Goal: Information Seeking & Learning: Learn about a topic

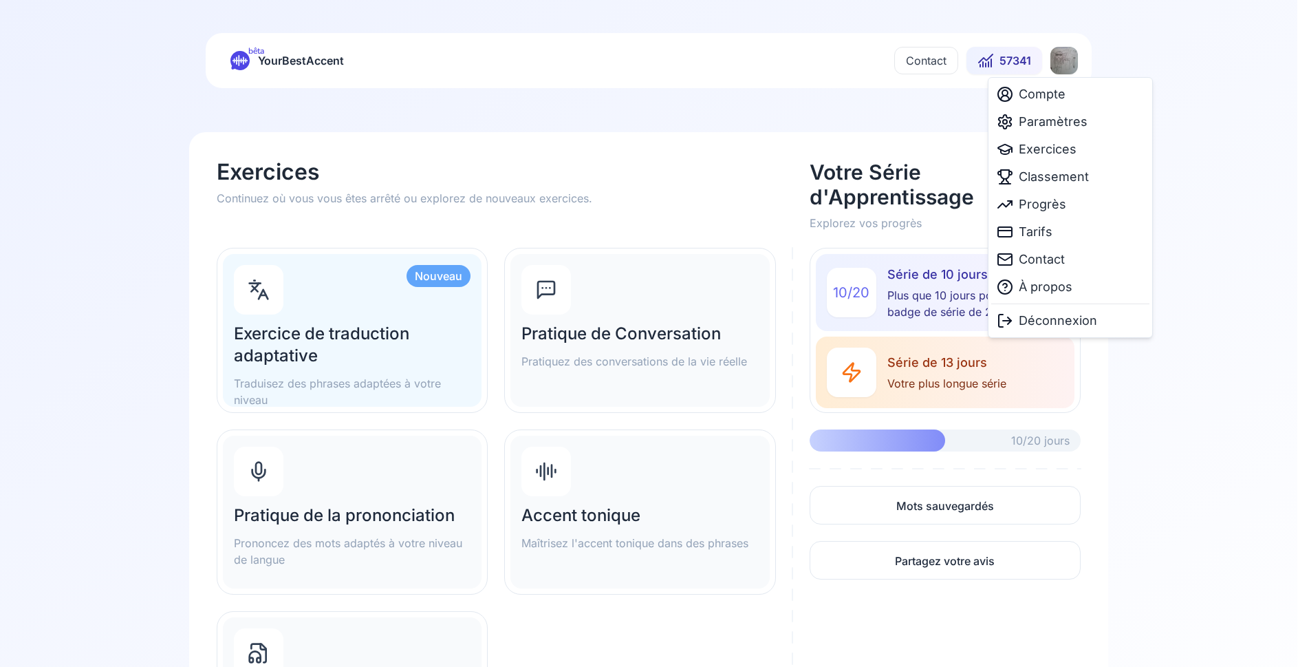
click at [1073, 58] on html "bêta YourBestAccent Contact 57341 Exercices Continuez où vous vous êtes arrêté …" at bounding box center [654, 333] width 1309 height 667
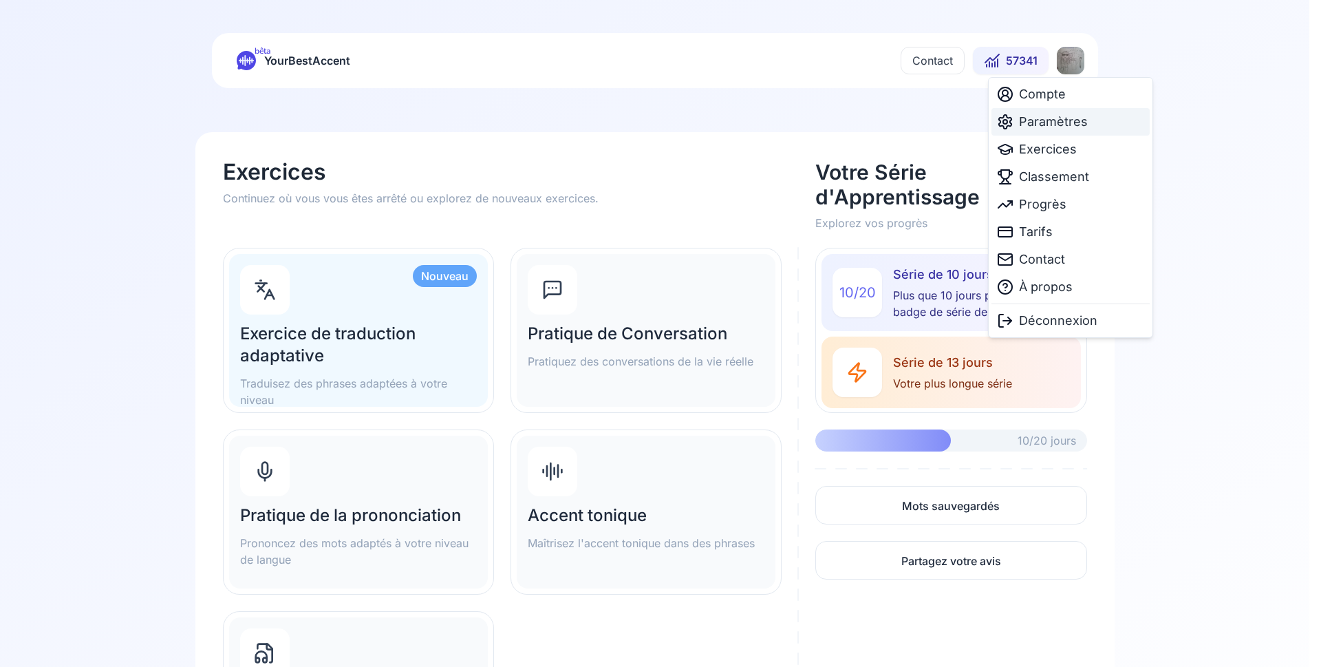
click at [1049, 121] on span "Paramètres" at bounding box center [1053, 121] width 69 height 19
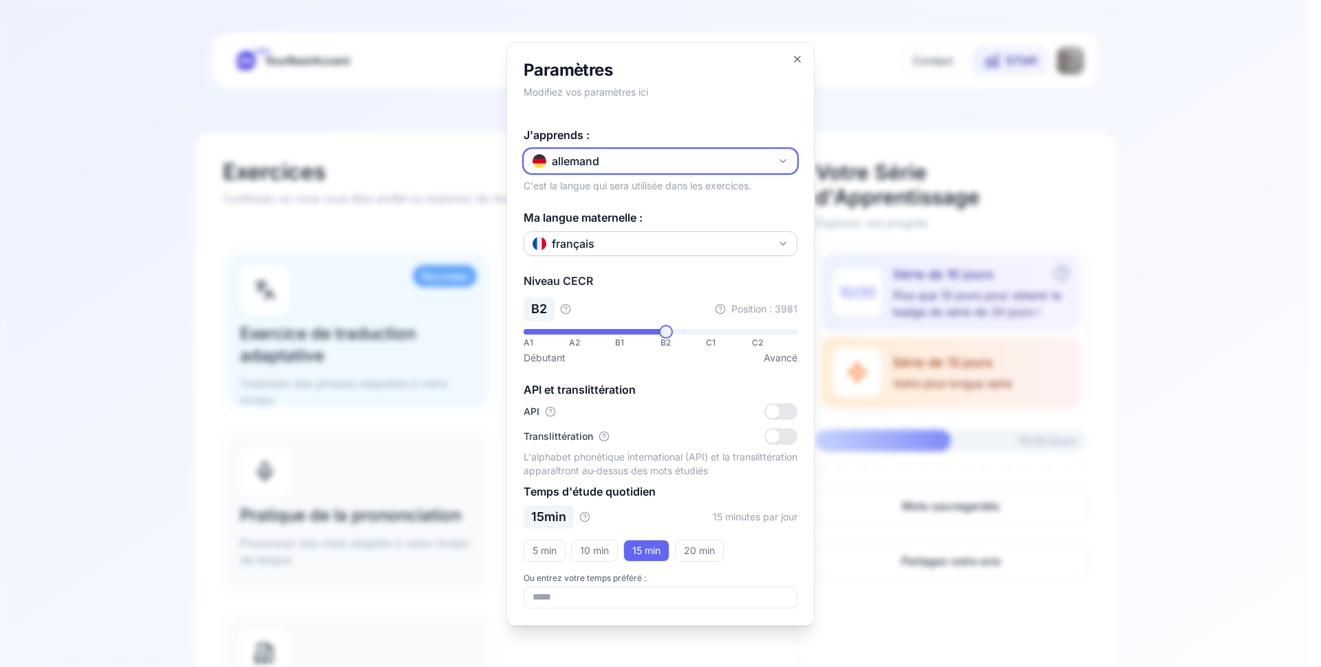
click at [647, 157] on button "allemand" at bounding box center [661, 161] width 274 height 25
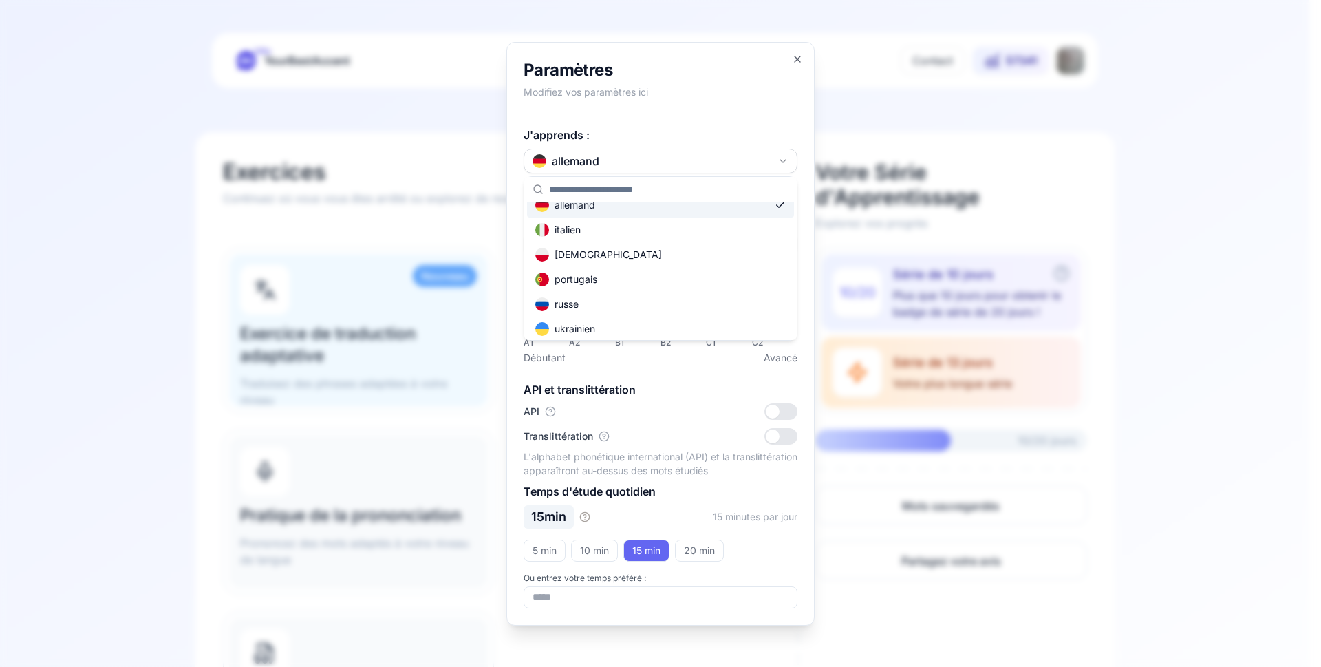
scroll to position [165, 0]
click at [602, 219] on div "russe" at bounding box center [660, 225] width 267 height 25
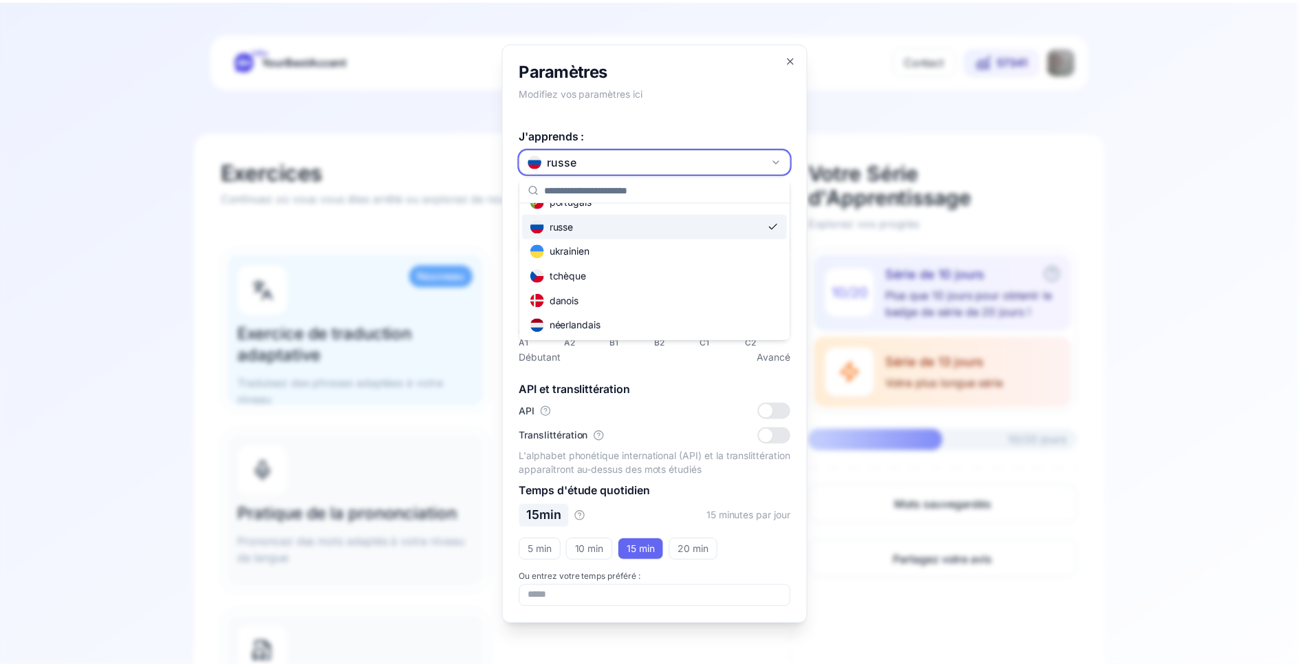
scroll to position [0, 0]
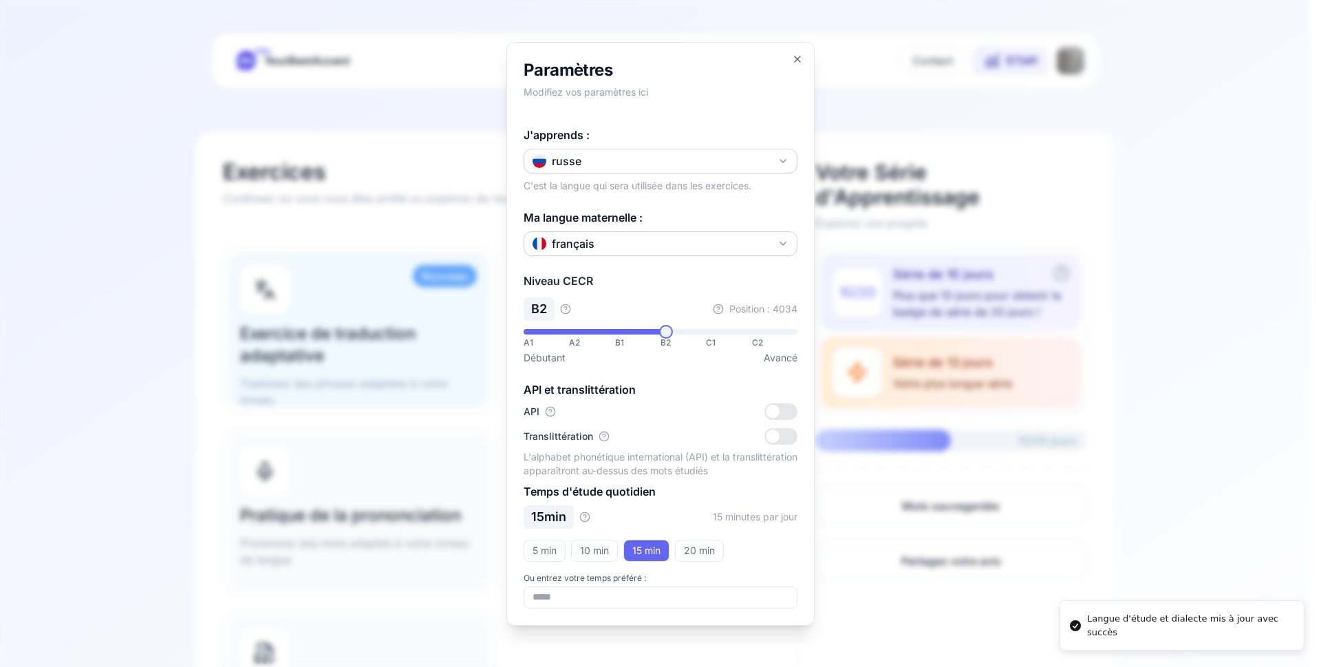
click at [1183, 341] on div at bounding box center [660, 333] width 1321 height 667
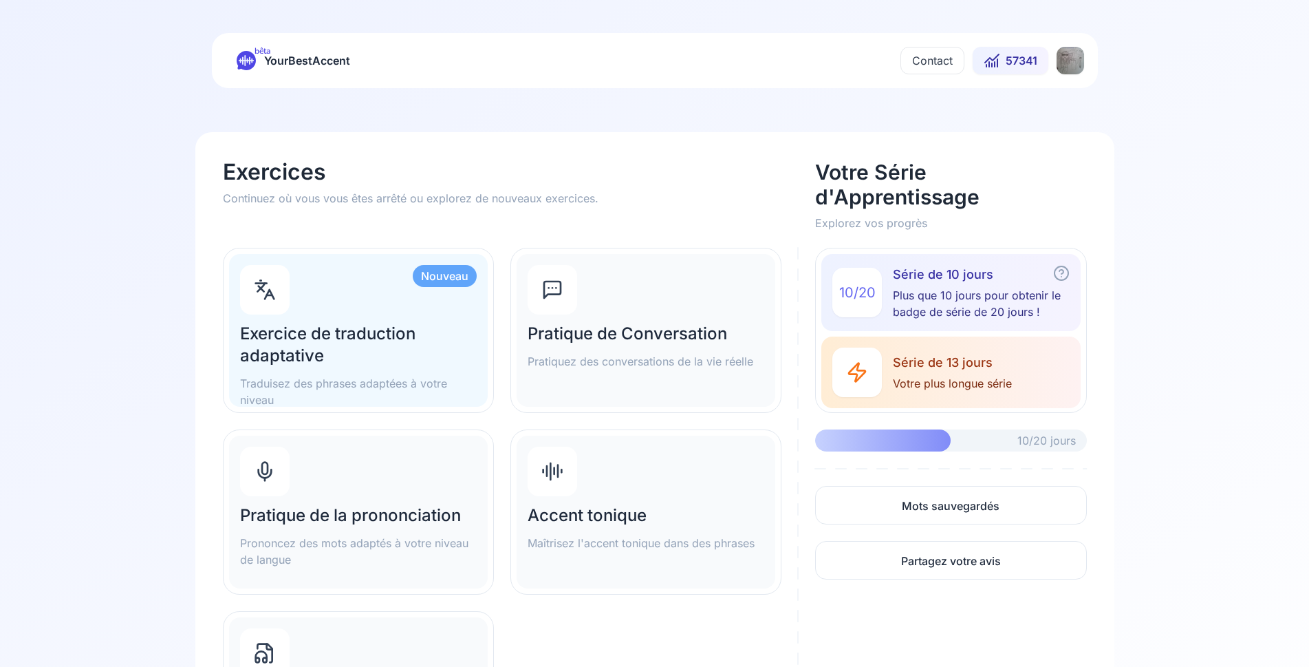
click at [358, 482] on div "Pratique de la prononciation Prononcez des mots adaptés à votre niveau de langue" at bounding box center [358, 512] width 259 height 153
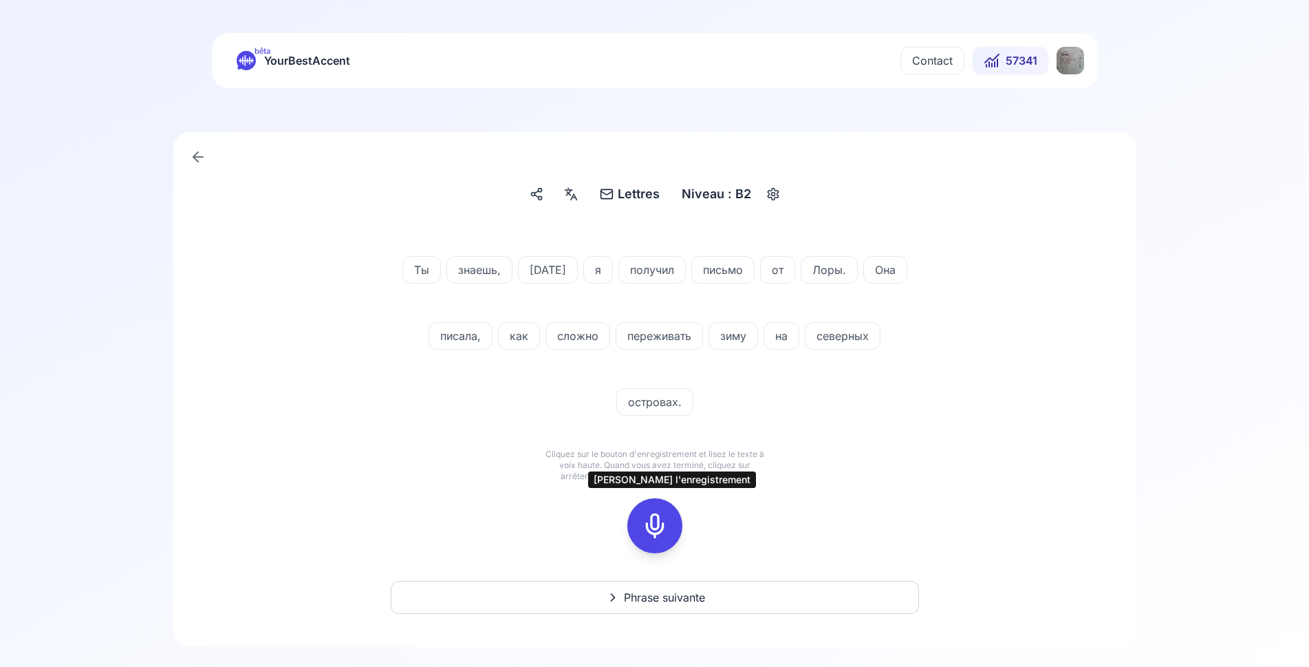
click at [656, 526] on icon at bounding box center [655, 526] width 28 height 28
click at [654, 516] on rect at bounding box center [655, 525] width 21 height 21
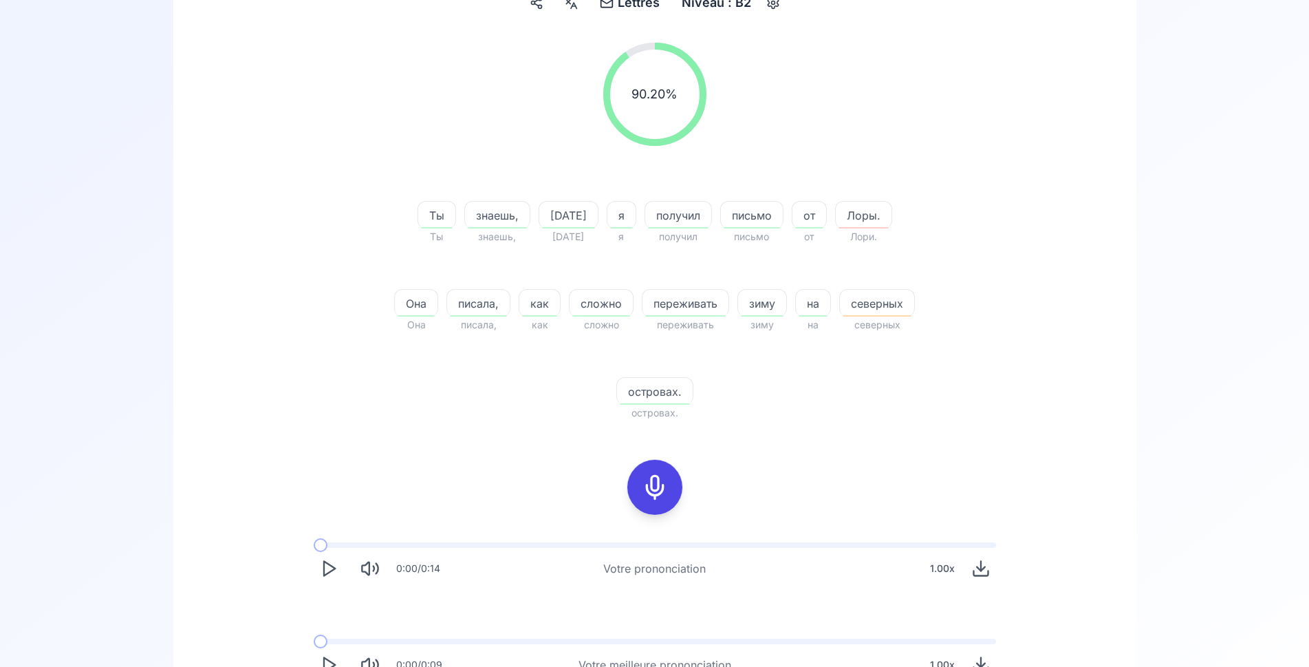
scroll to position [211, 0]
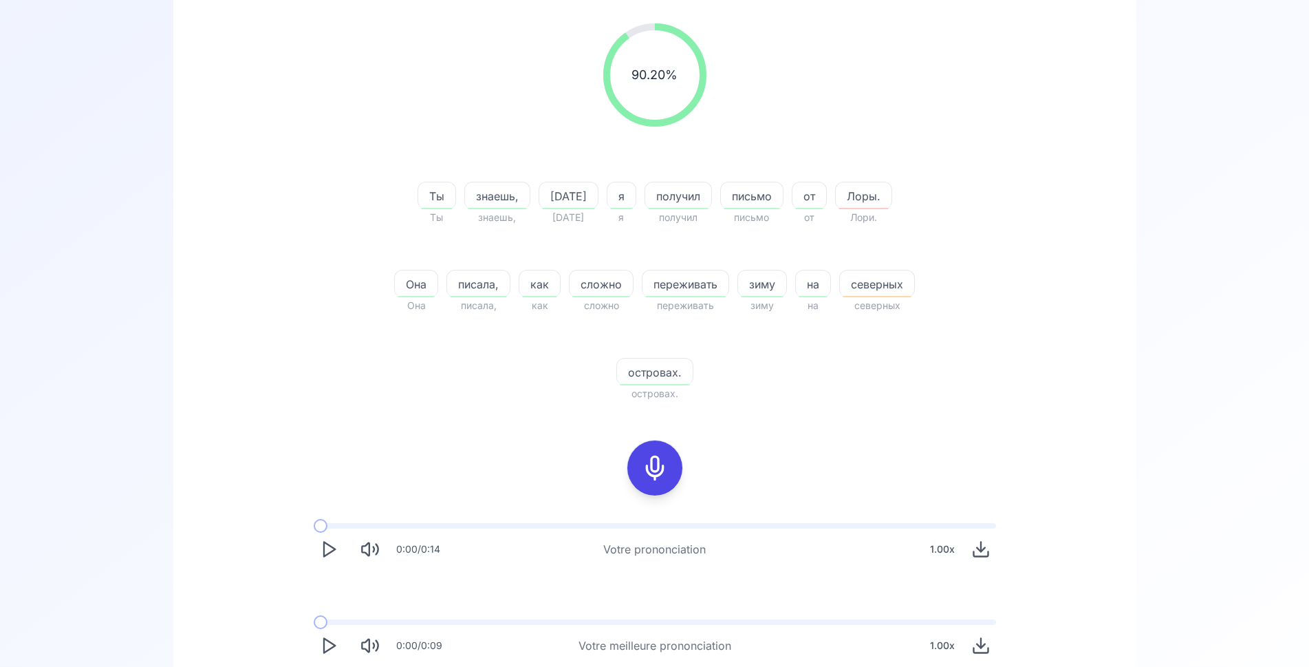
click at [661, 469] on icon at bounding box center [655, 468] width 28 height 28
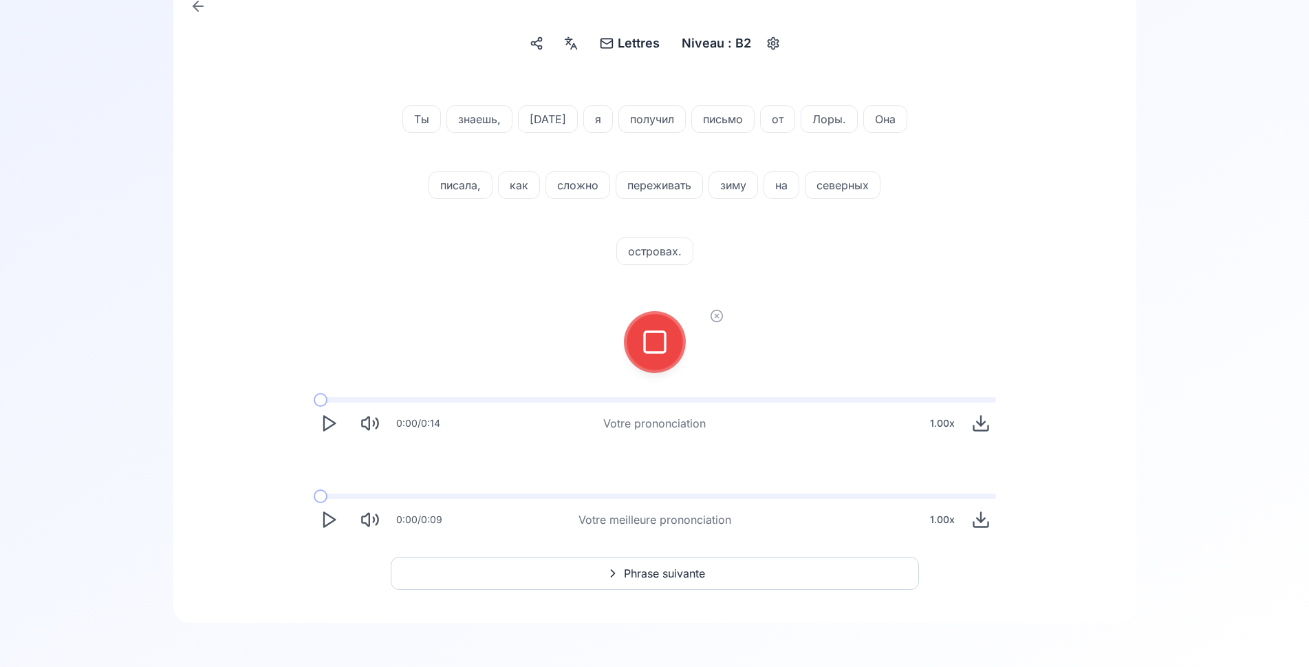
click at [656, 339] on icon at bounding box center [655, 342] width 28 height 28
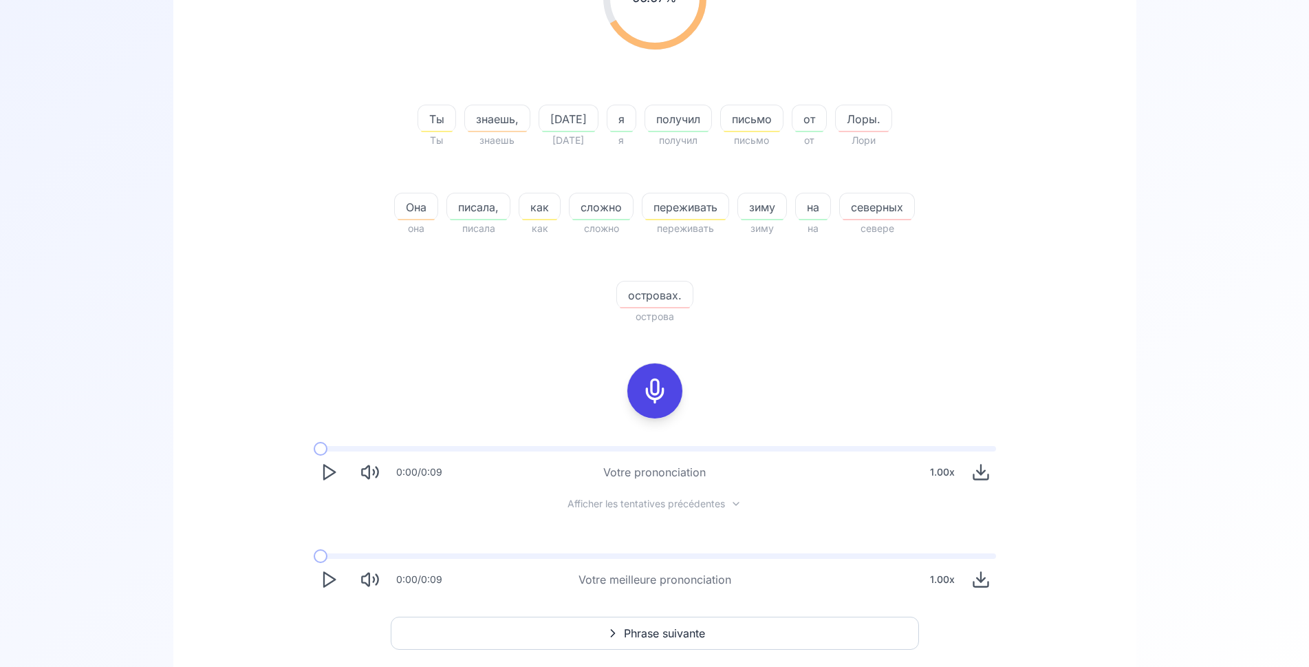
scroll to position [291, 0]
click at [326, 577] on icon "Play" at bounding box center [328, 575] width 19 height 19
click at [652, 385] on icon at bounding box center [655, 388] width 28 height 28
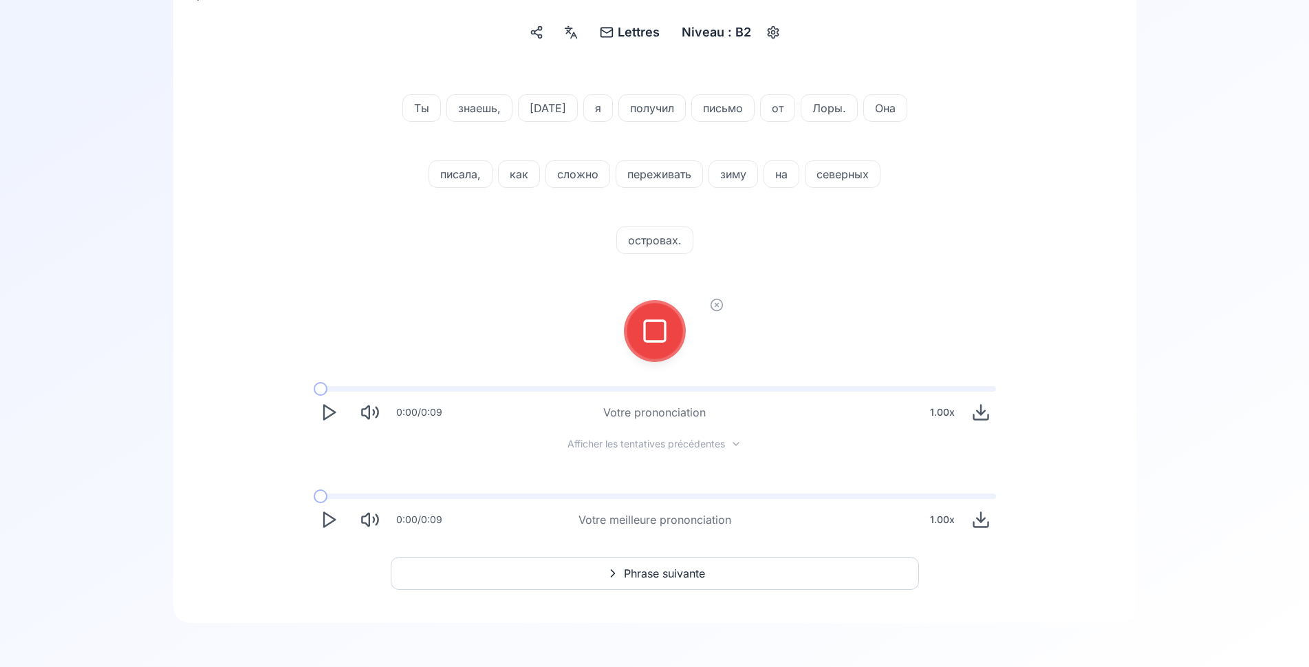
click at [647, 340] on icon at bounding box center [655, 331] width 28 height 28
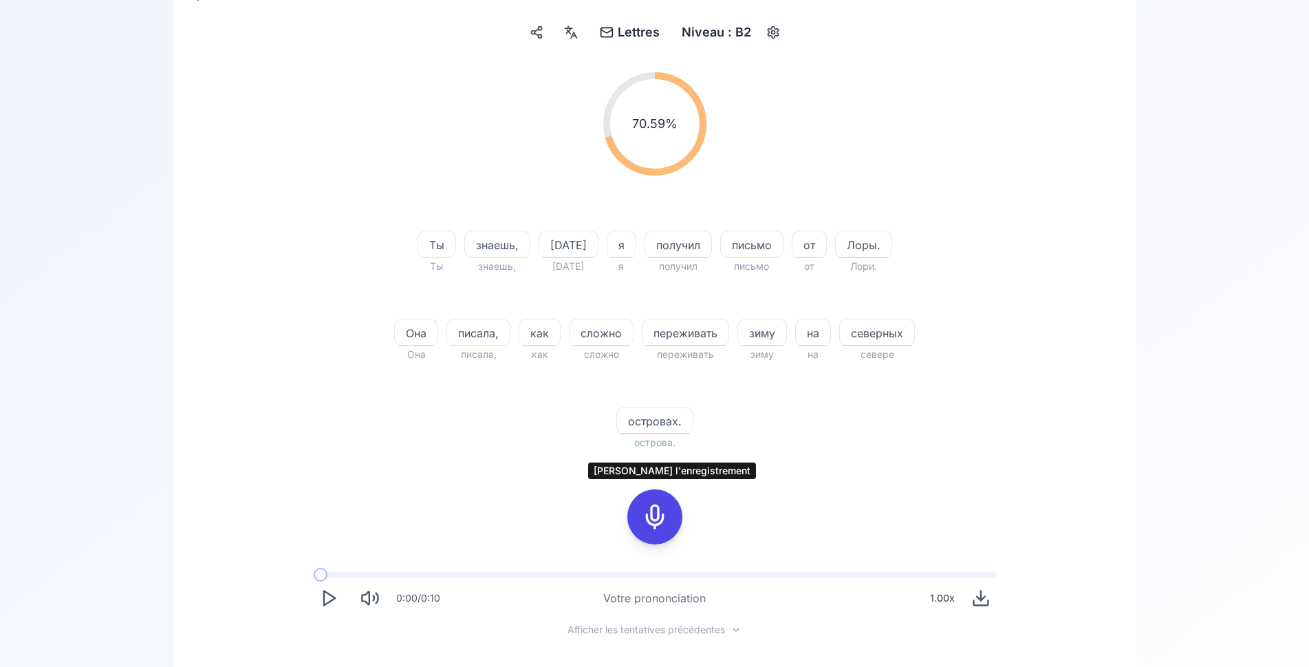
click at [656, 517] on icon at bounding box center [655, 517] width 28 height 28
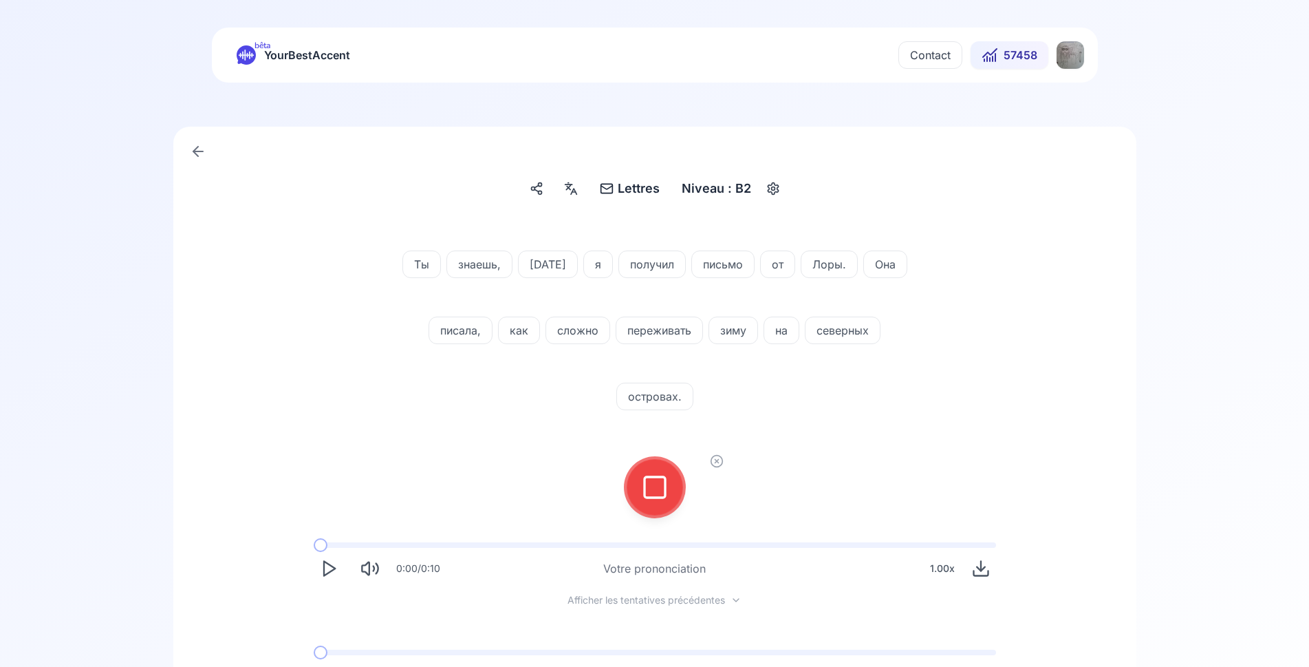
scroll to position [0, 0]
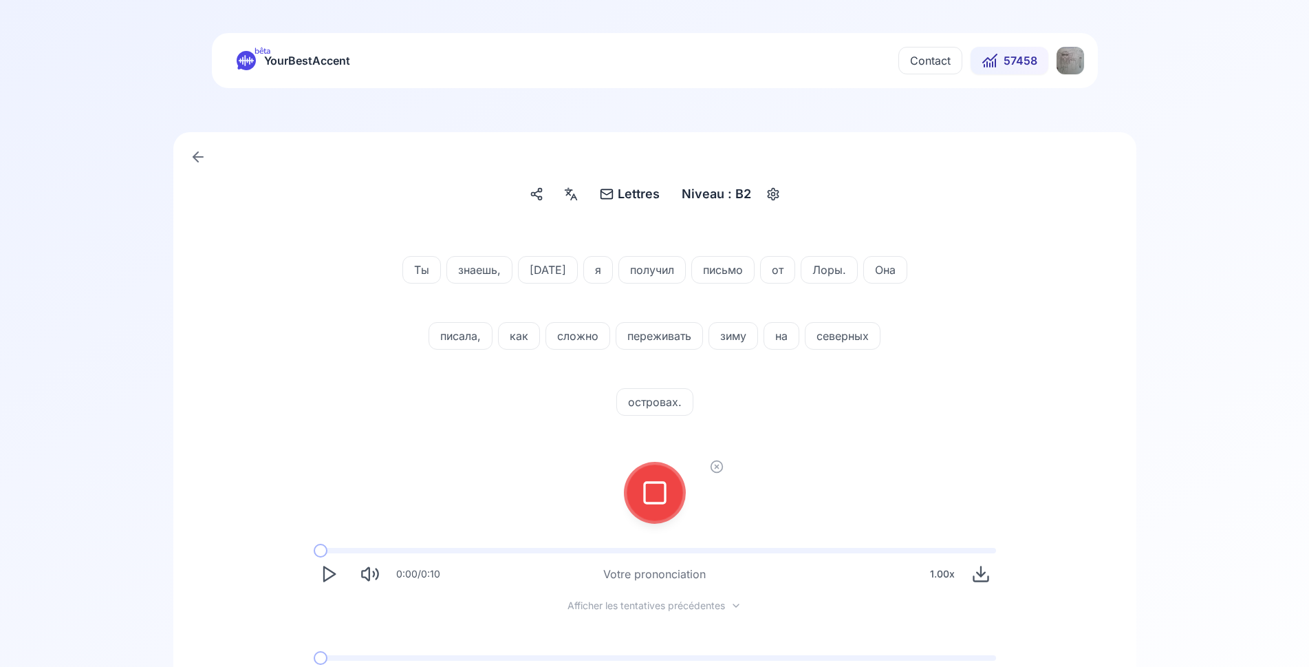
click at [652, 491] on icon at bounding box center [655, 493] width 28 height 28
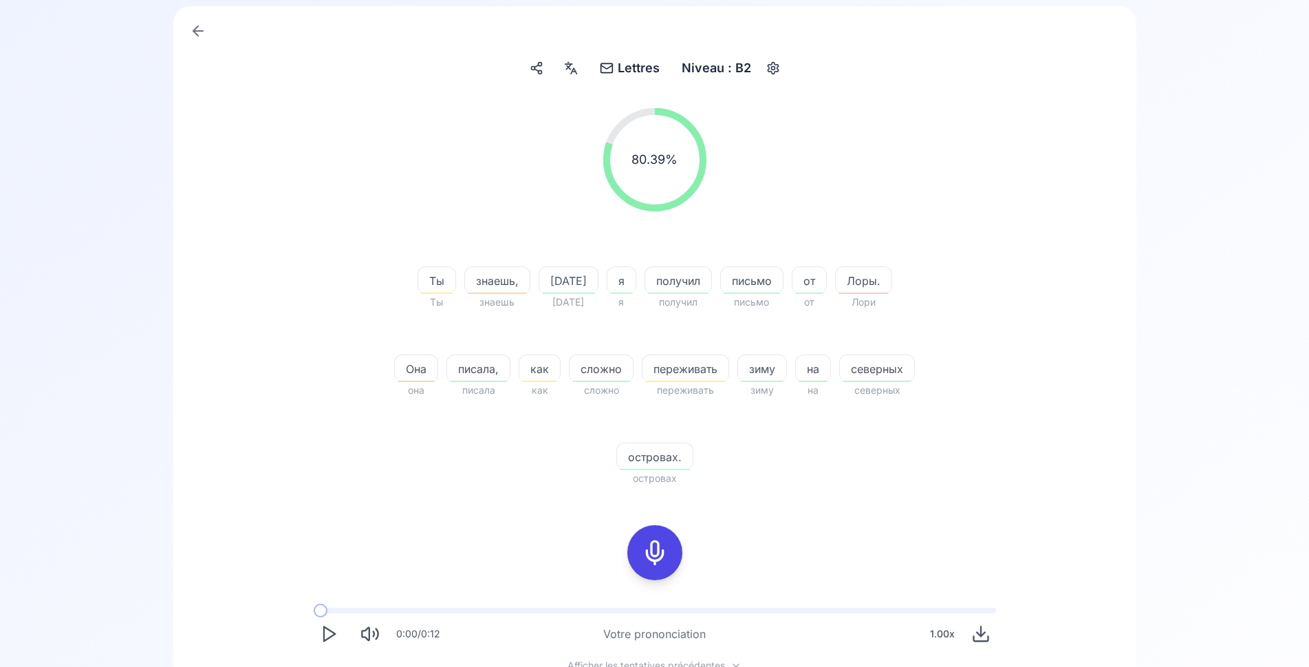
scroll to position [140, 0]
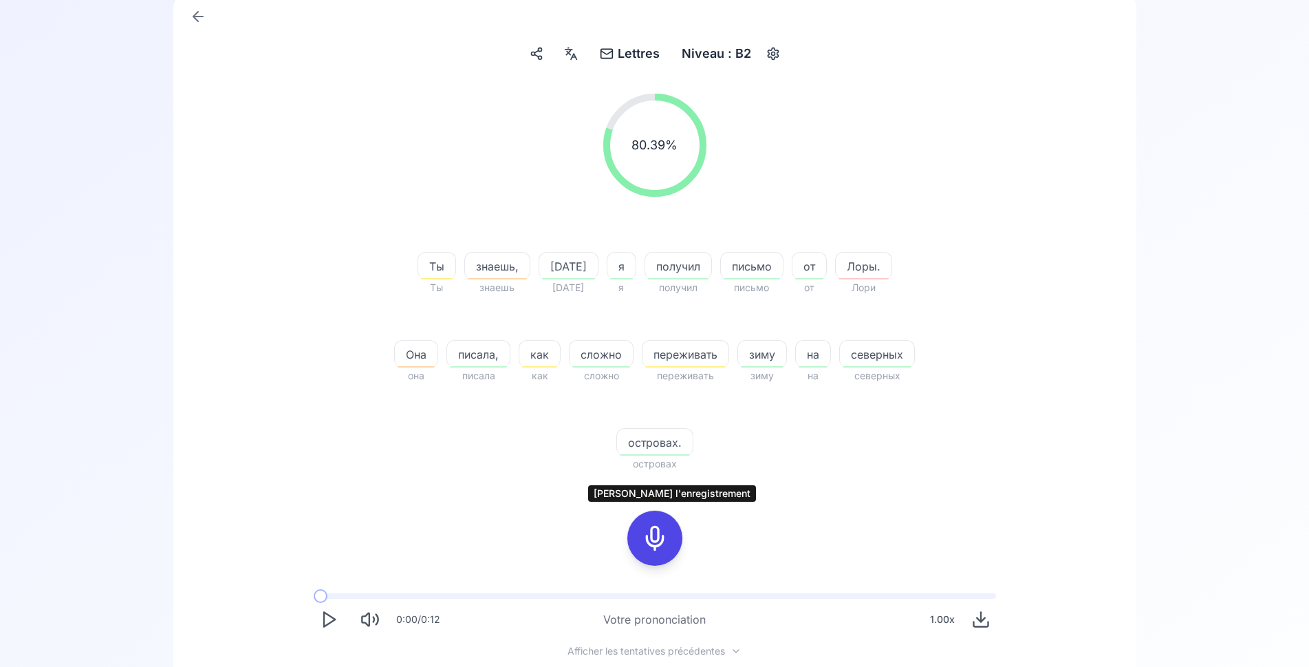
click at [649, 531] on icon at bounding box center [655, 538] width 28 height 28
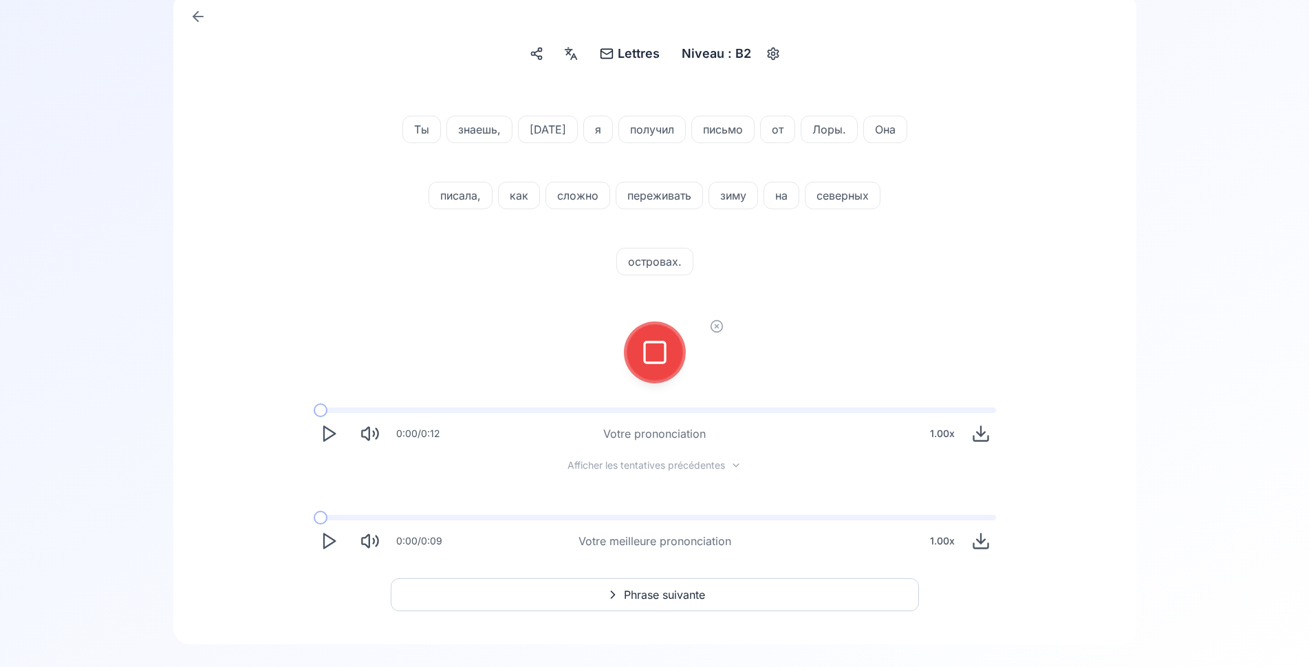
click at [658, 343] on icon at bounding box center [655, 353] width 28 height 28
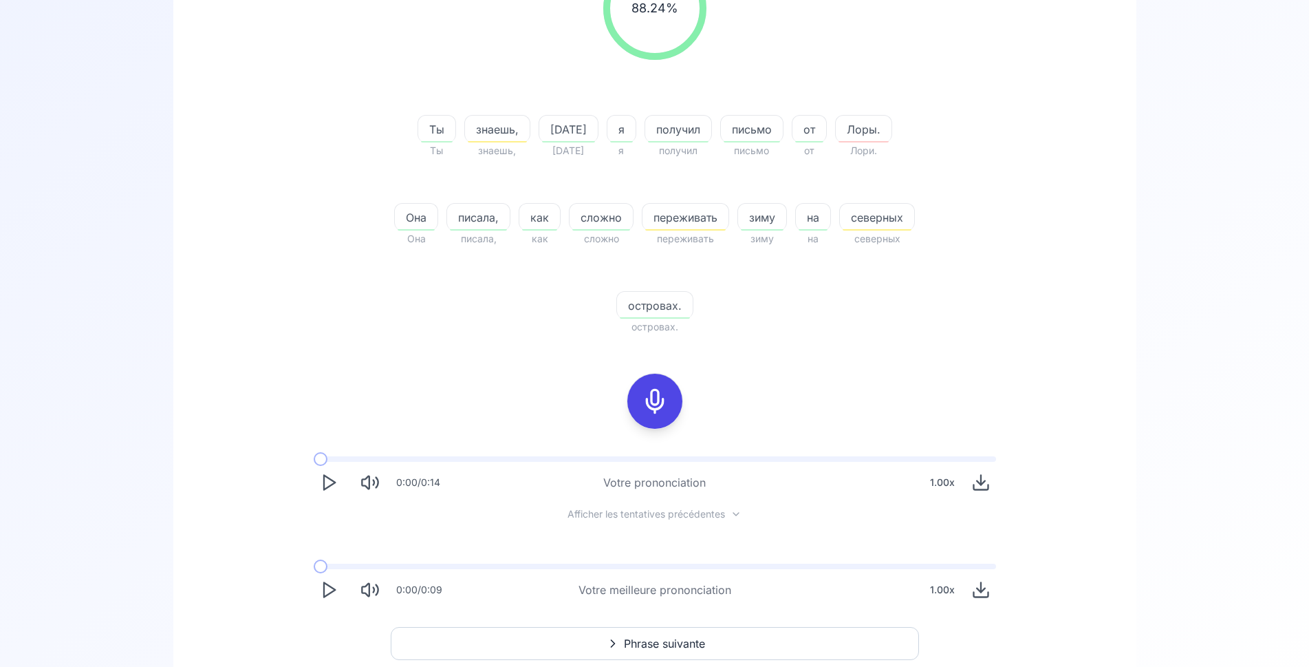
scroll to position [281, 0]
click at [332, 586] on icon "Play" at bounding box center [328, 586] width 19 height 19
click at [656, 401] on icon at bounding box center [655, 398] width 28 height 28
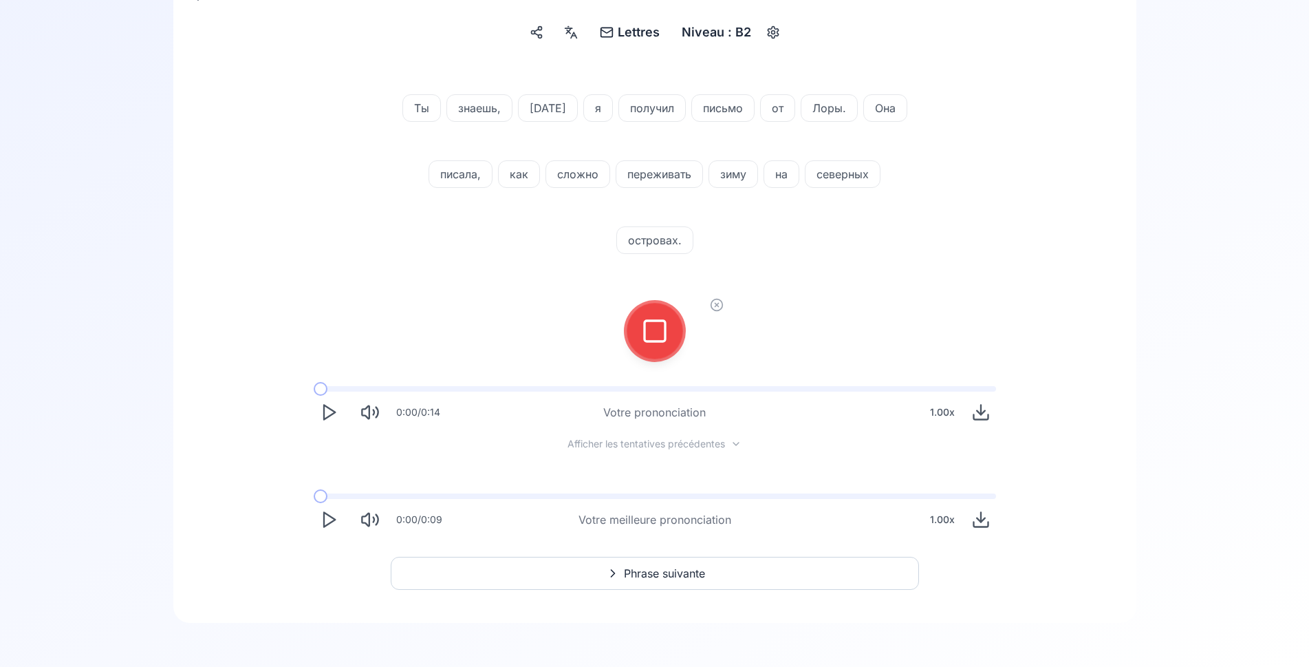
scroll to position [162, 0]
click at [665, 350] on div at bounding box center [655, 330] width 33 height 55
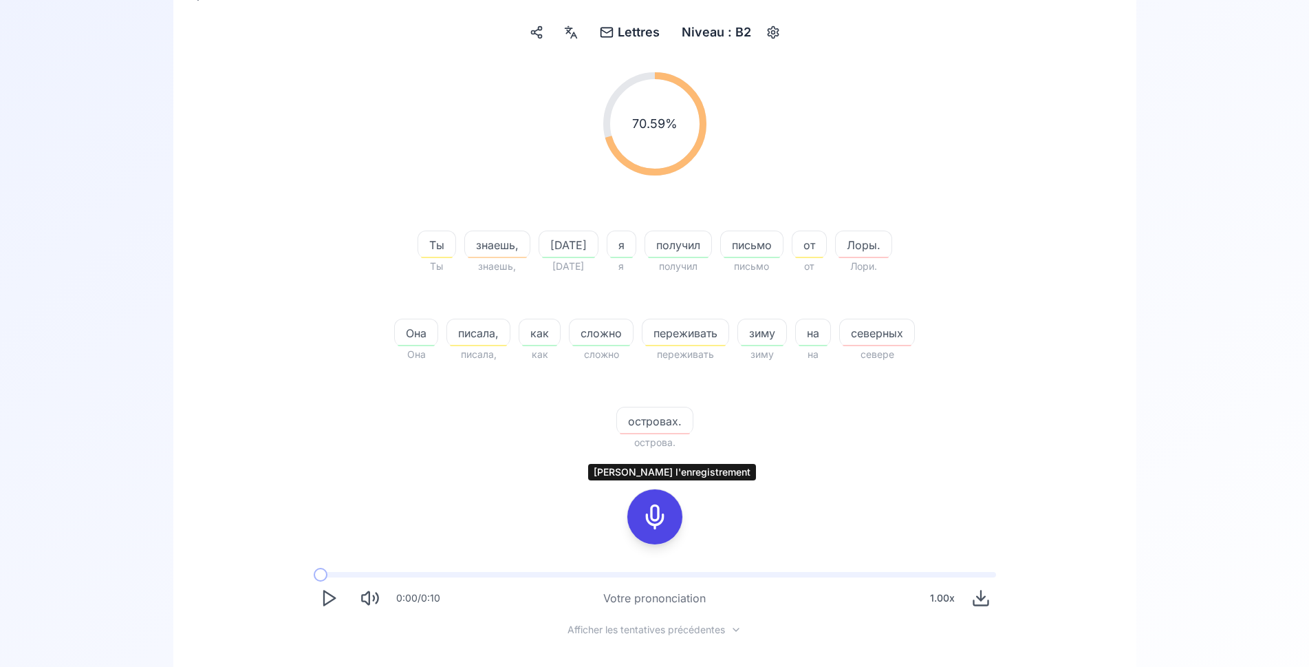
click at [654, 513] on icon at bounding box center [655, 517] width 28 height 28
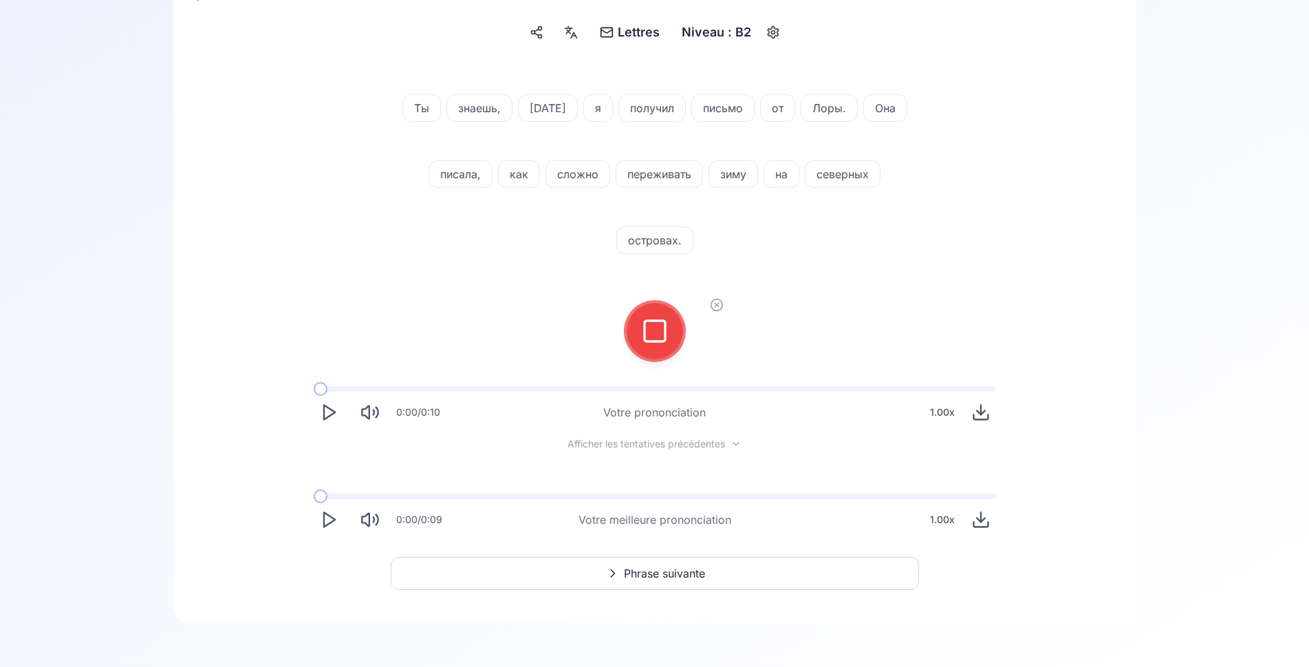
click at [646, 327] on icon at bounding box center [655, 331] width 28 height 28
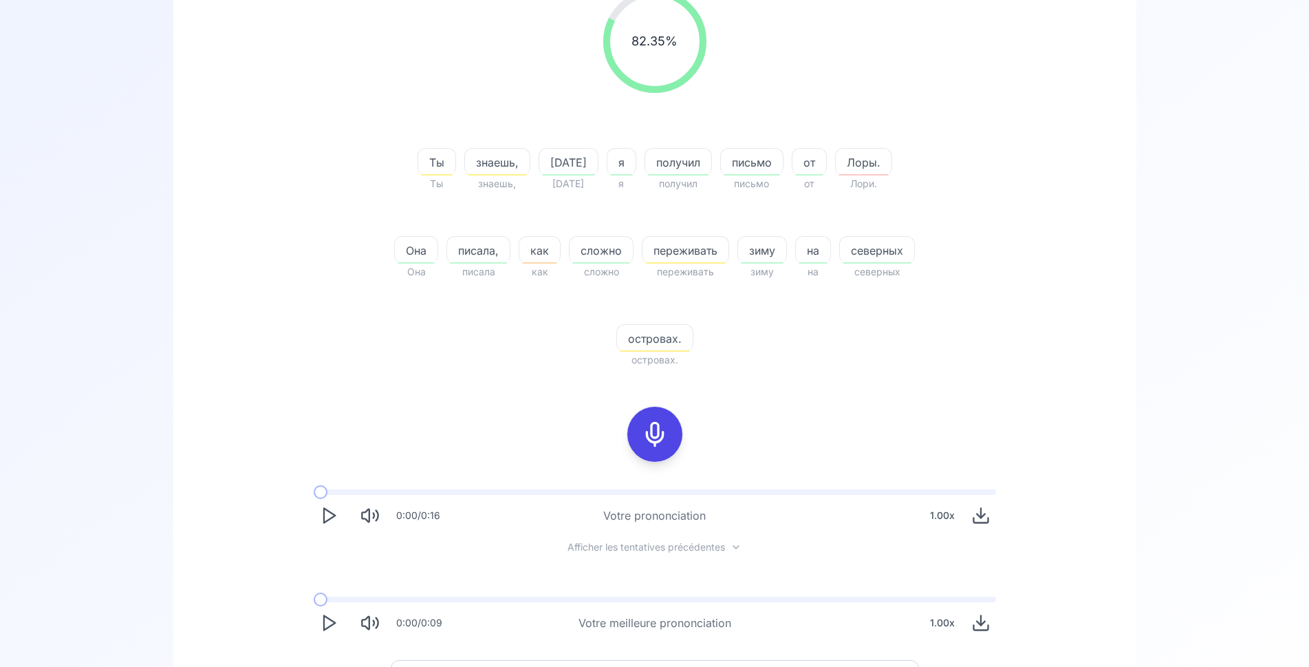
scroll to position [302, 0]
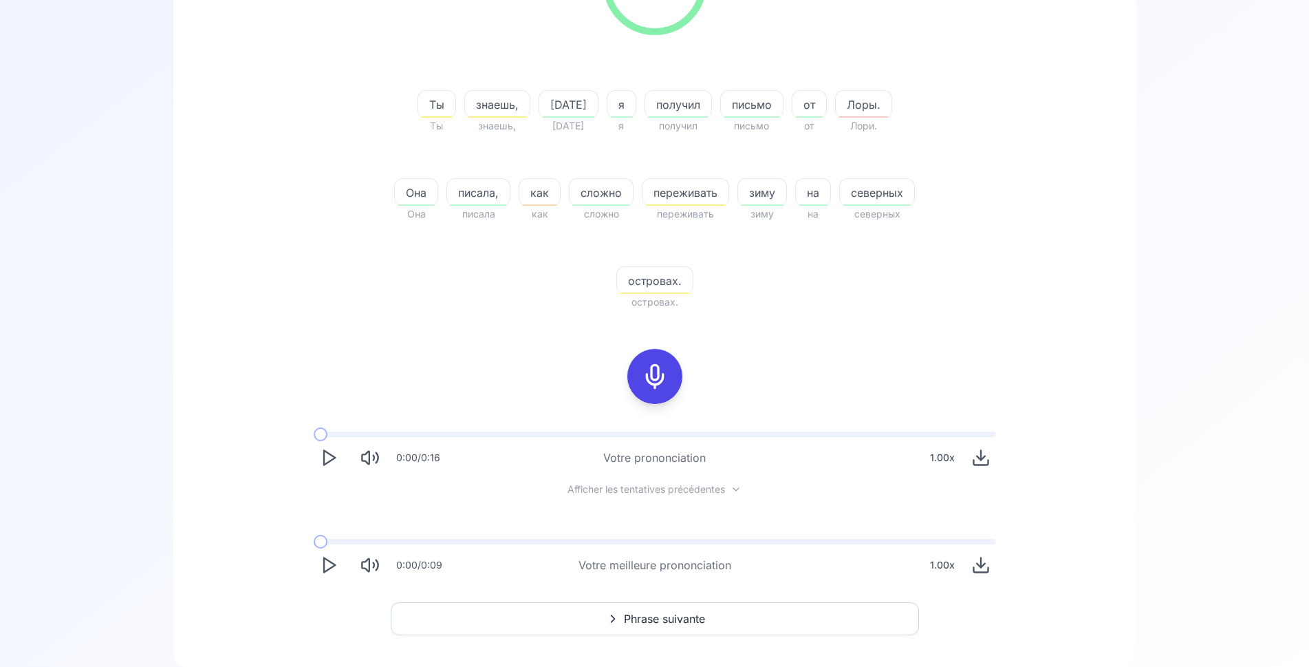
click at [639, 620] on span "Phrase suivante" at bounding box center [664, 618] width 81 height 17
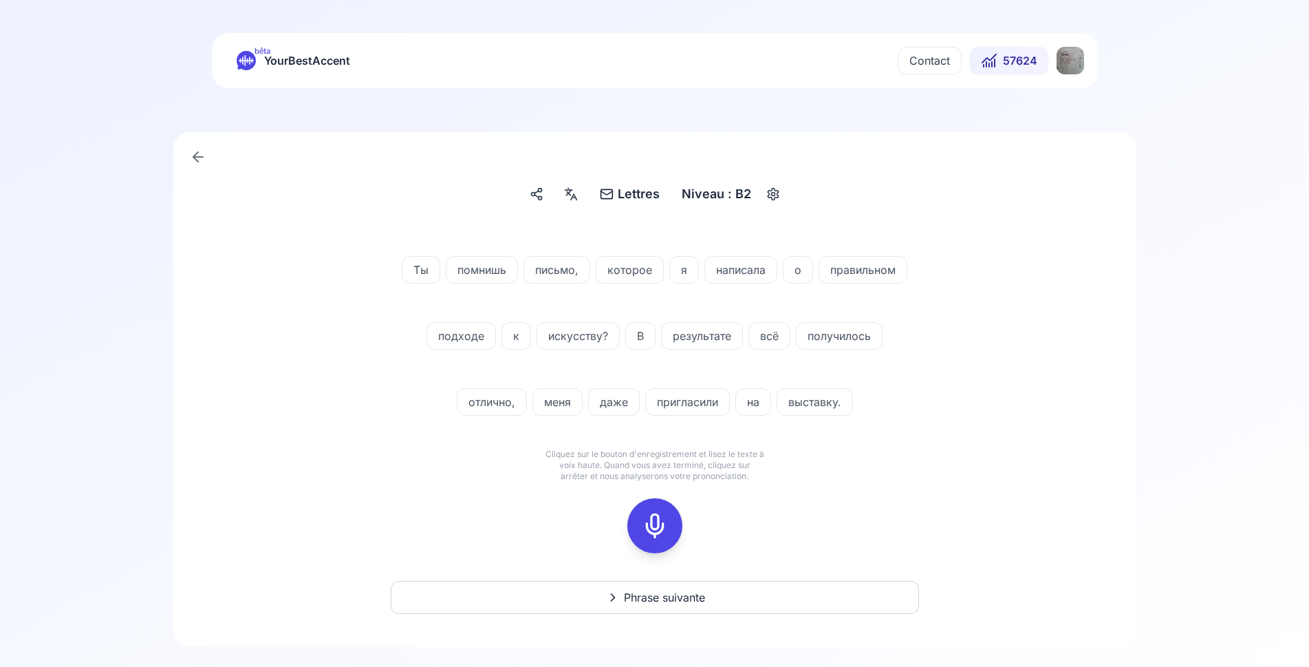
click at [657, 526] on icon at bounding box center [655, 526] width 28 height 28
click at [649, 510] on div at bounding box center [655, 525] width 33 height 55
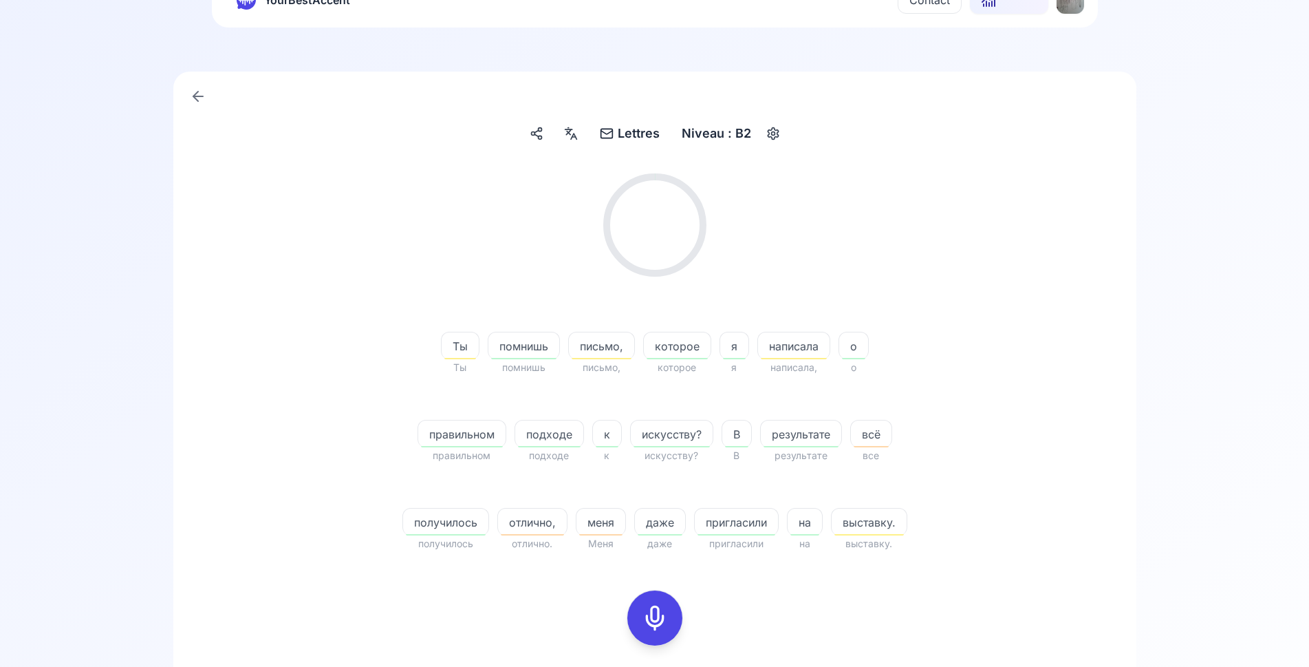
scroll to position [140, 0]
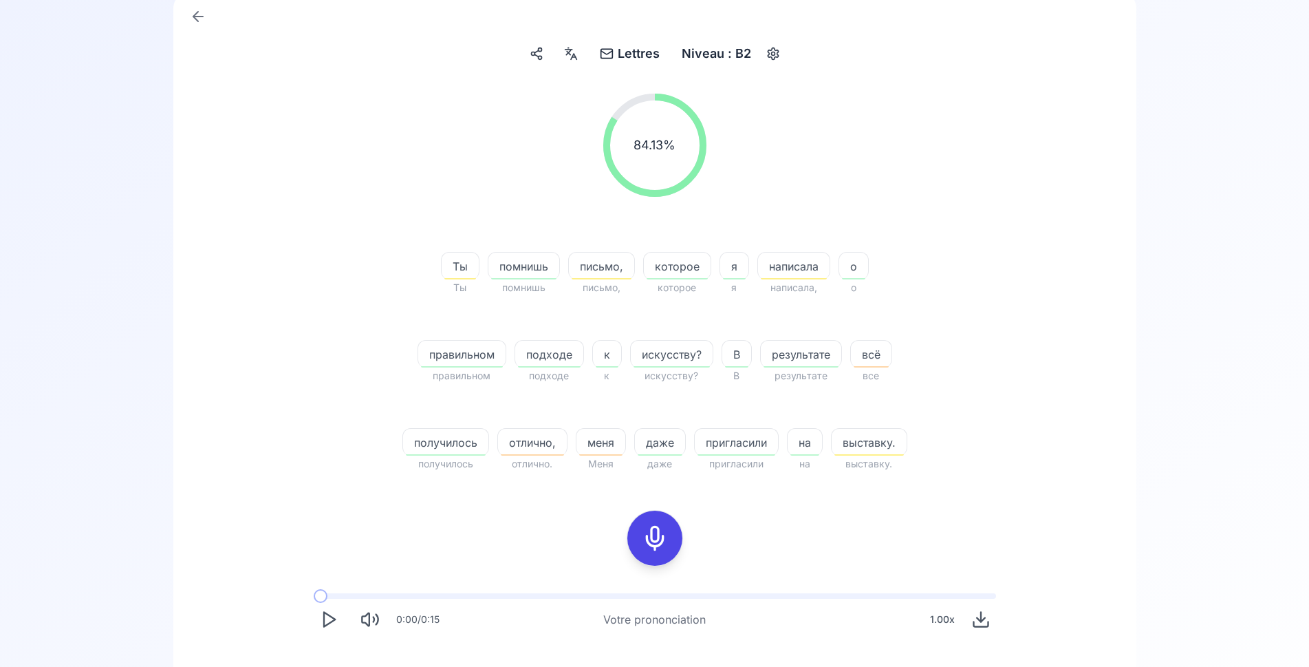
click at [665, 544] on rect at bounding box center [655, 538] width 21 height 21
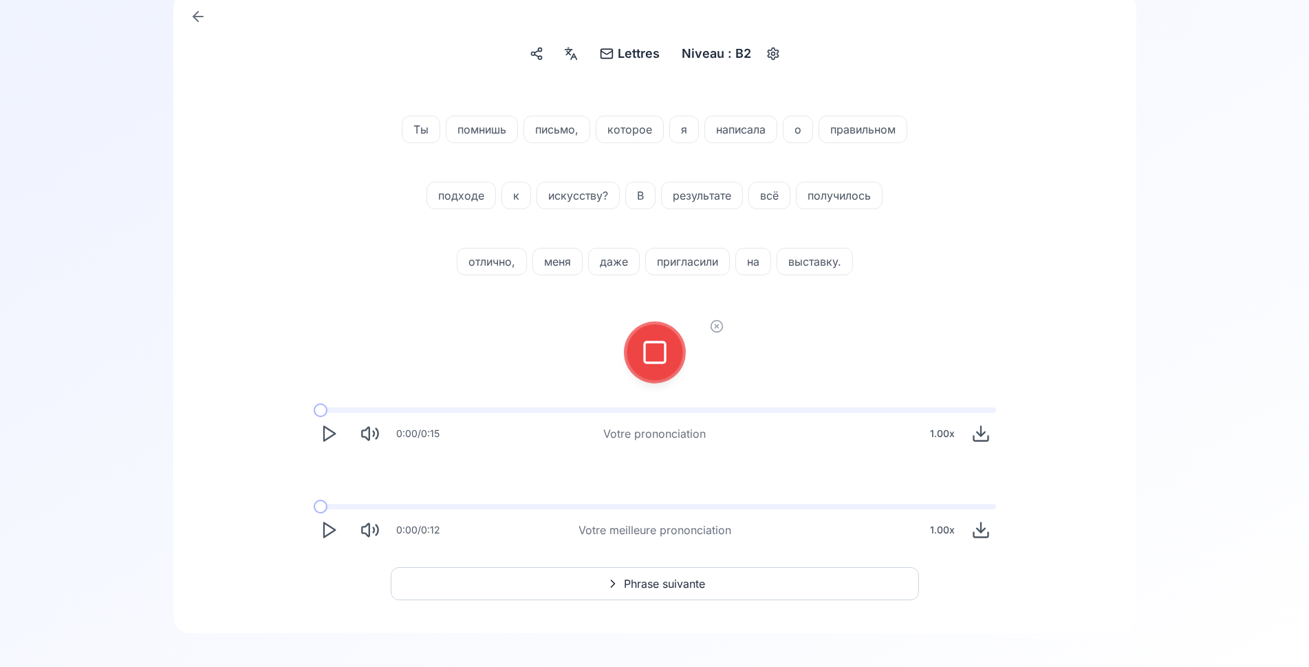
click at [662, 347] on icon at bounding box center [655, 353] width 28 height 28
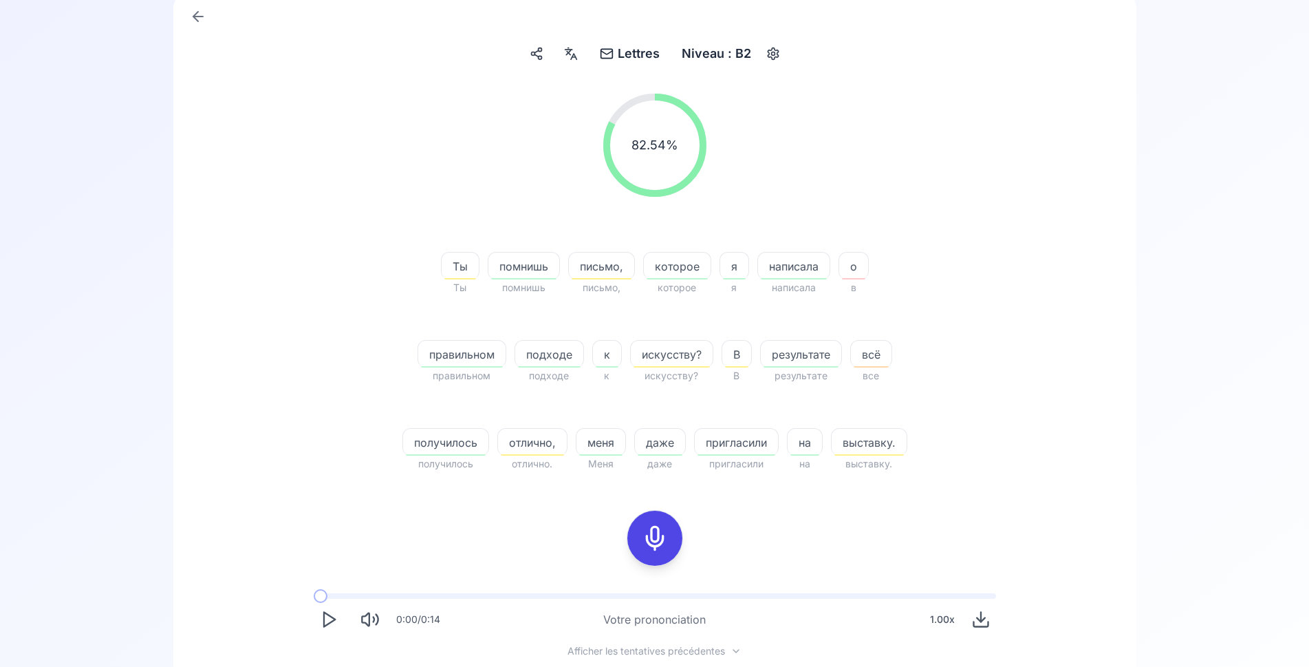
click at [659, 529] on icon at bounding box center [655, 538] width 28 height 28
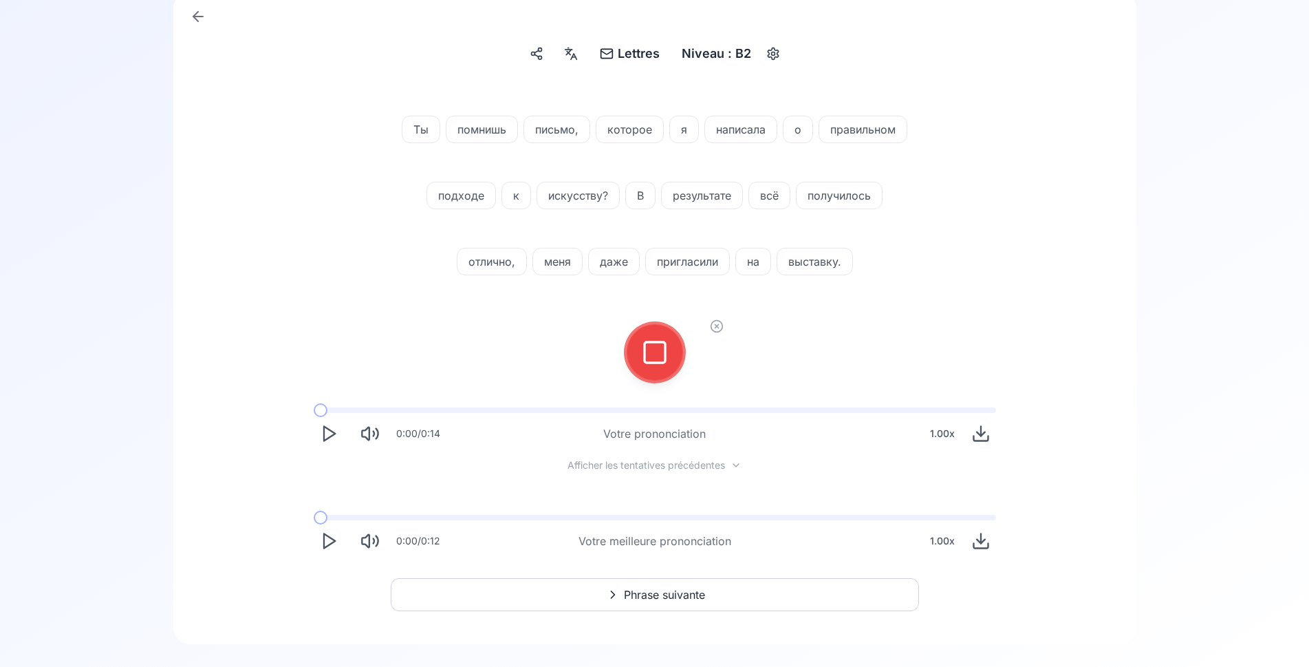
click at [658, 345] on icon at bounding box center [655, 353] width 28 height 28
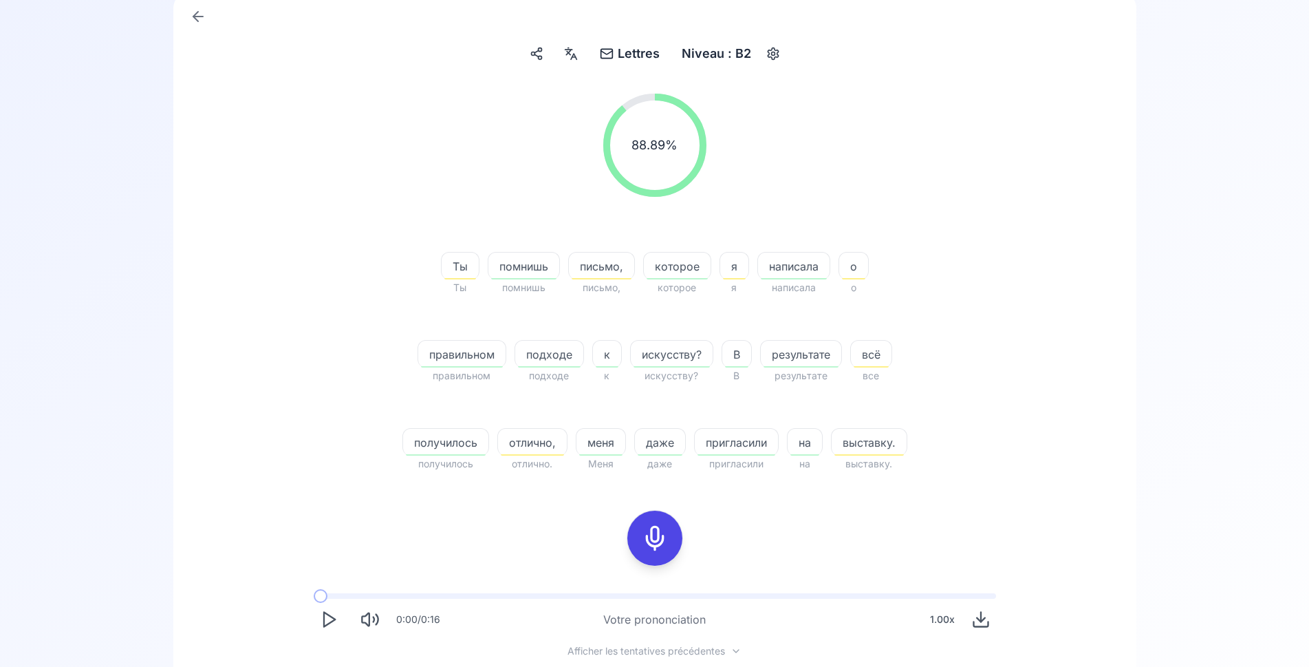
scroll to position [281, 0]
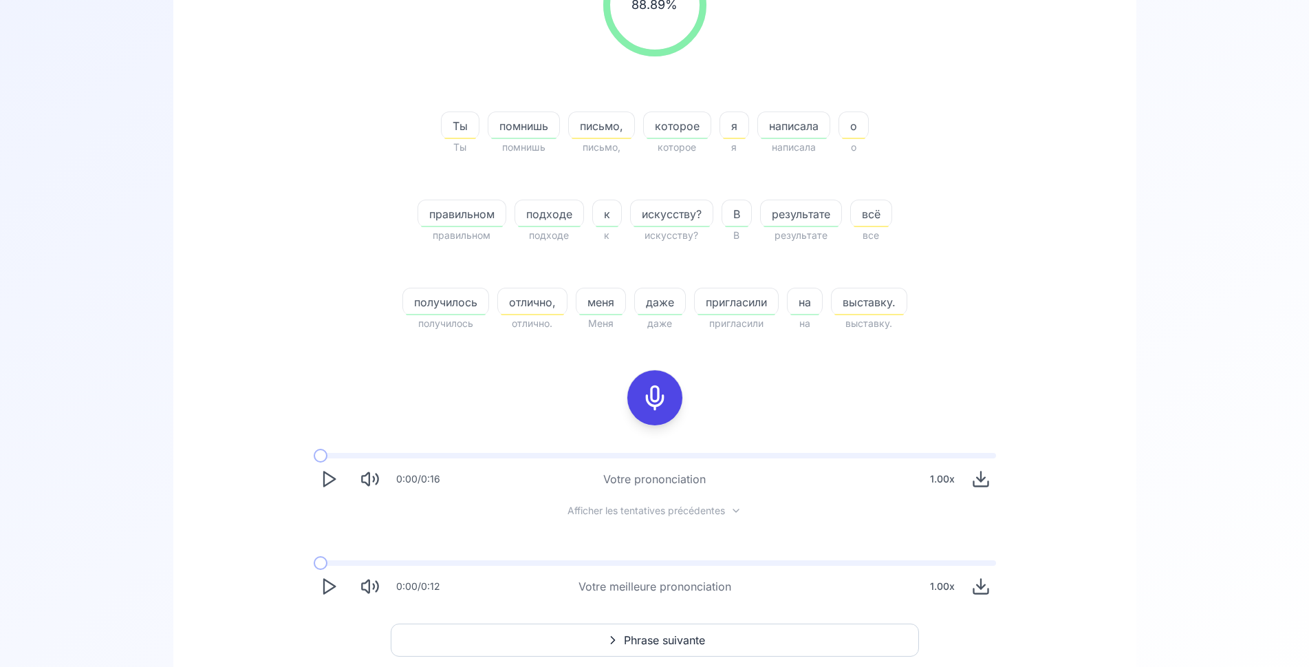
click at [328, 587] on icon "Play" at bounding box center [328, 586] width 19 height 19
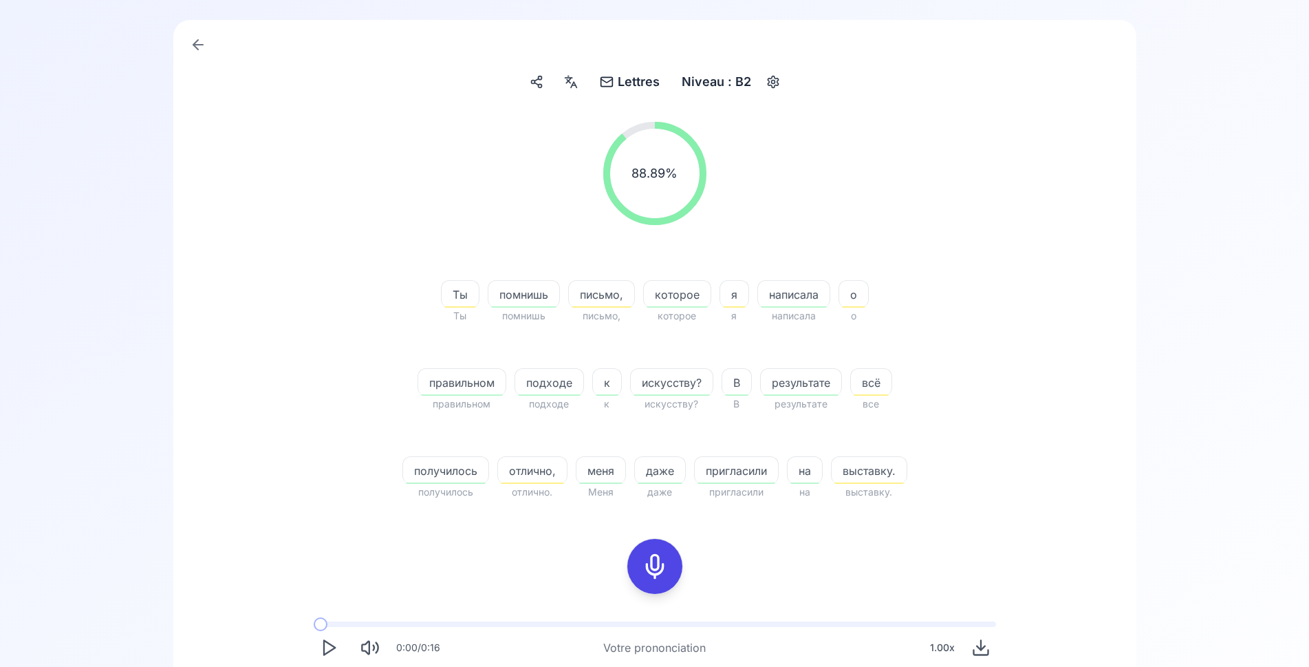
scroll to position [0, 0]
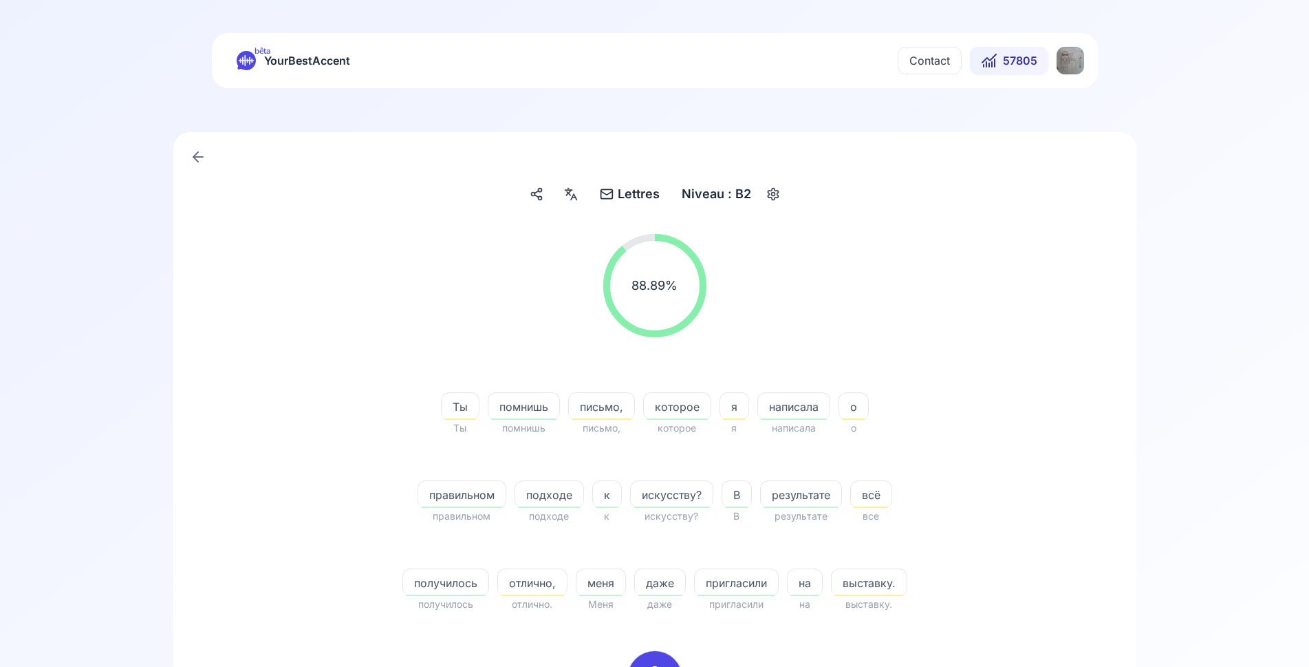
click at [771, 195] on icon "button" at bounding box center [773, 194] width 17 height 14
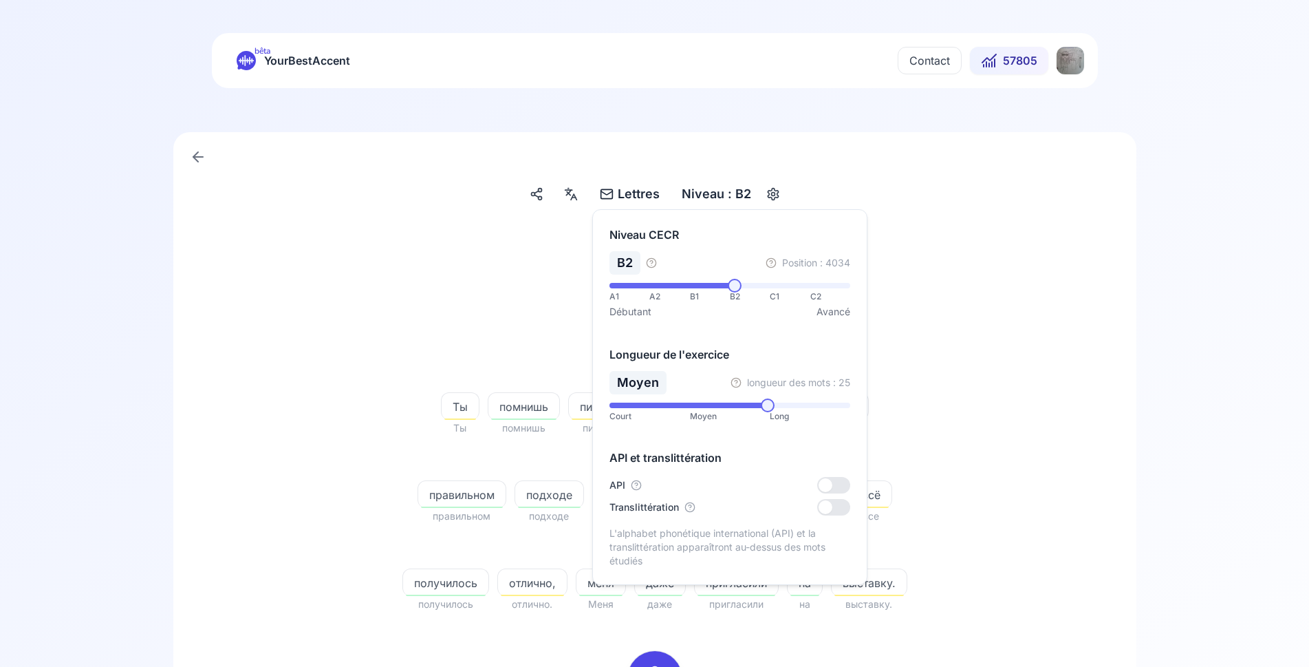
click at [528, 302] on div "88.89 % 88.89 %" at bounding box center [655, 285] width 793 height 125
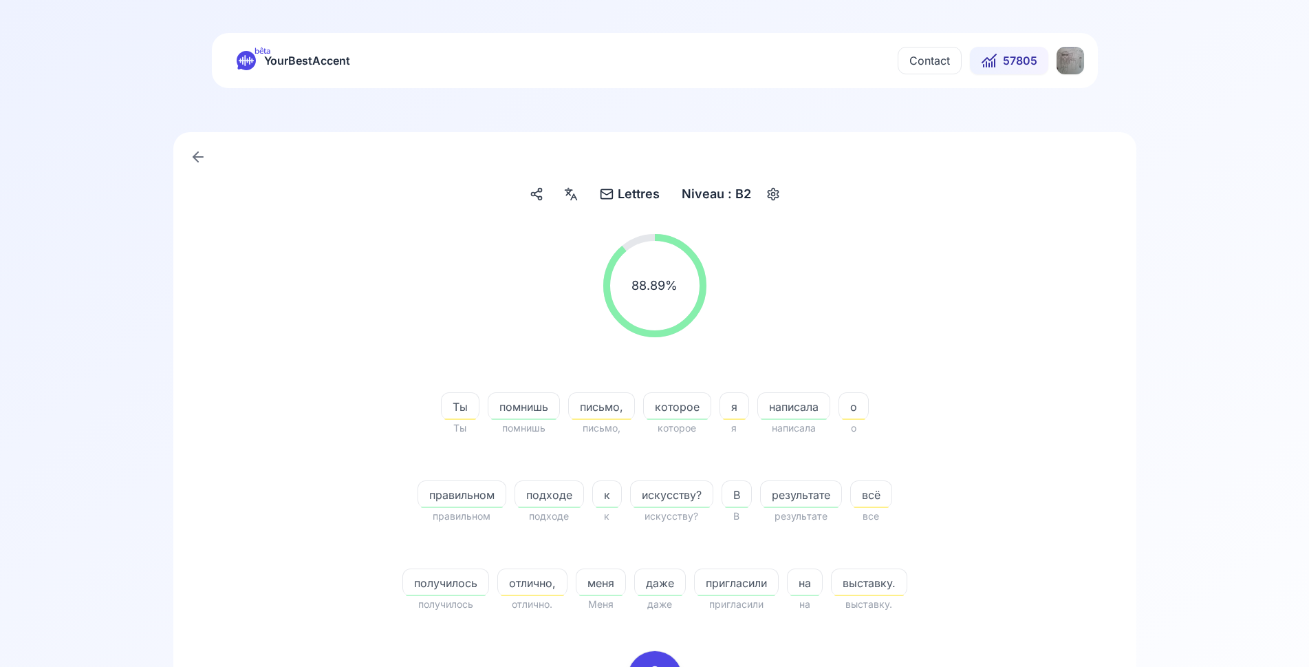
click at [630, 202] on span "Lettres" at bounding box center [639, 193] width 42 height 19
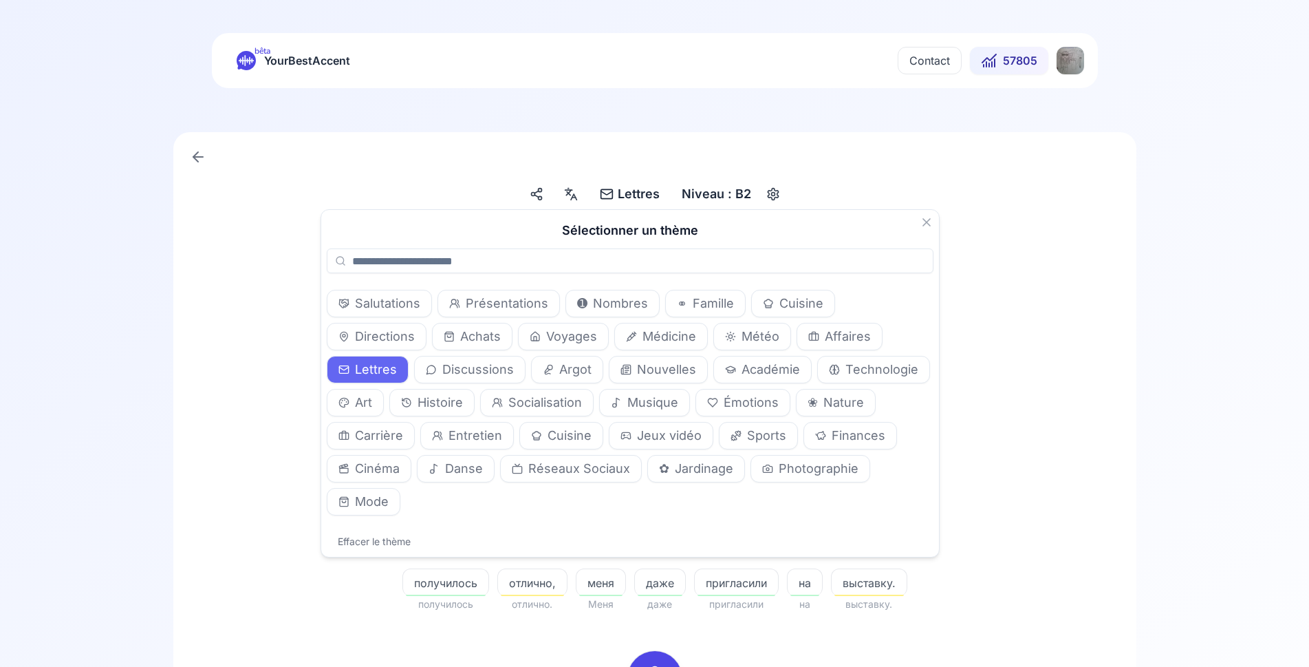
click at [630, 202] on span "Lettres" at bounding box center [639, 193] width 42 height 19
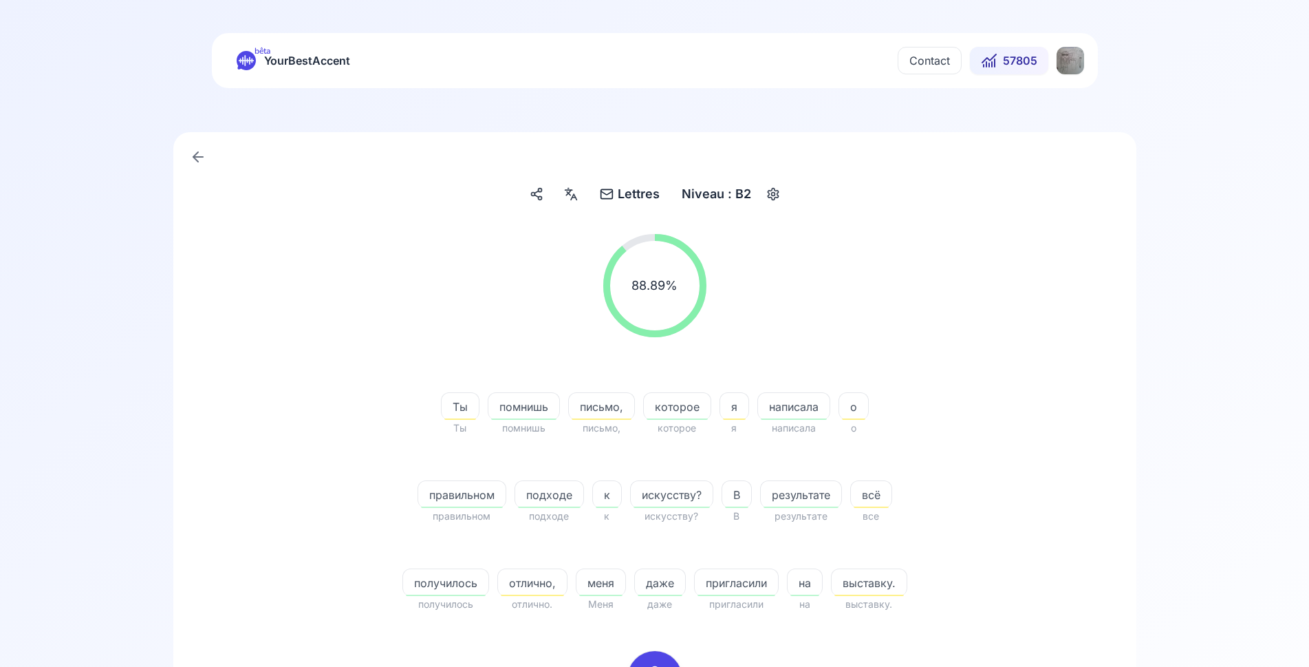
click at [729, 194] on div "Niveau : B2" at bounding box center [716, 194] width 81 height 25
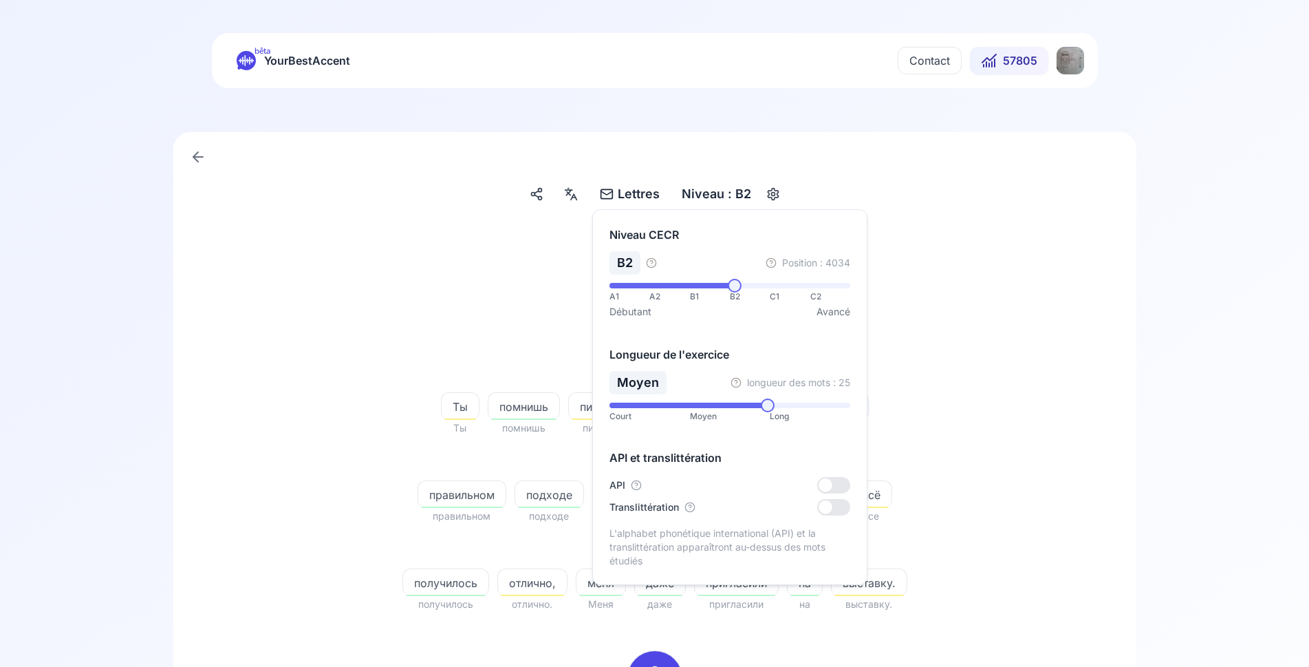
click at [729, 194] on div "Niveau : B2" at bounding box center [716, 194] width 81 height 25
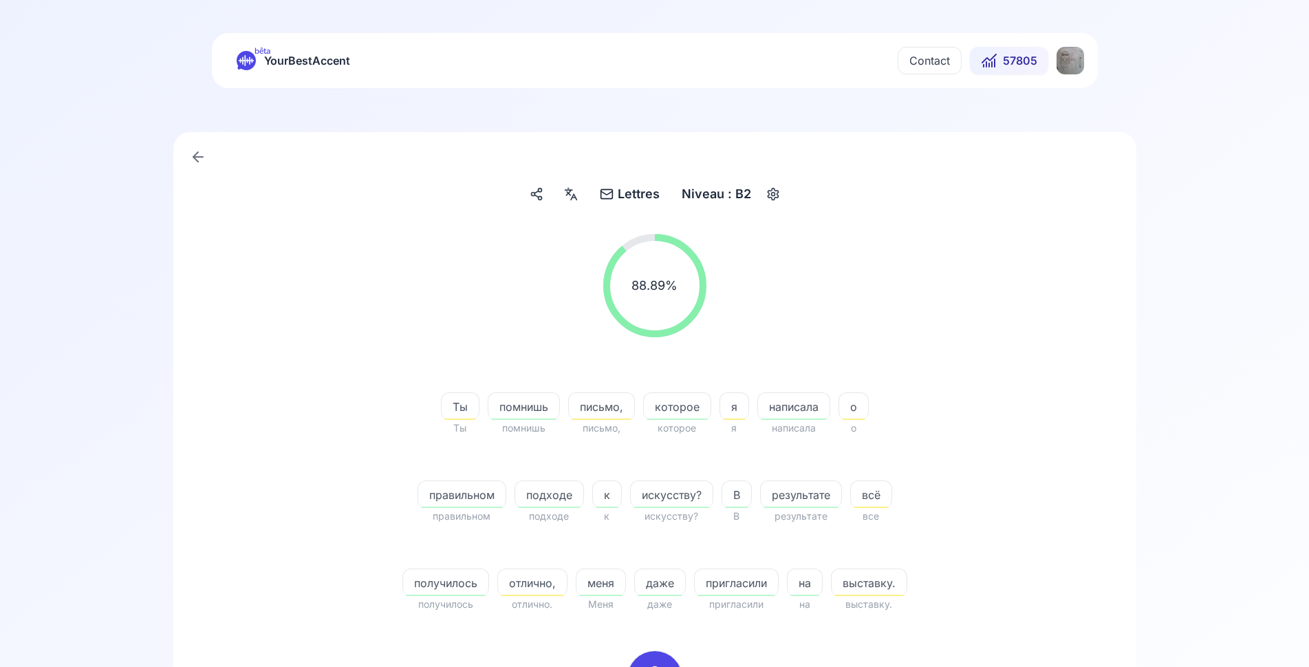
click at [770, 190] on icon "button" at bounding box center [773, 194] width 17 height 14
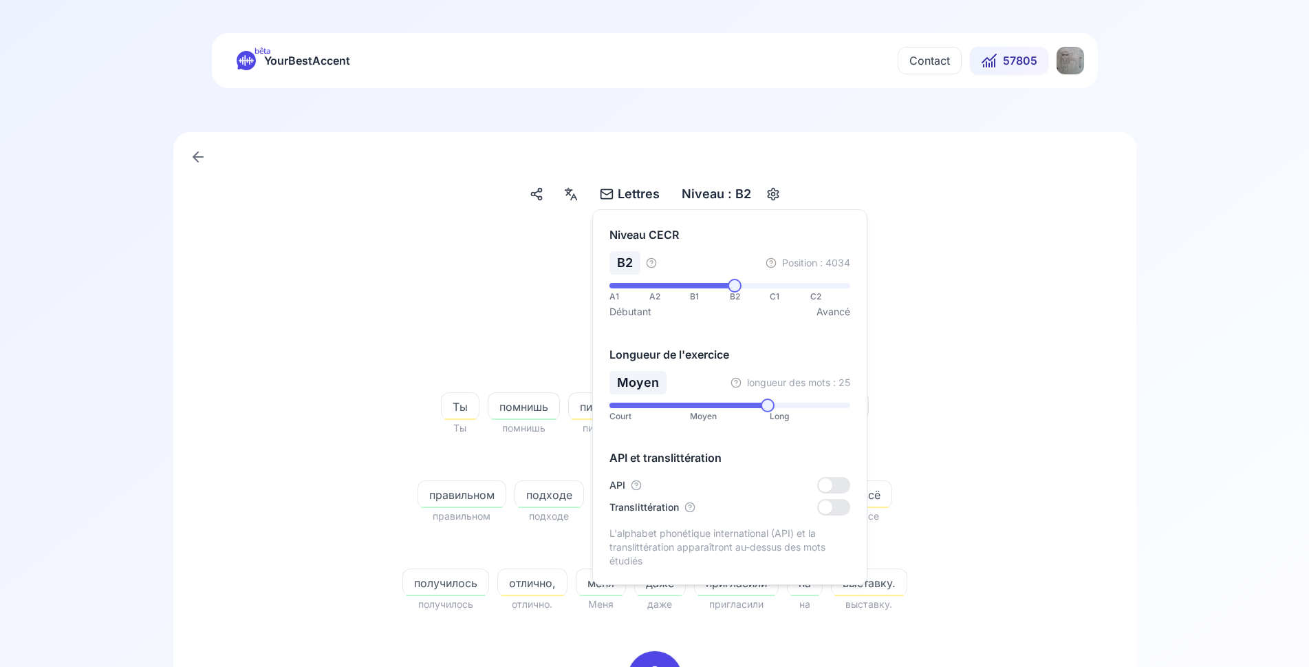
click at [770, 190] on icon "button" at bounding box center [773, 194] width 17 height 14
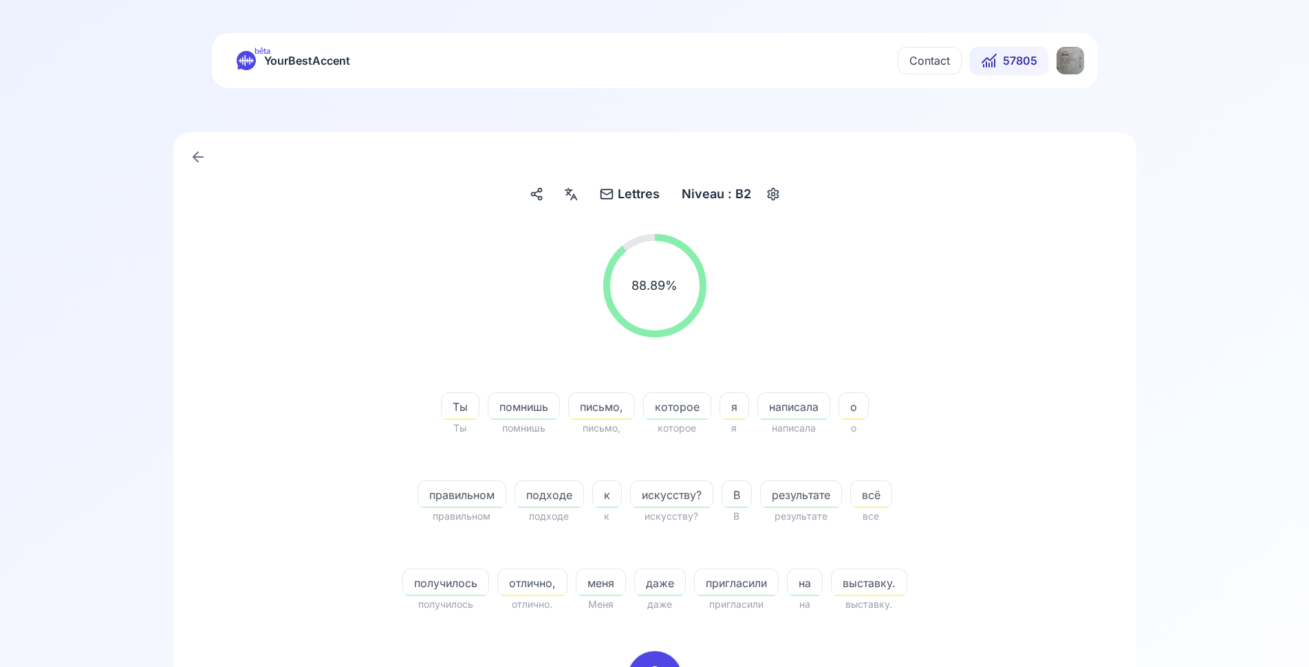
click at [1082, 64] on html "bêta YourBestAccent Contact 57805 Lettres Lettres Niveau : B2 88.89 % 88.89 % Т…" at bounding box center [654, 333] width 1309 height 667
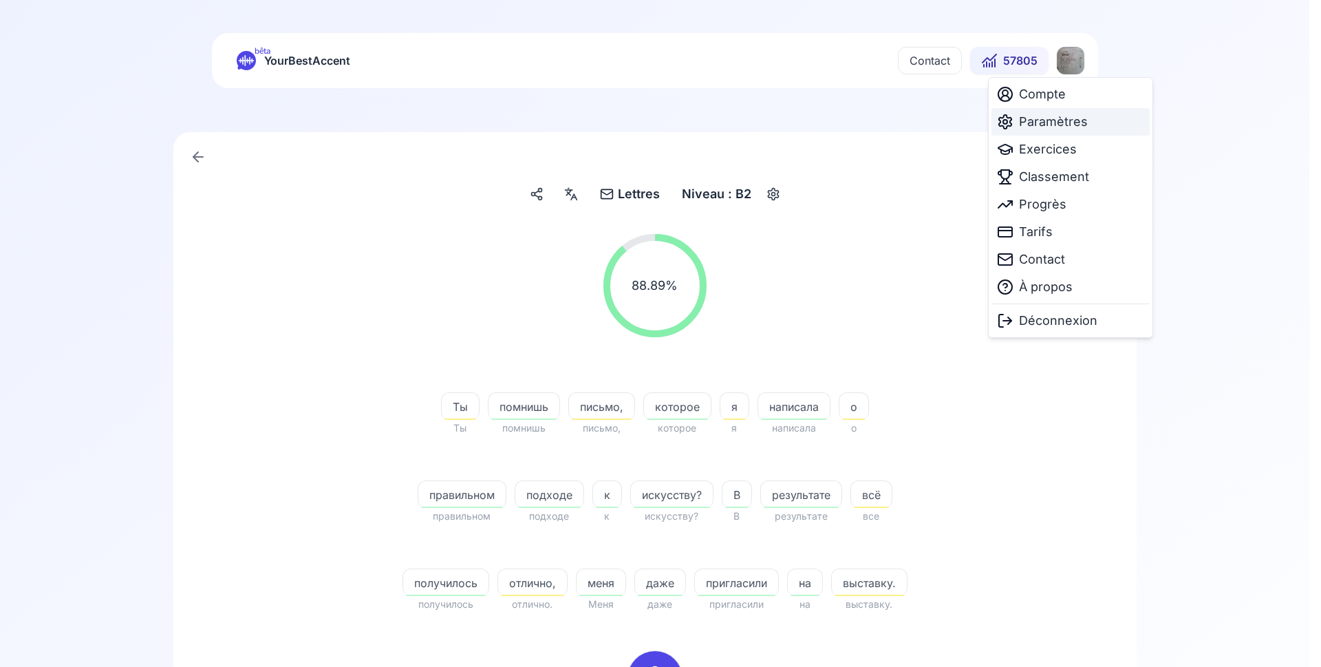
click at [1061, 121] on span "Paramètres" at bounding box center [1053, 121] width 69 height 19
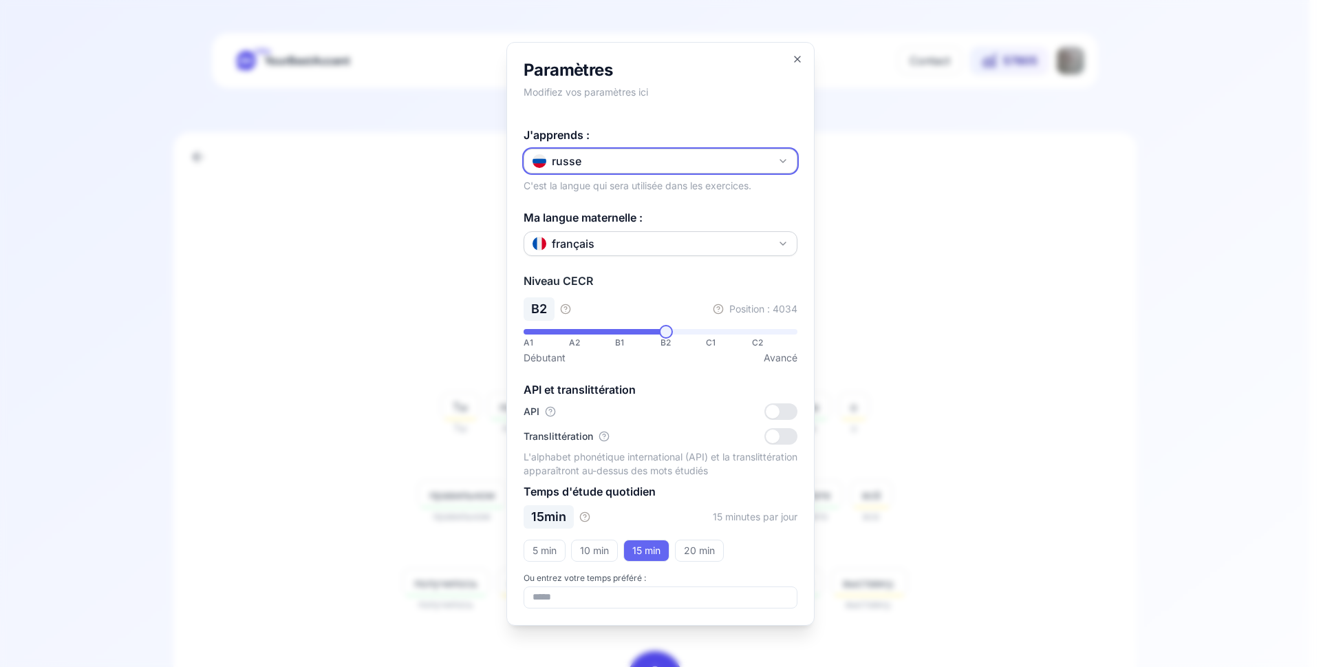
click at [653, 158] on button "russe" at bounding box center [661, 161] width 274 height 25
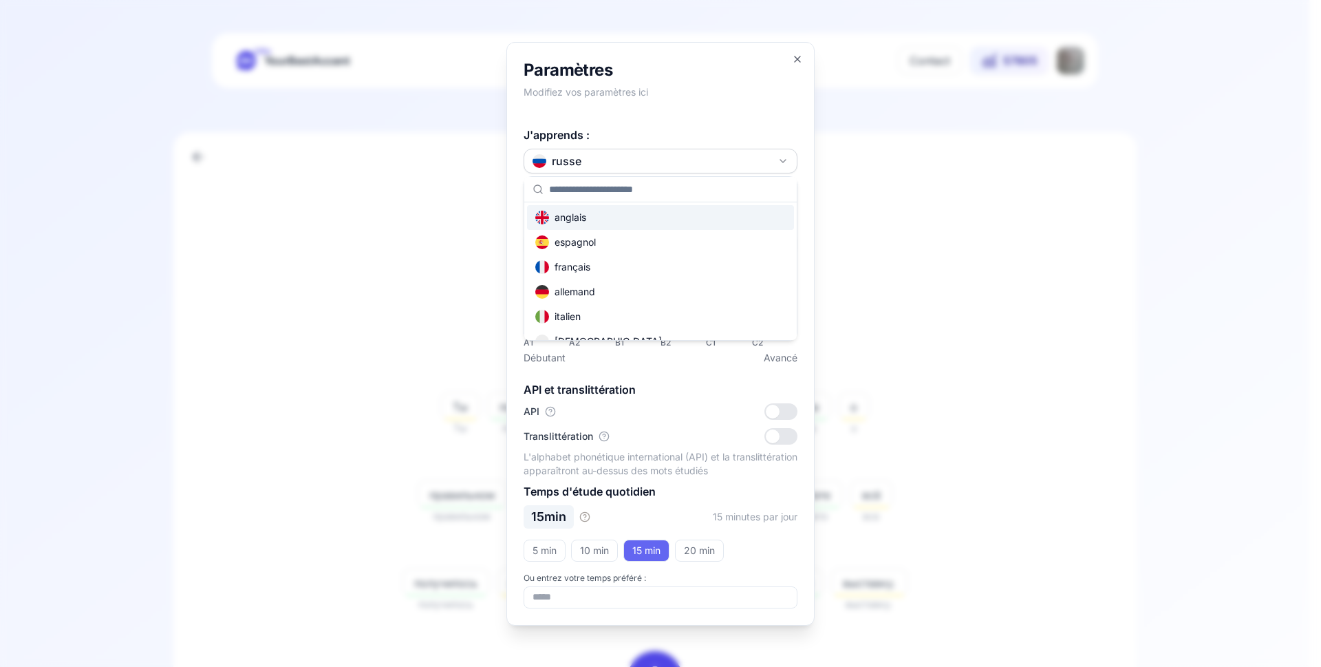
click at [606, 219] on div "anglais" at bounding box center [660, 217] width 267 height 25
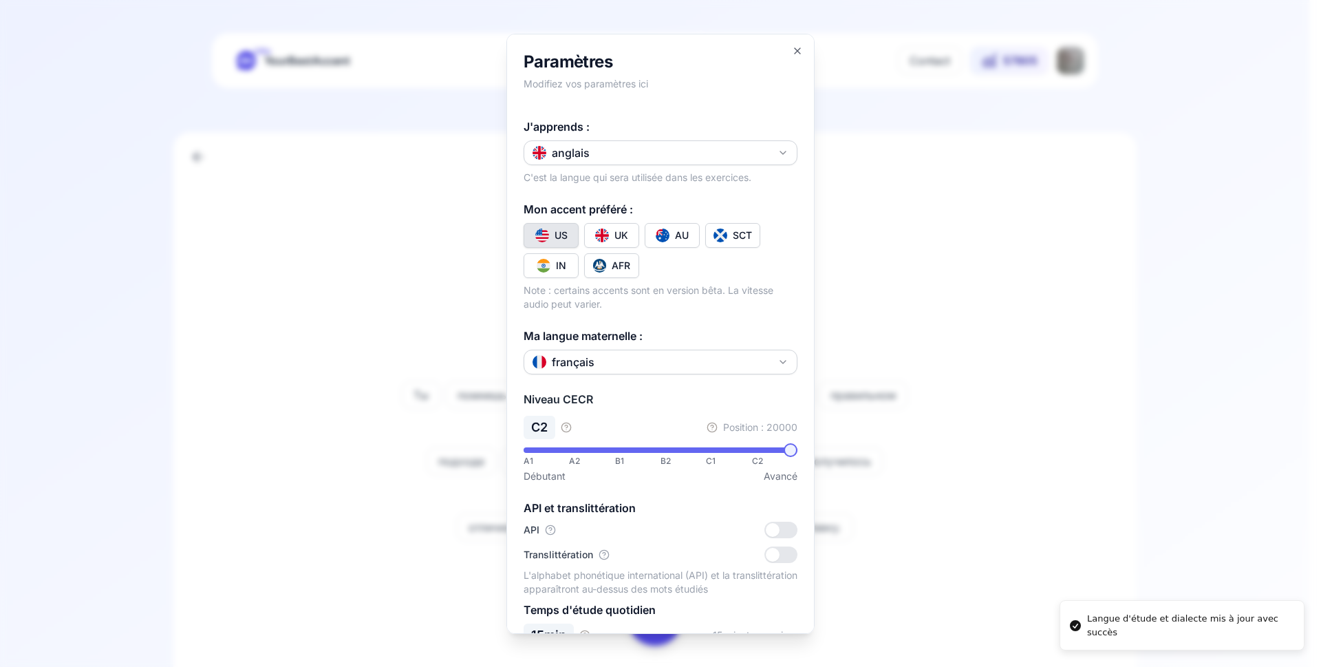
click at [978, 215] on div at bounding box center [660, 333] width 1321 height 667
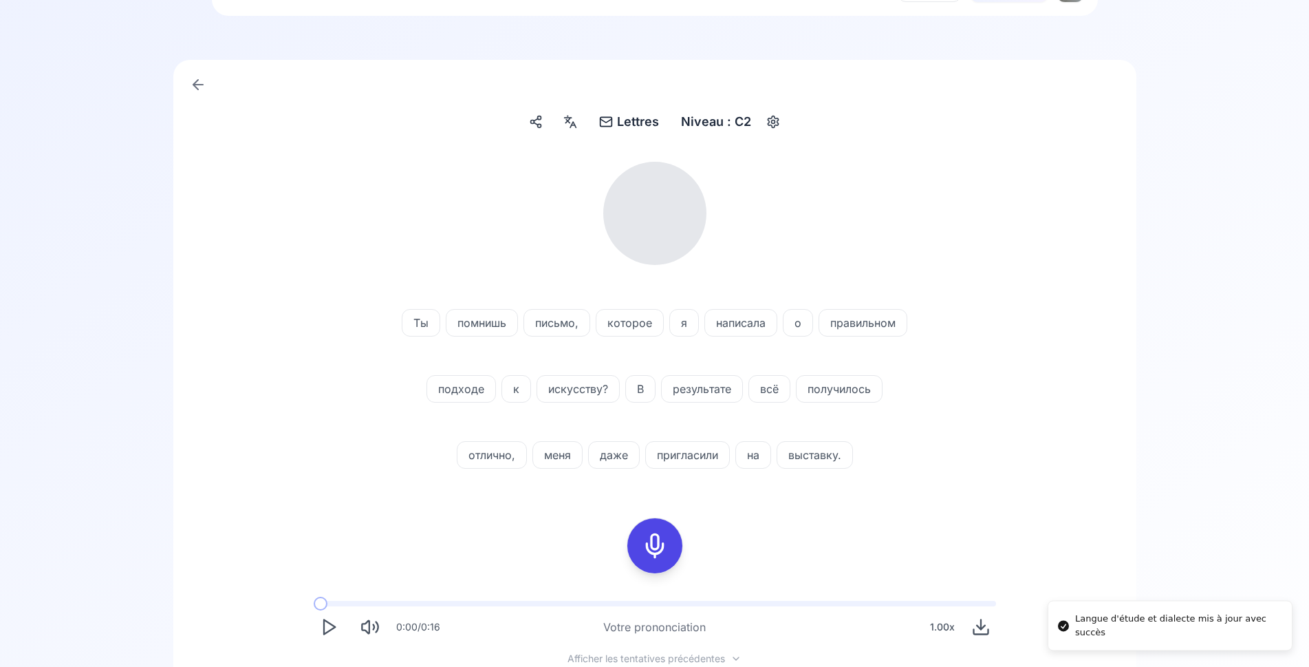
scroll to position [211, 0]
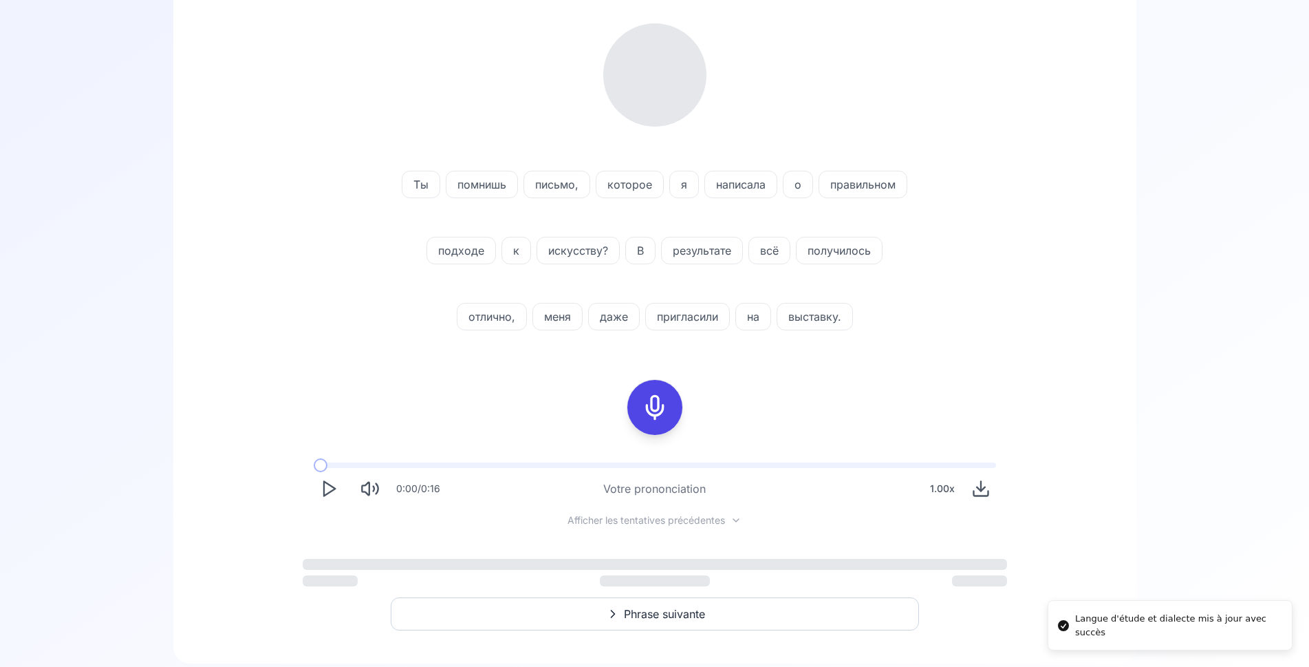
click at [673, 615] on span "Phrase suivante" at bounding box center [664, 613] width 81 height 17
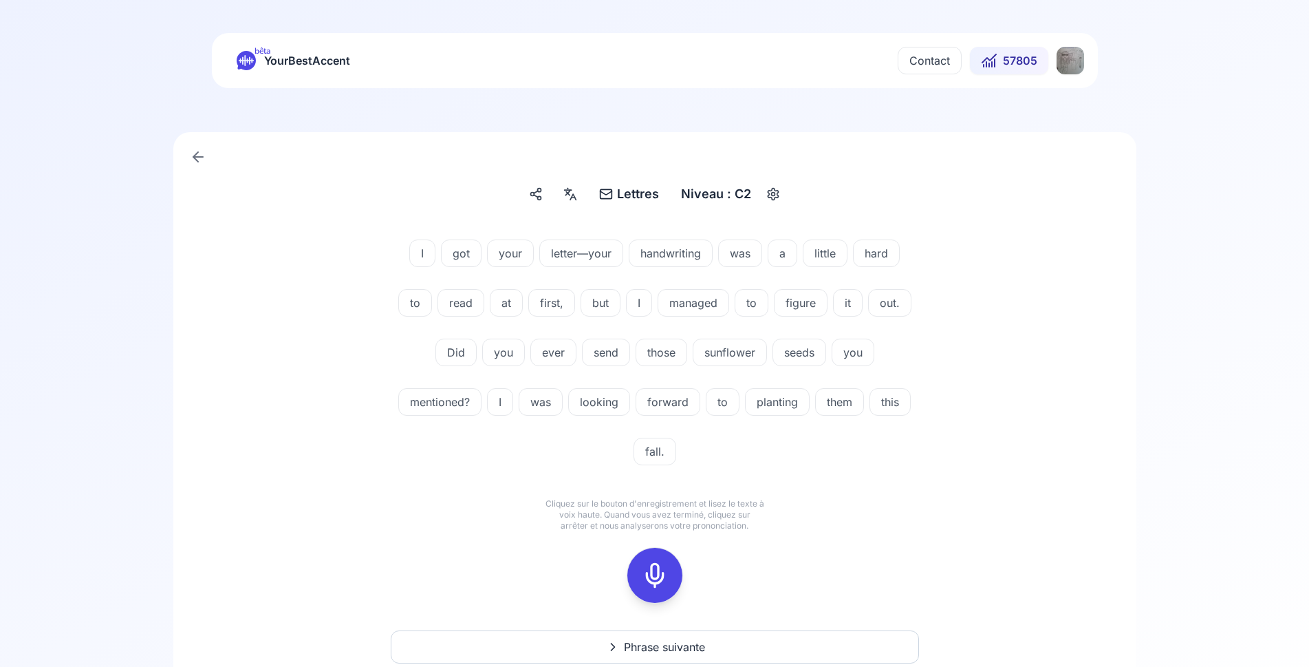
click at [658, 570] on icon at bounding box center [655, 575] width 28 height 28
click at [656, 575] on icon at bounding box center [655, 575] width 28 height 28
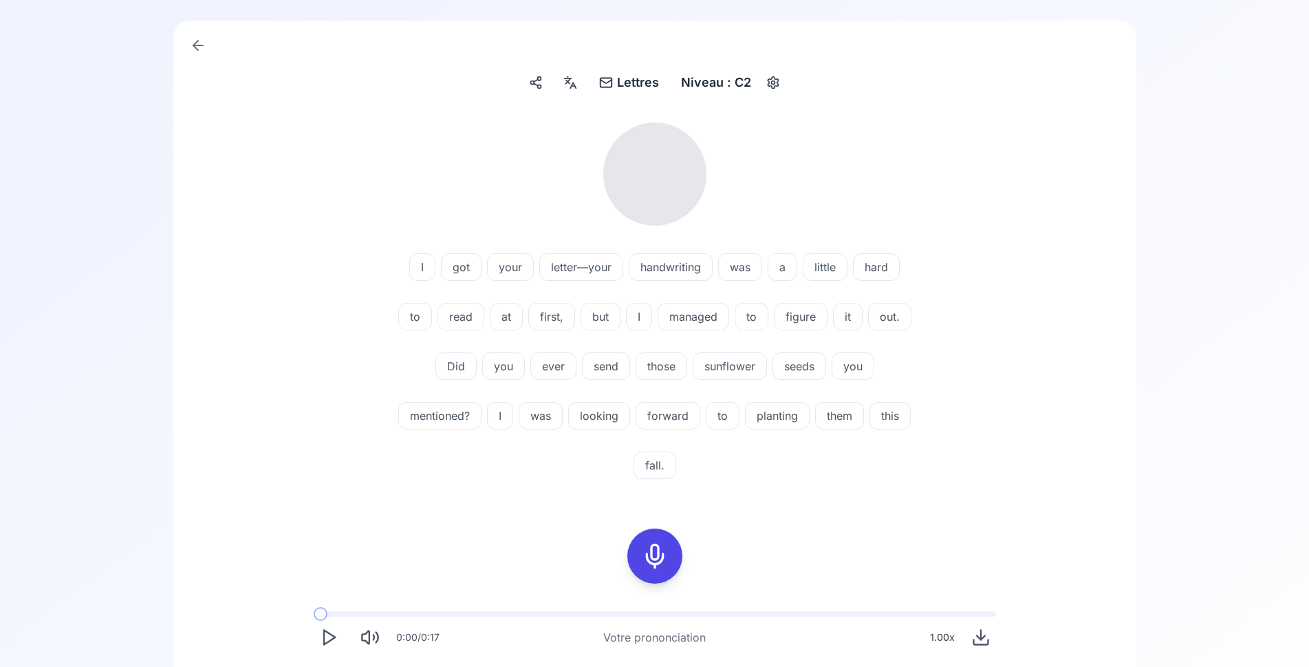
scroll to position [140, 0]
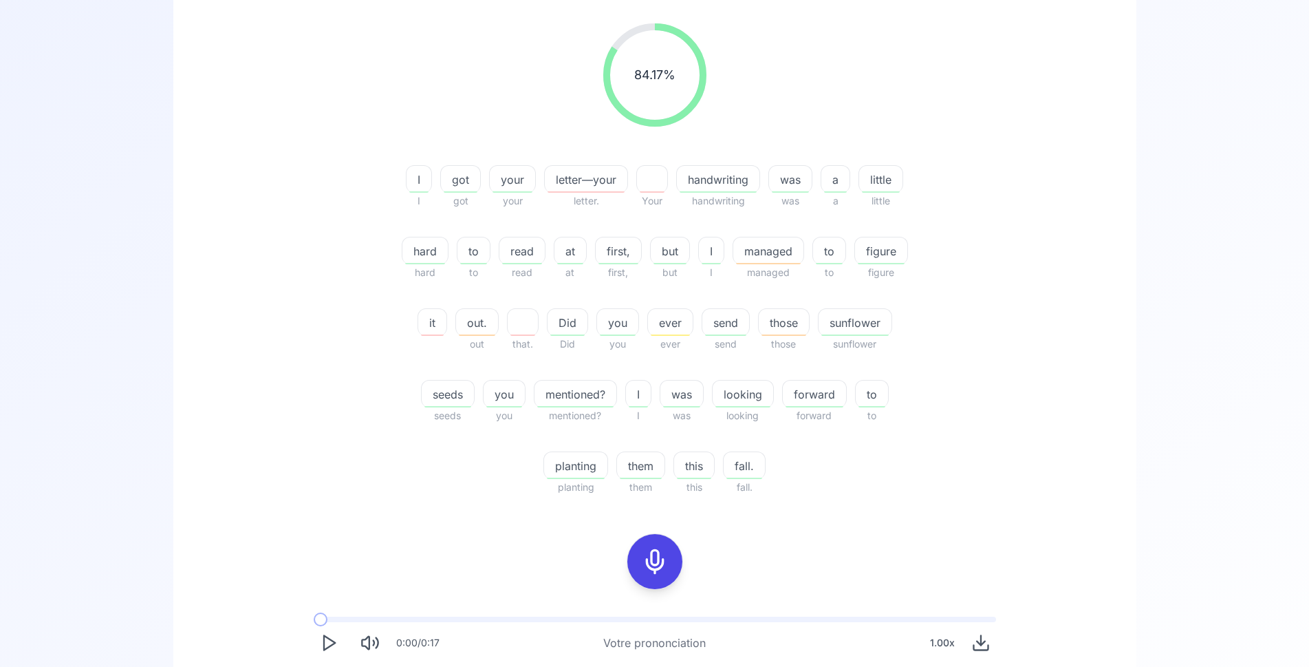
click at [656, 559] on icon at bounding box center [655, 562] width 28 height 28
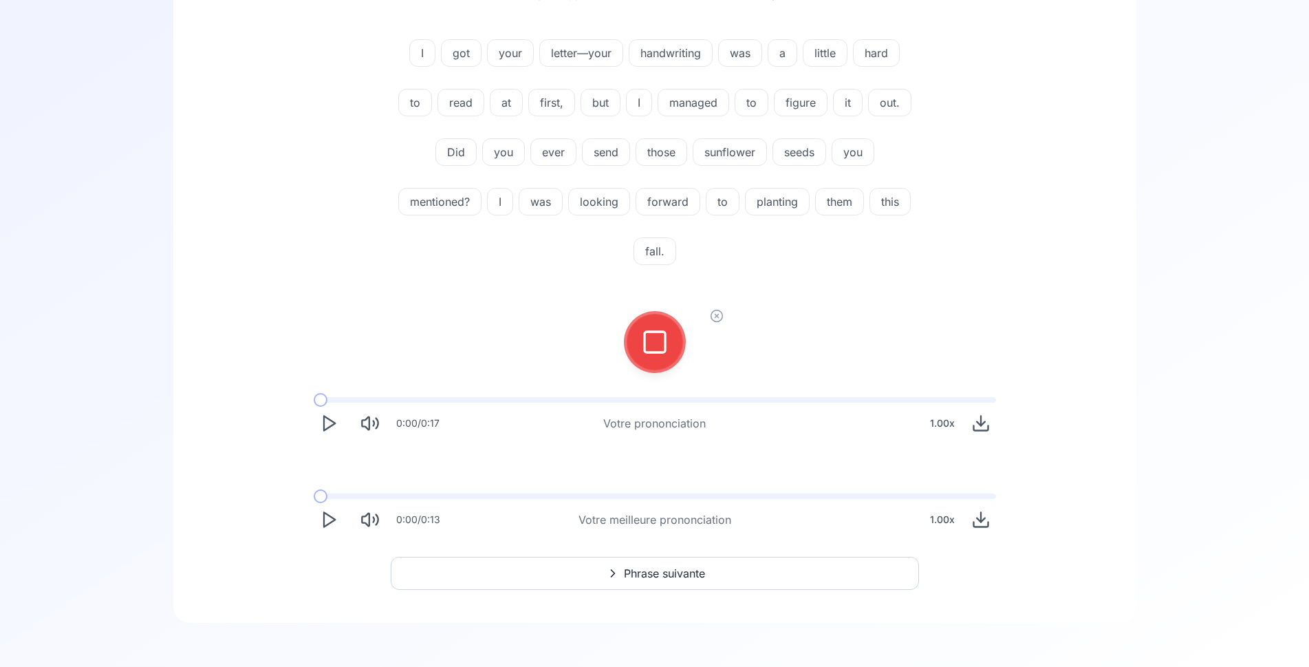
scroll to position [200, 0]
click at [646, 332] on rect at bounding box center [655, 342] width 21 height 21
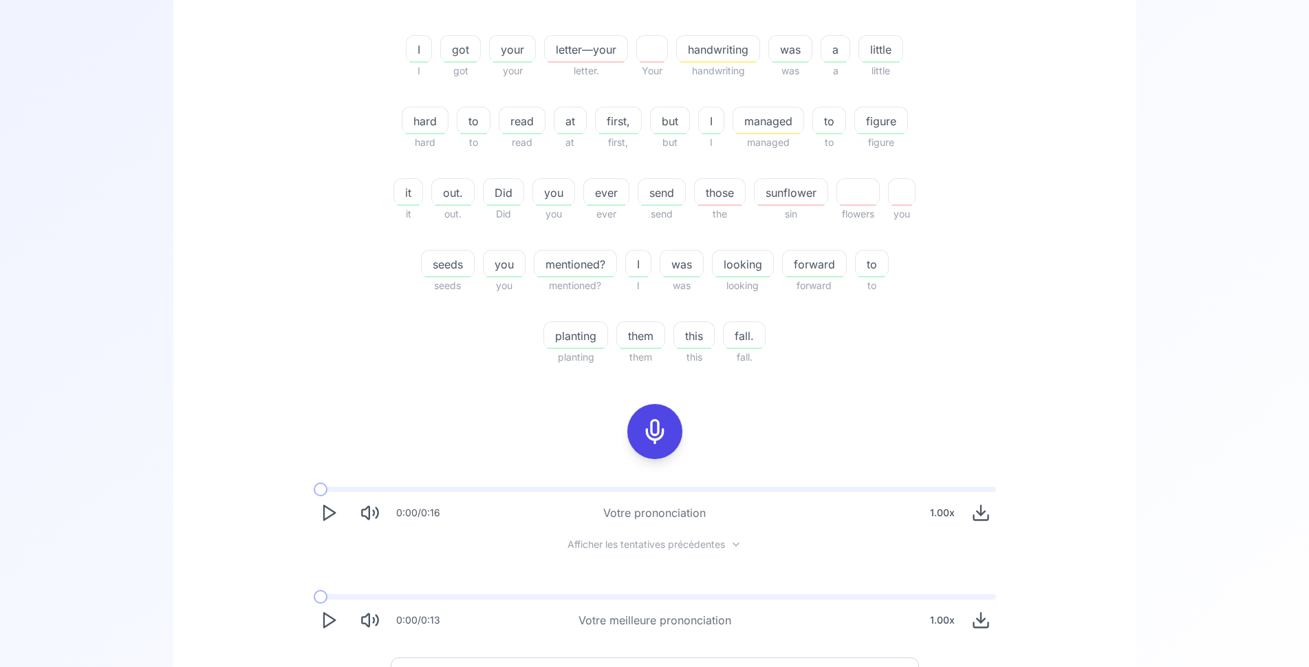
click at [650, 433] on icon at bounding box center [655, 432] width 28 height 28
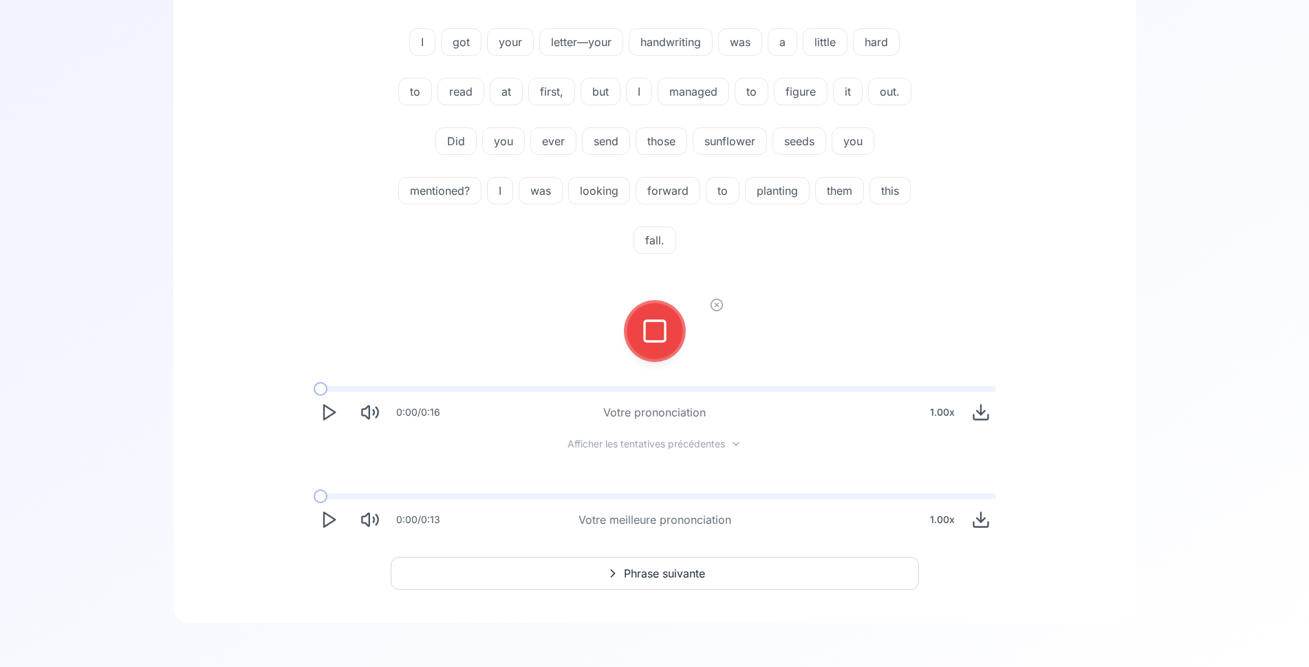
click at [660, 334] on icon at bounding box center [655, 331] width 28 height 28
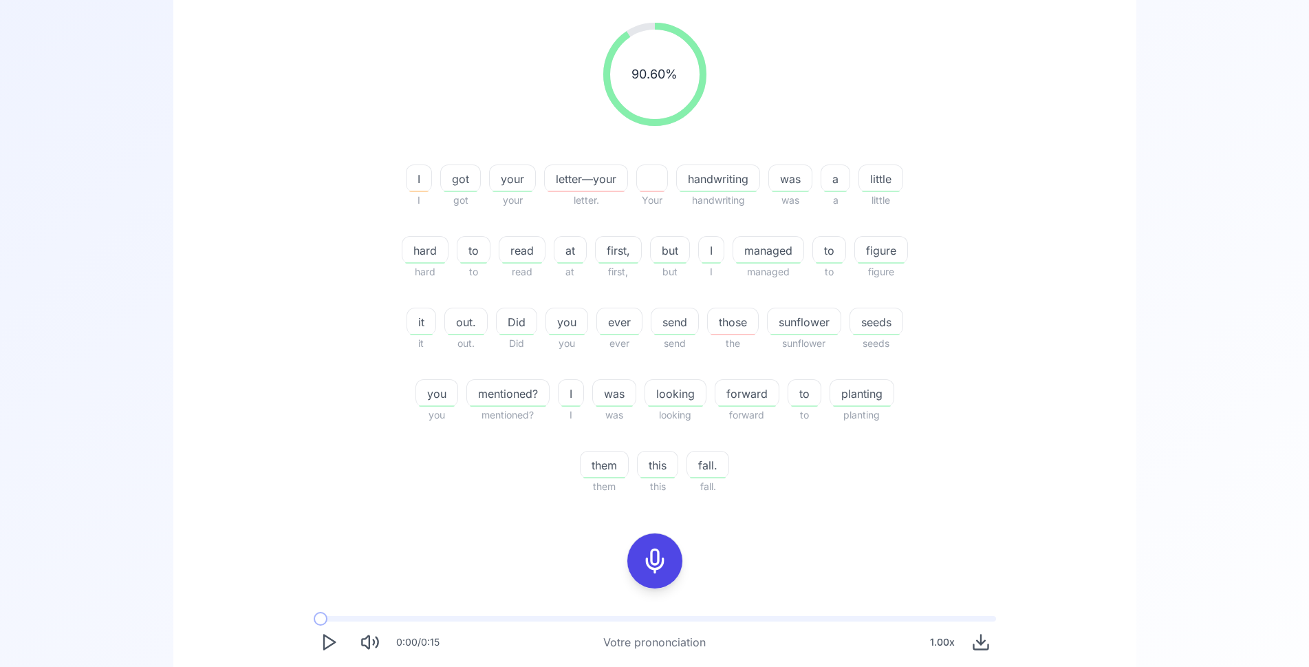
scroll to position [281, 0]
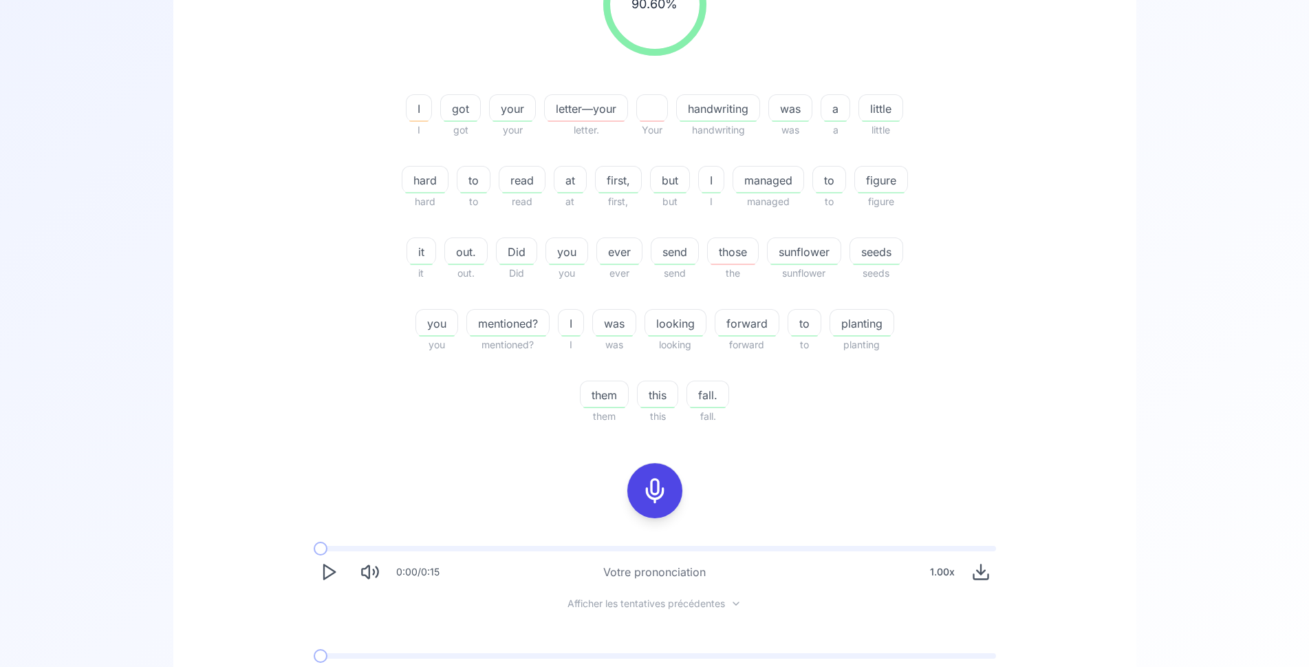
click at [652, 490] on icon at bounding box center [655, 491] width 28 height 28
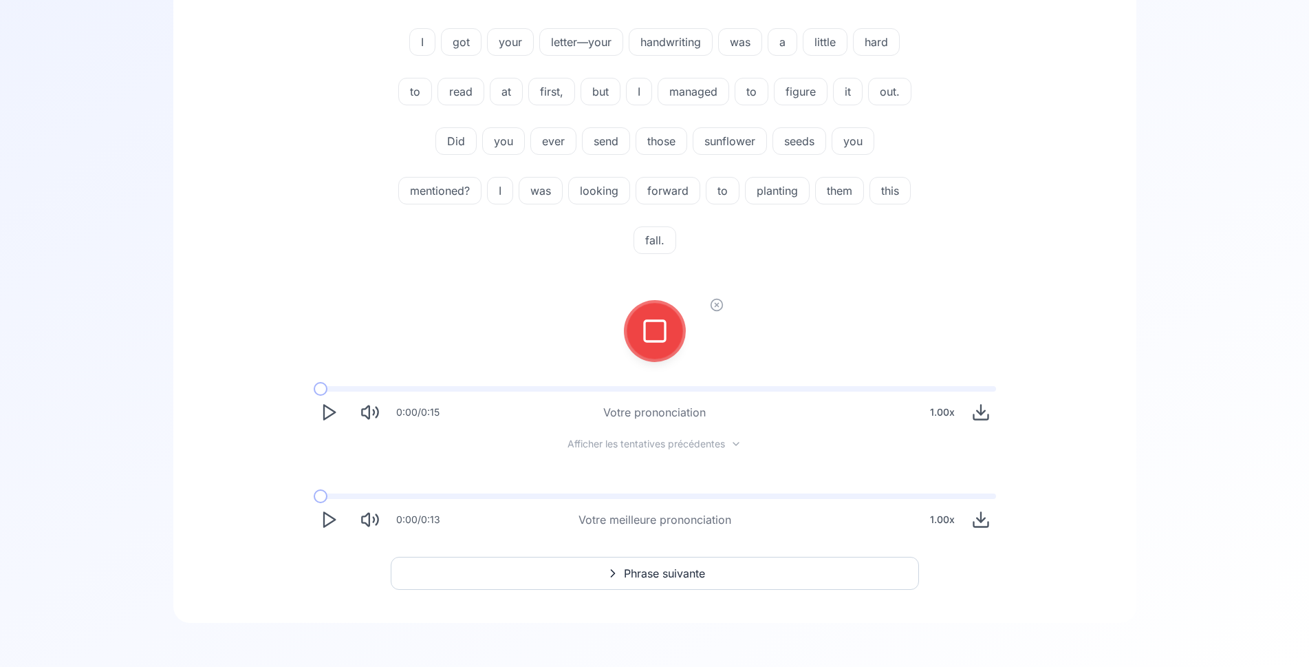
scroll to position [211, 0]
click at [661, 323] on icon at bounding box center [655, 331] width 28 height 28
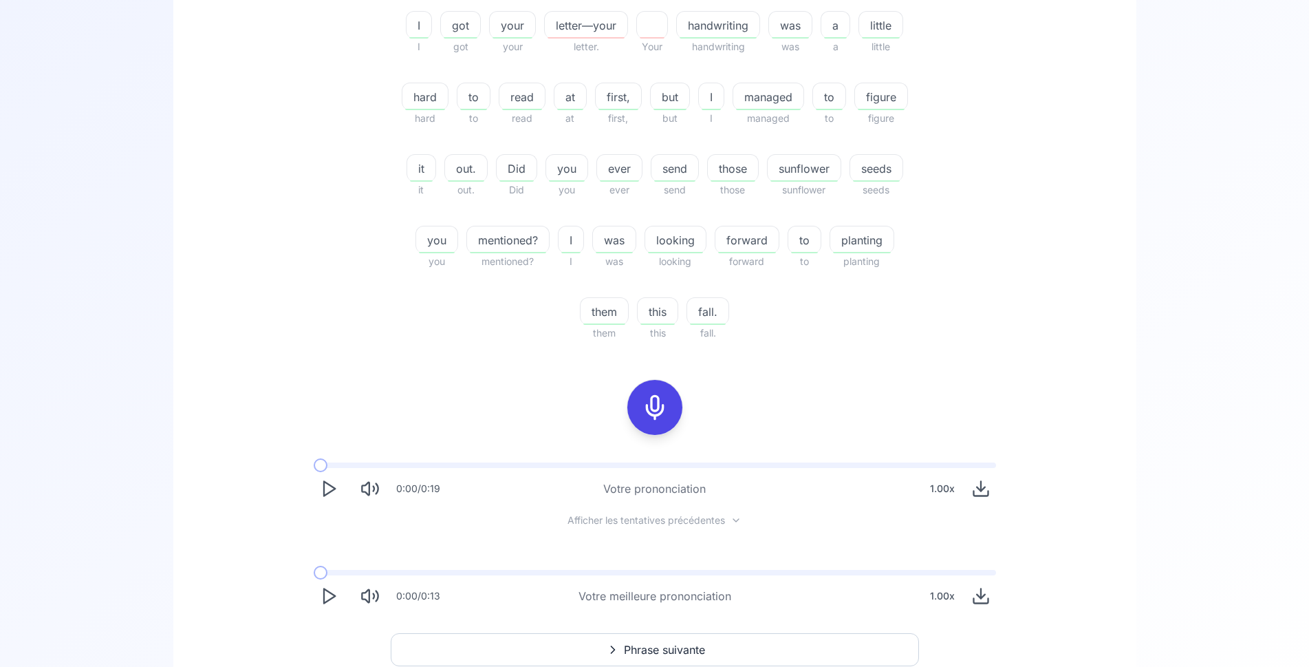
scroll to position [422, 0]
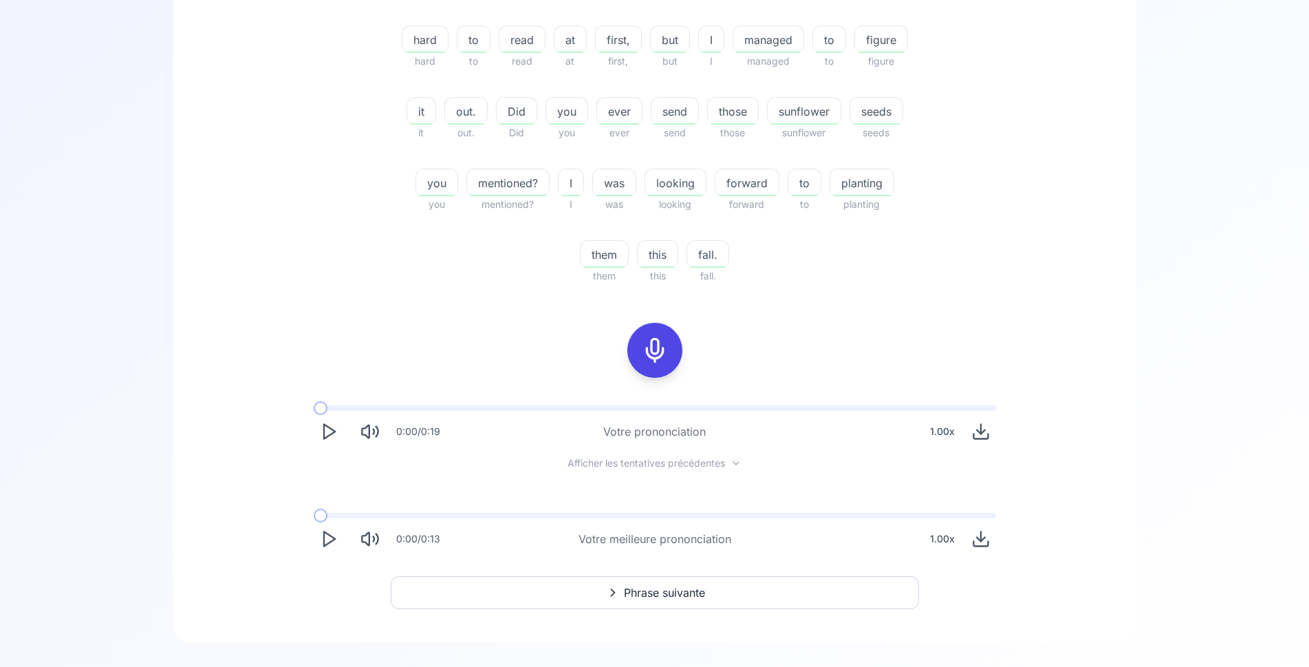
click at [329, 537] on icon "Play" at bounding box center [328, 538] width 19 height 19
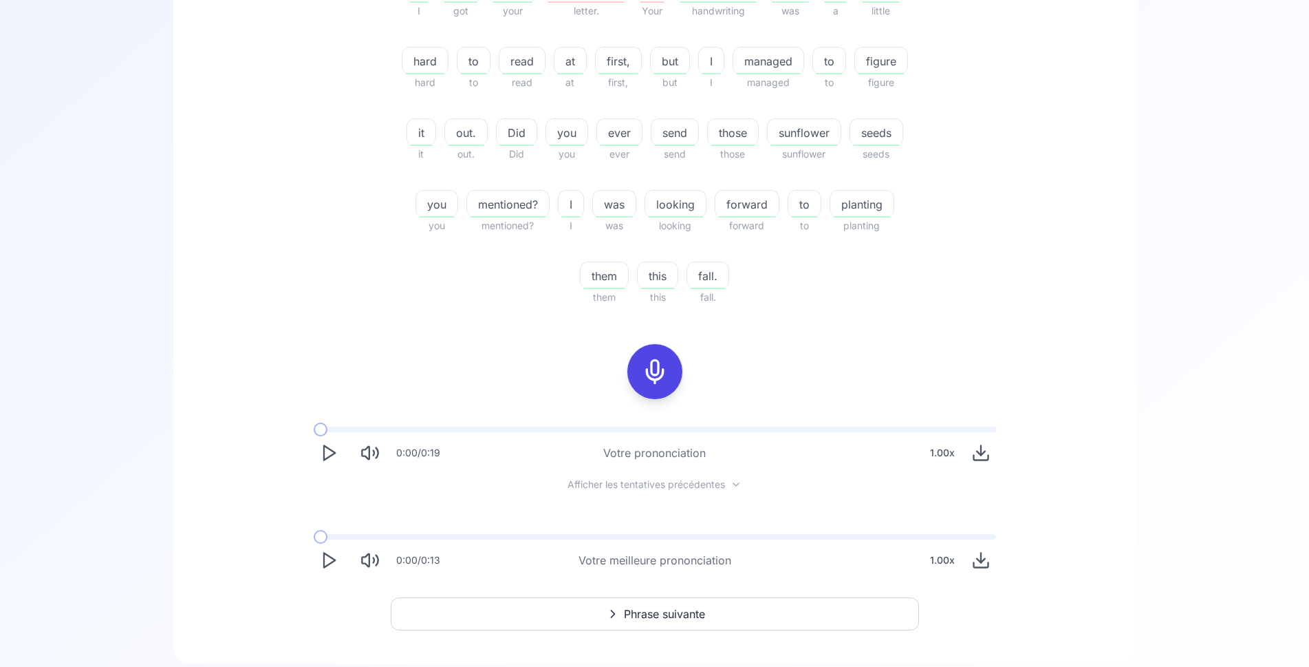
scroll to position [371, 0]
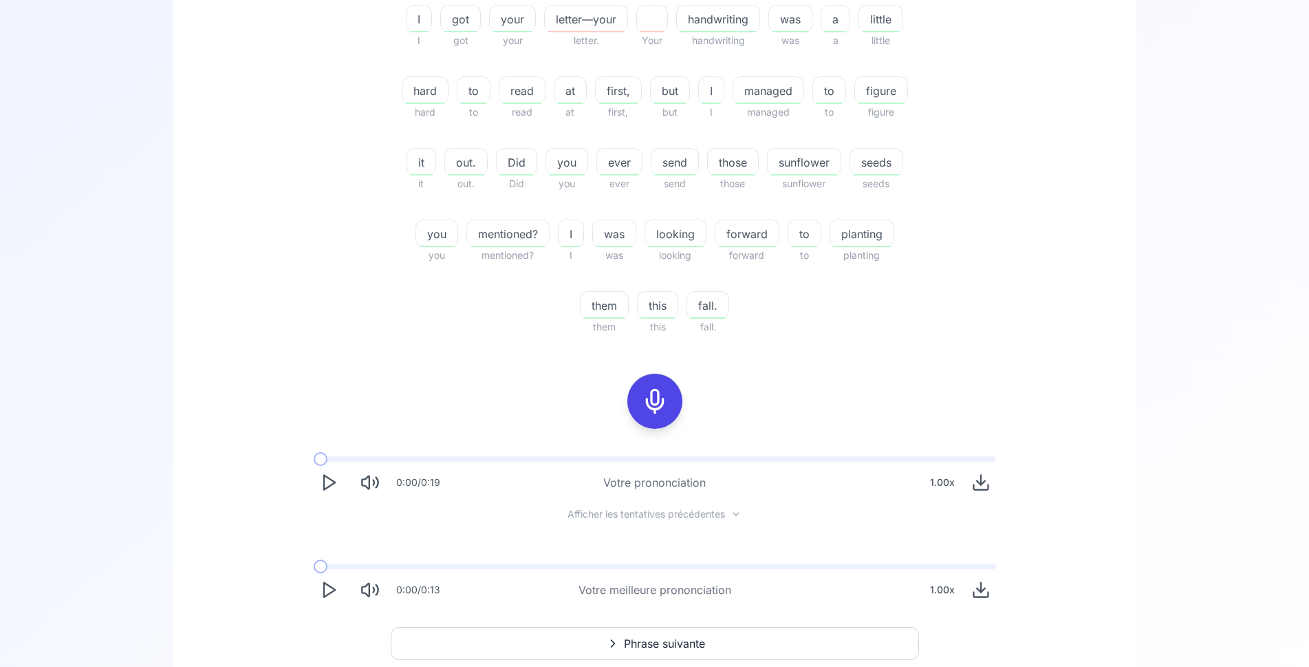
click at [589, 636] on button "Phrase suivante" at bounding box center [655, 643] width 528 height 33
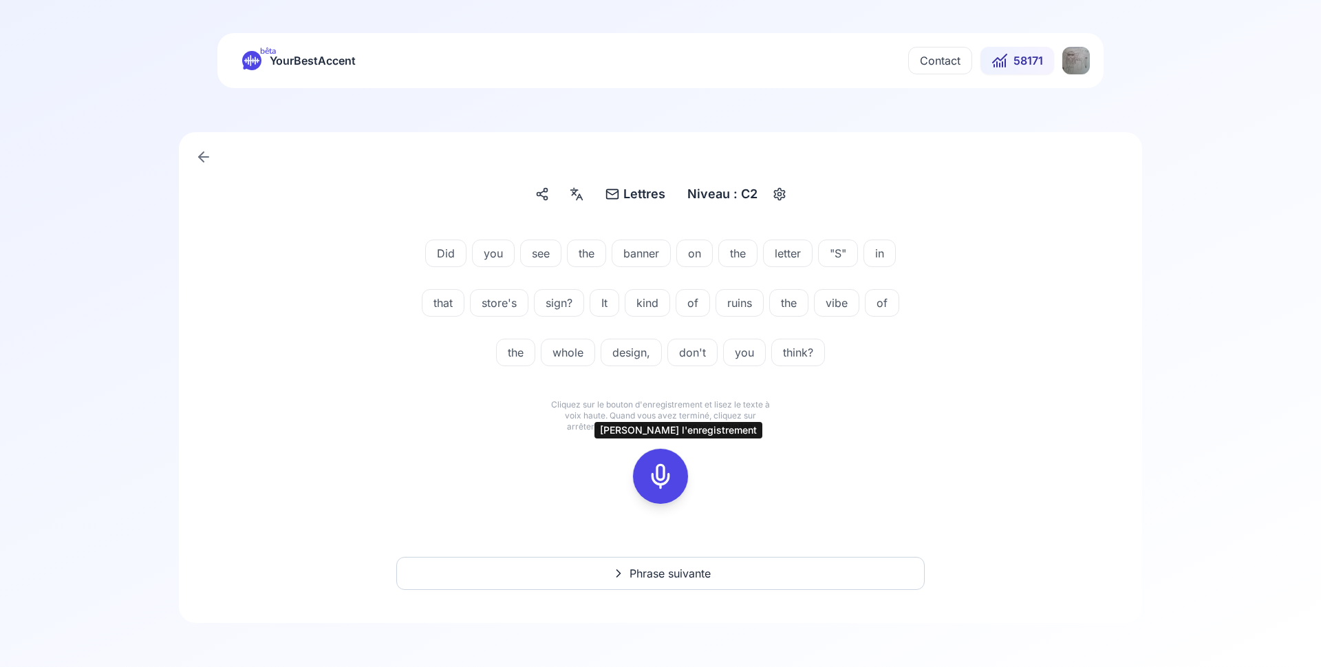
click at [665, 462] on div at bounding box center [660, 476] width 33 height 55
click at [676, 479] on button at bounding box center [660, 476] width 55 height 55
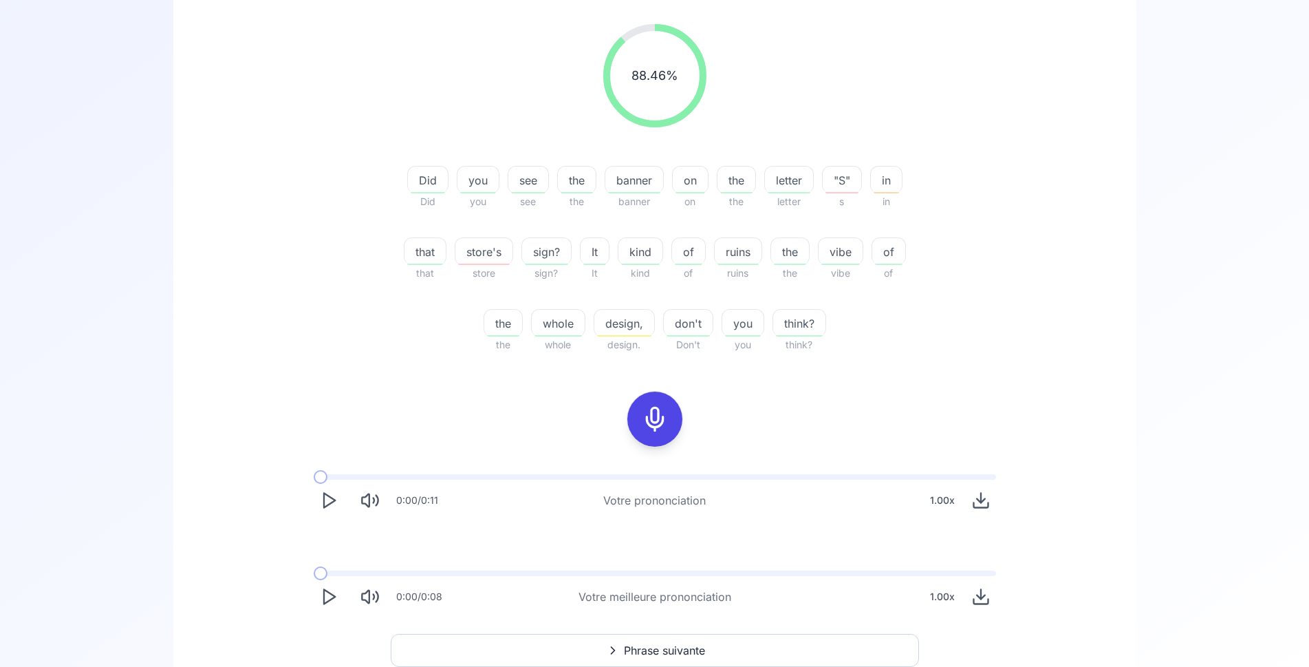
scroll to position [211, 0]
click at [324, 503] on polygon "Play" at bounding box center [329, 500] width 11 height 14
click at [663, 416] on icon at bounding box center [655, 419] width 28 height 28
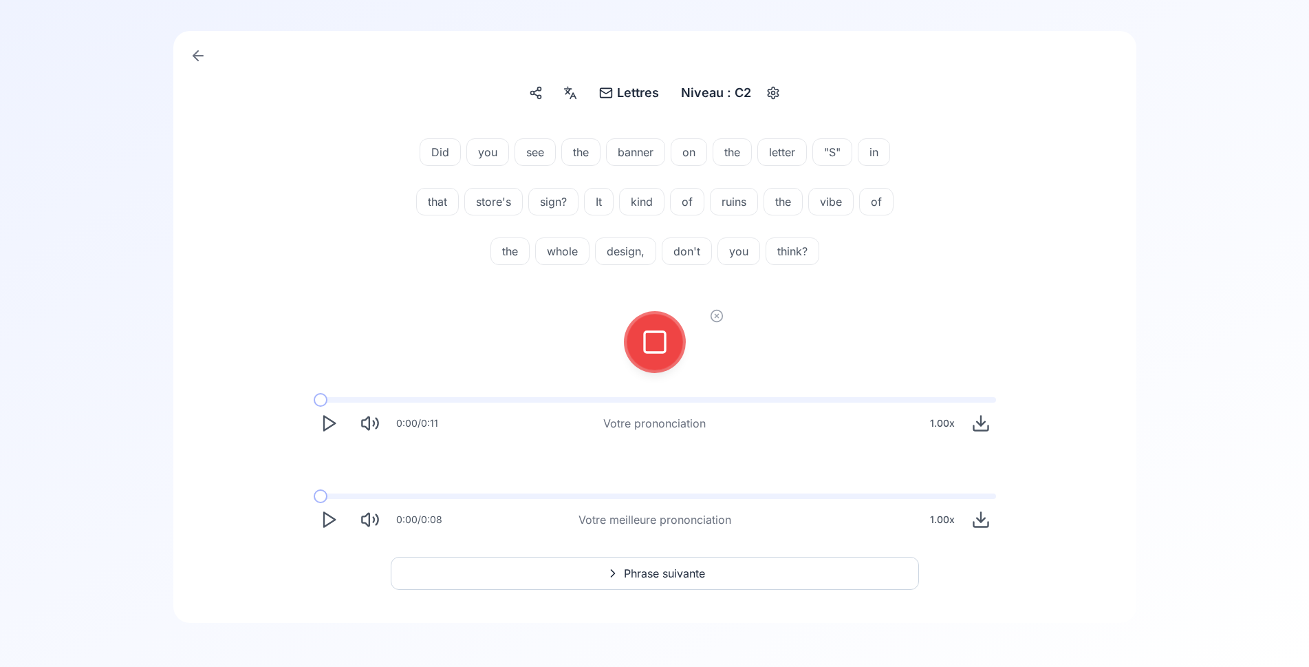
scroll to position [101, 0]
click at [662, 340] on icon at bounding box center [655, 342] width 28 height 28
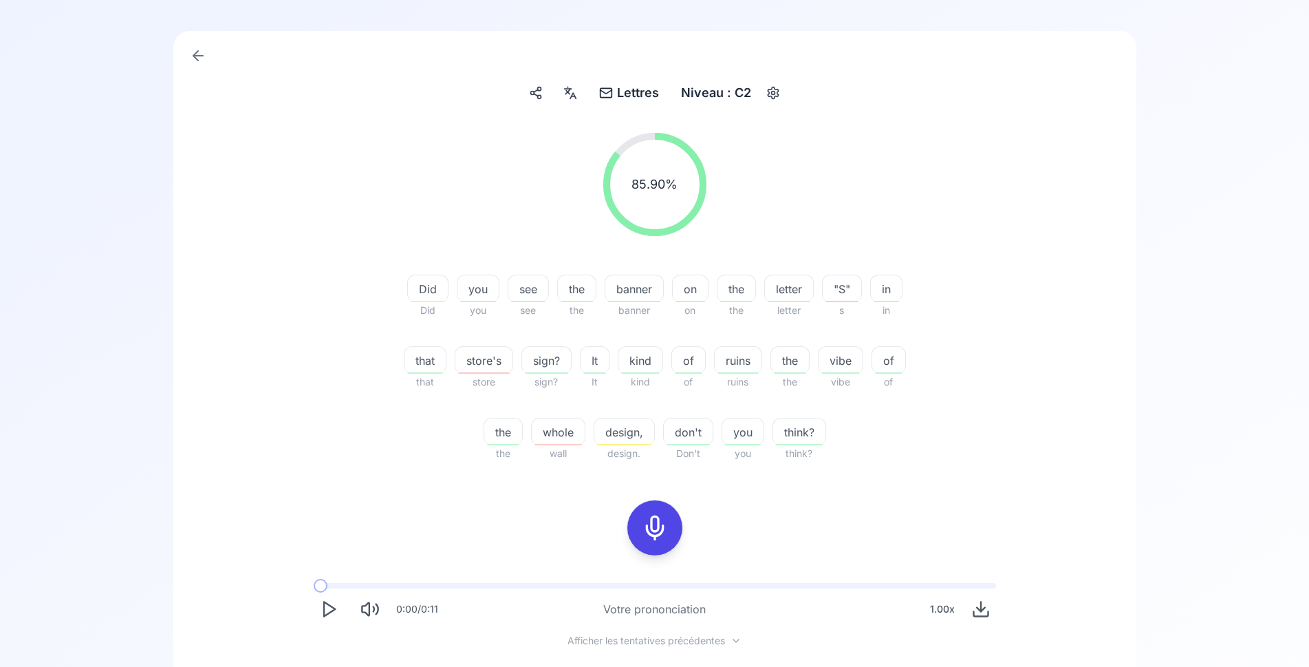
click at [656, 516] on icon at bounding box center [655, 528] width 28 height 28
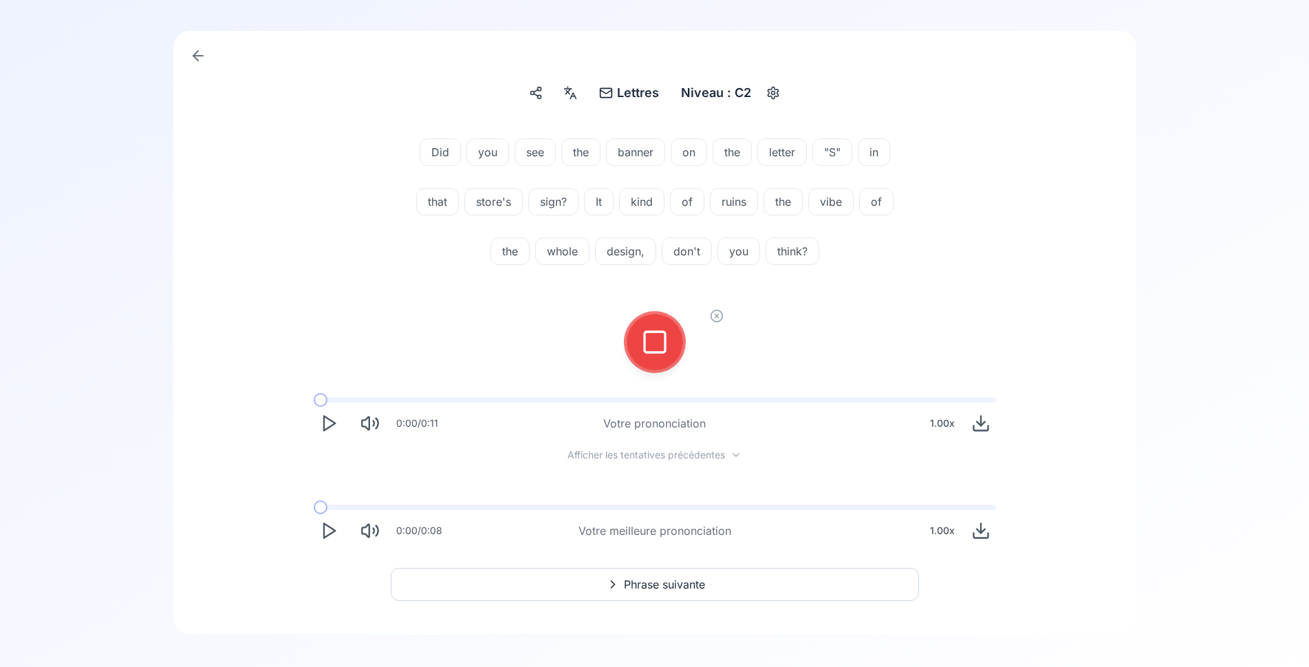
click at [639, 330] on button at bounding box center [655, 341] width 55 height 55
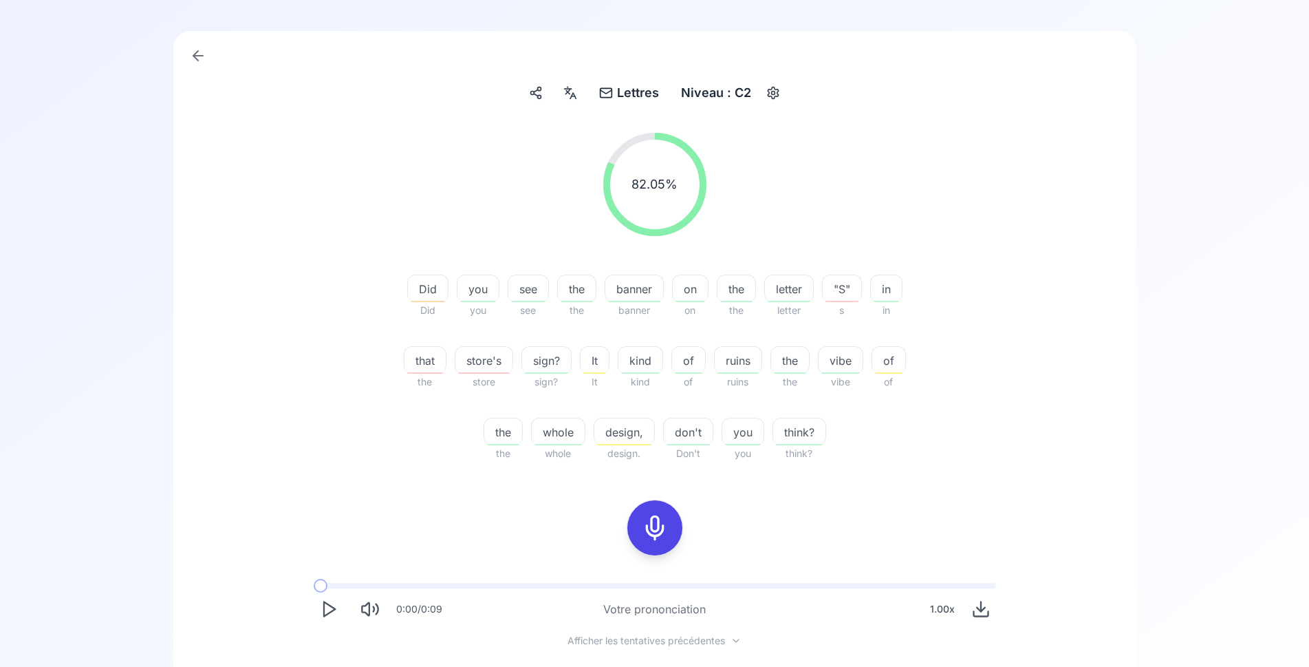
click at [659, 518] on rect at bounding box center [655, 527] width 21 height 21
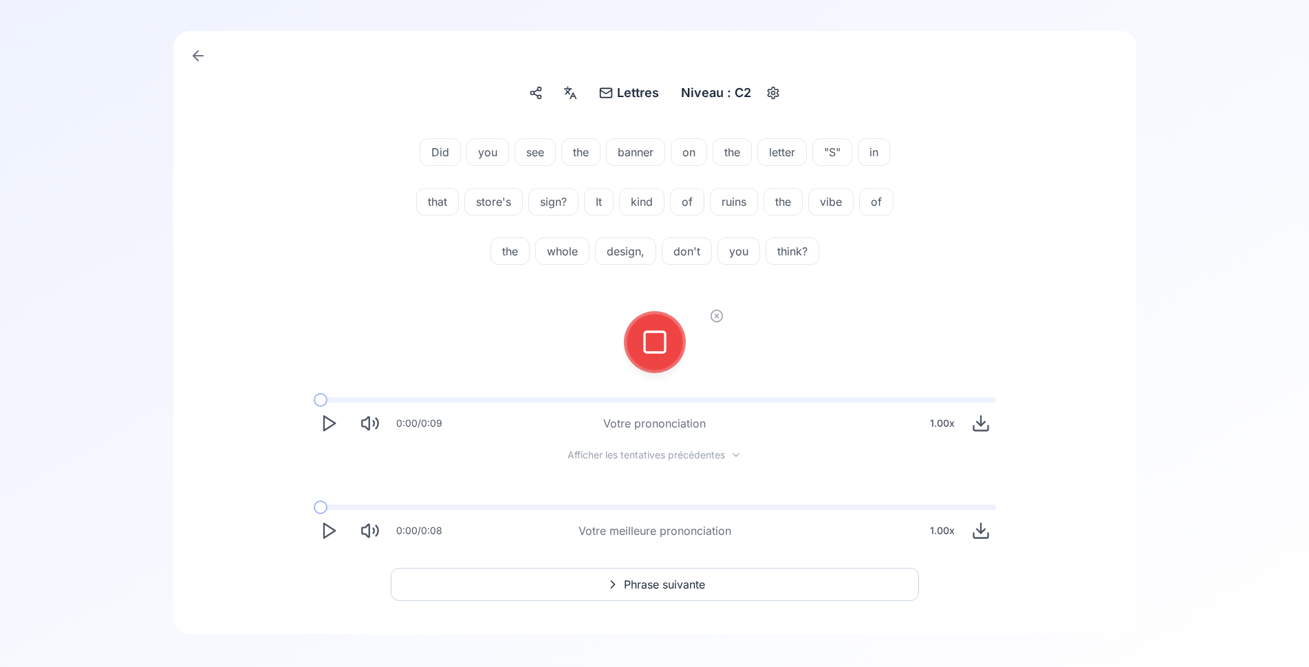
click at [664, 347] on icon at bounding box center [655, 342] width 28 height 28
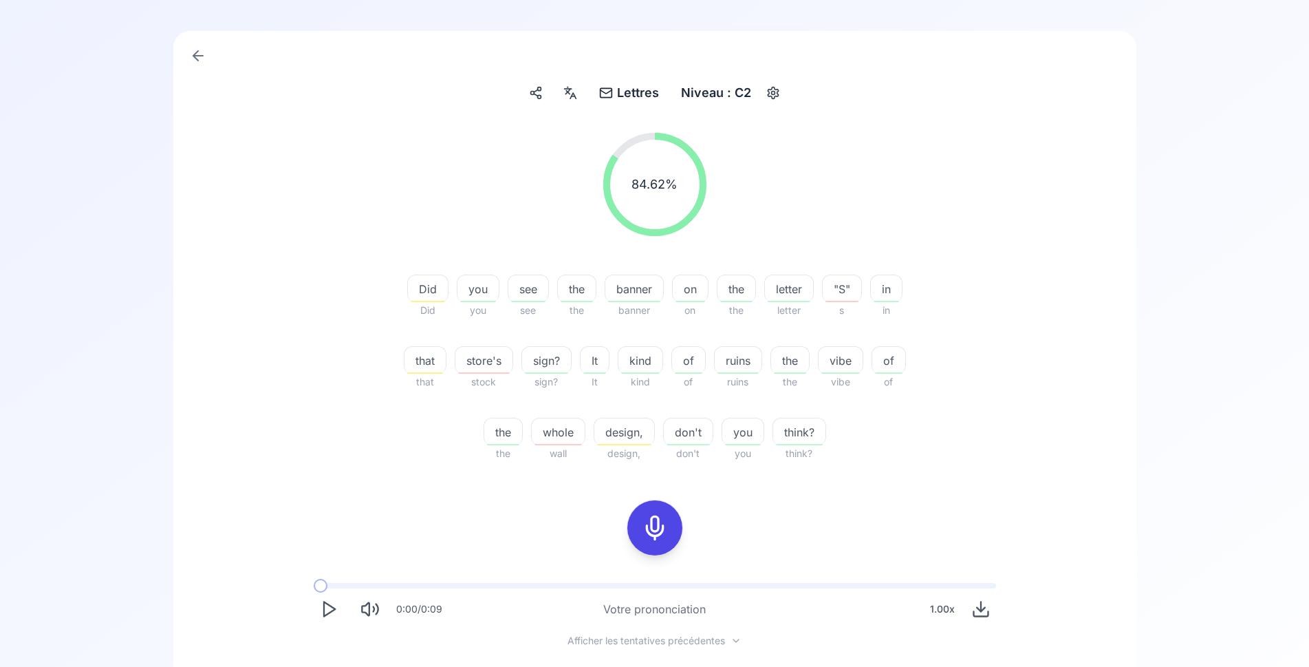
click at [650, 529] on icon at bounding box center [655, 528] width 28 height 28
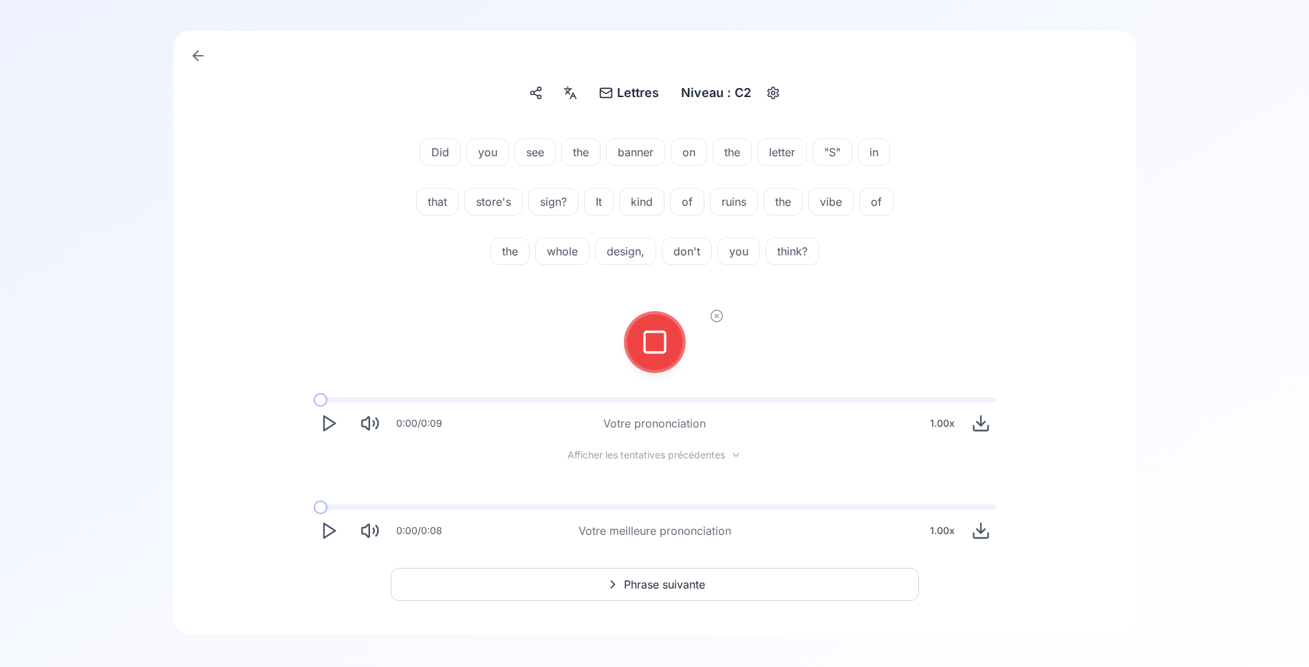
click at [654, 334] on icon at bounding box center [655, 342] width 28 height 28
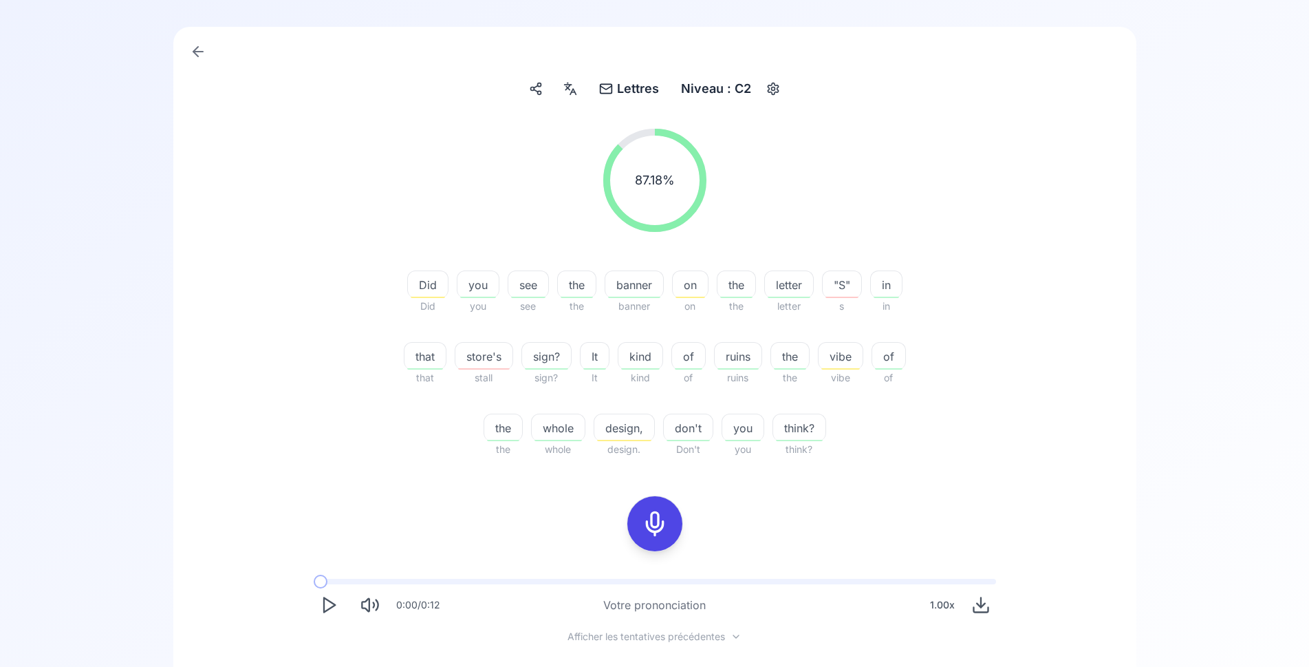
scroll to position [298, 0]
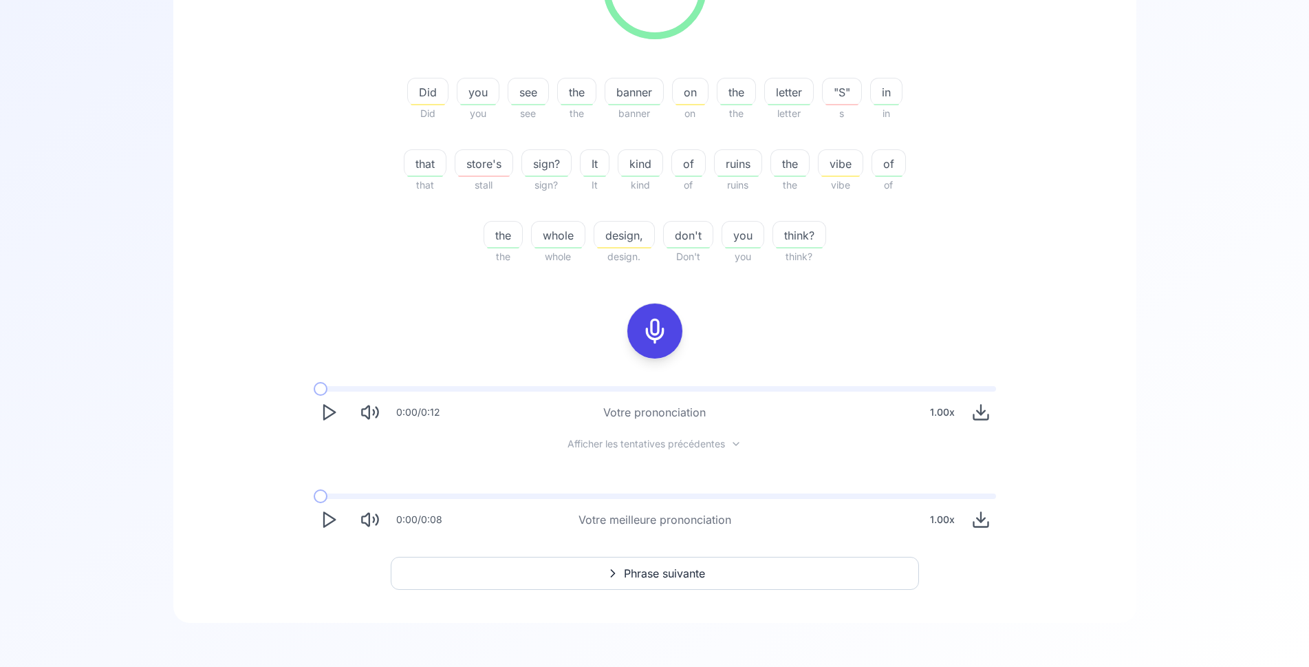
click at [328, 522] on icon "Play" at bounding box center [328, 519] width 19 height 19
click at [332, 414] on icon "Play" at bounding box center [328, 412] width 19 height 19
click at [659, 339] on icon at bounding box center [655, 331] width 28 height 28
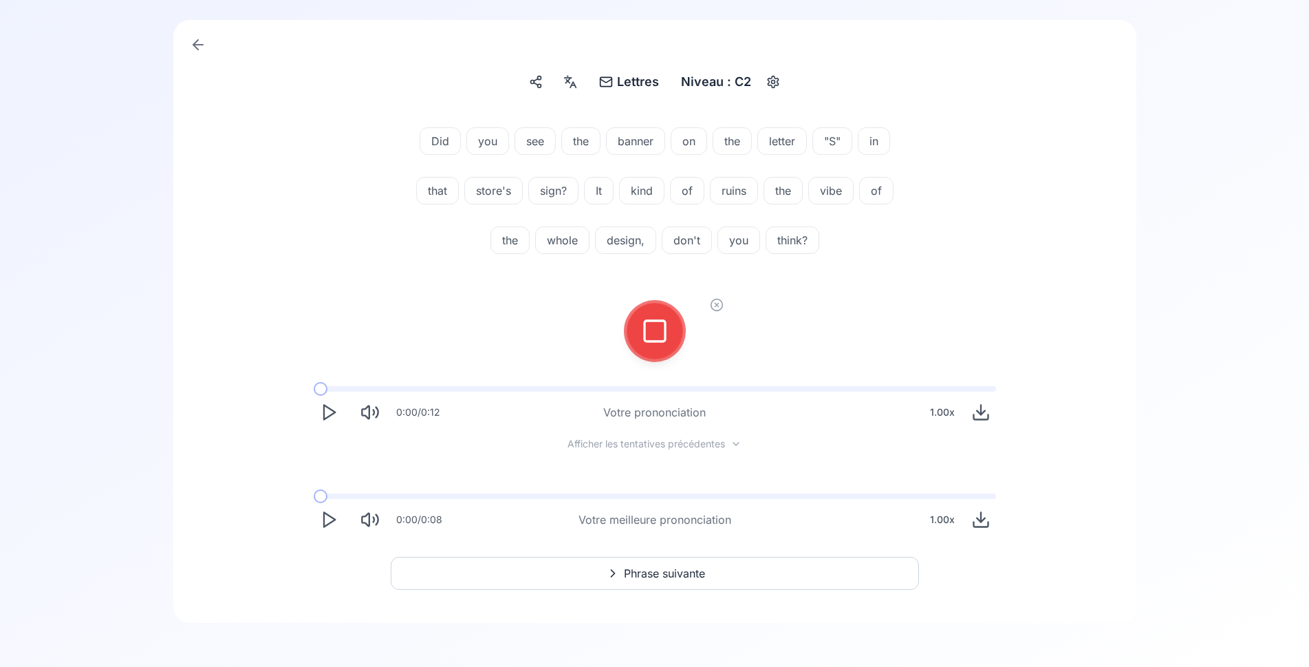
scroll to position [112, 0]
click at [640, 330] on div at bounding box center [655, 330] width 33 height 55
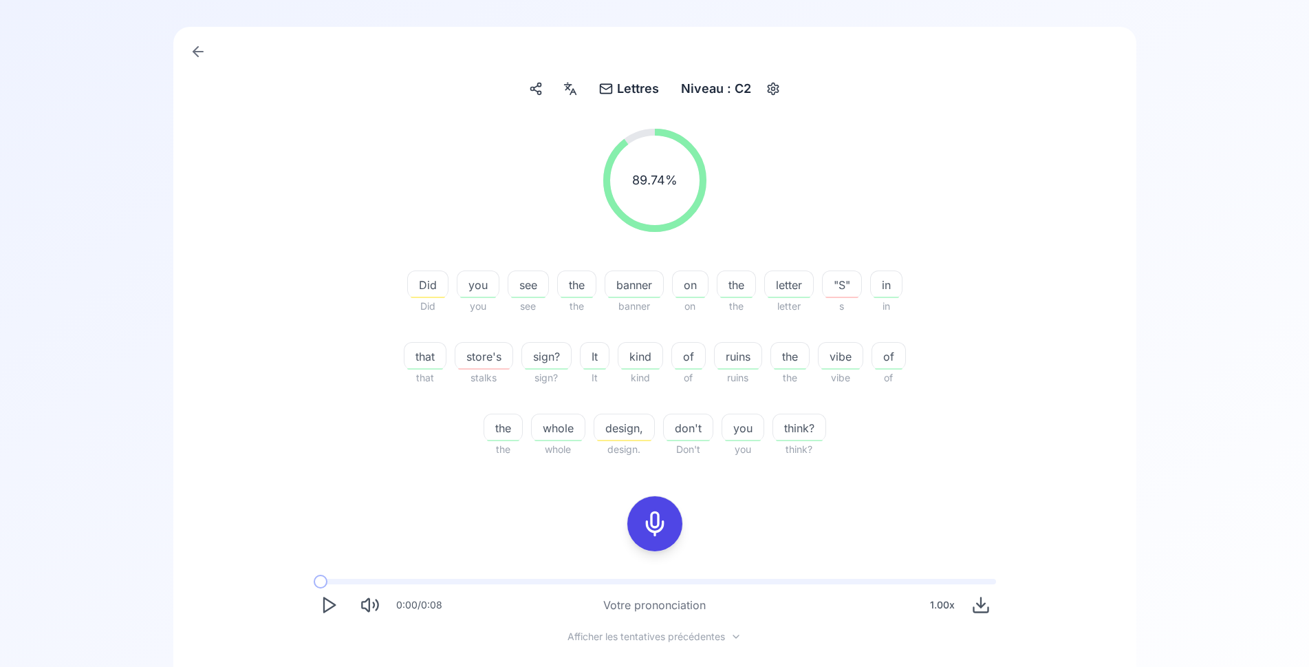
scroll to position [298, 0]
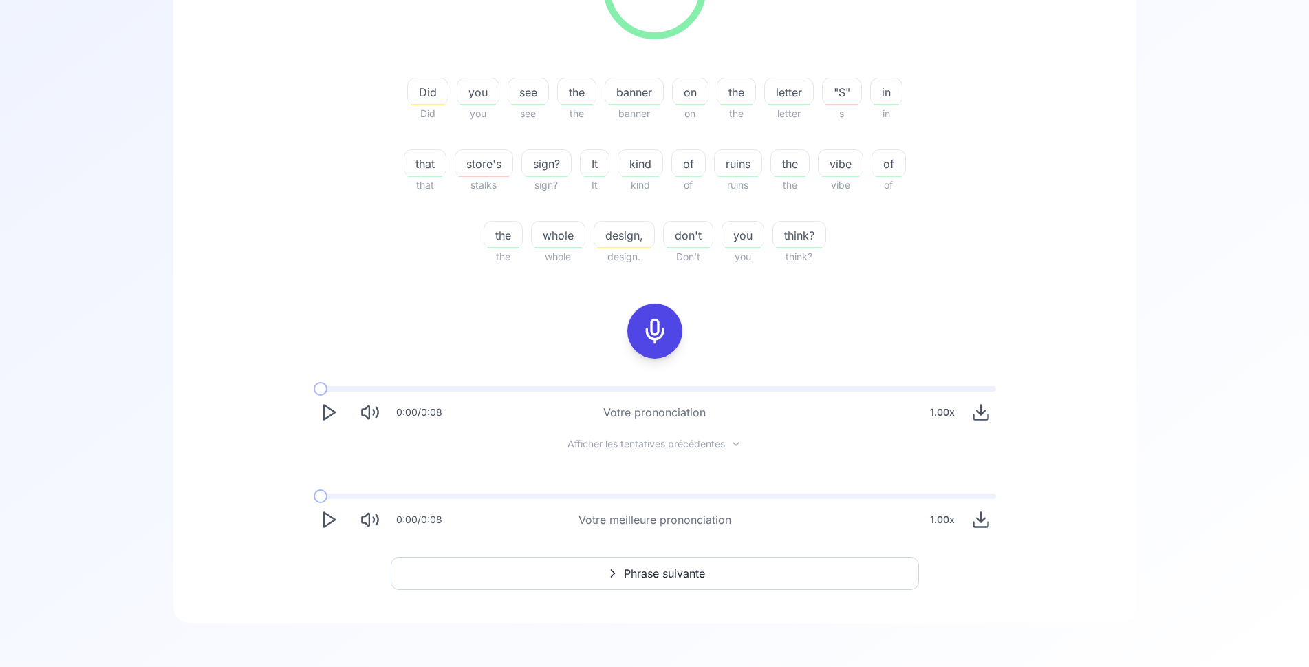
click at [633, 568] on span "Phrase suivante" at bounding box center [664, 573] width 81 height 17
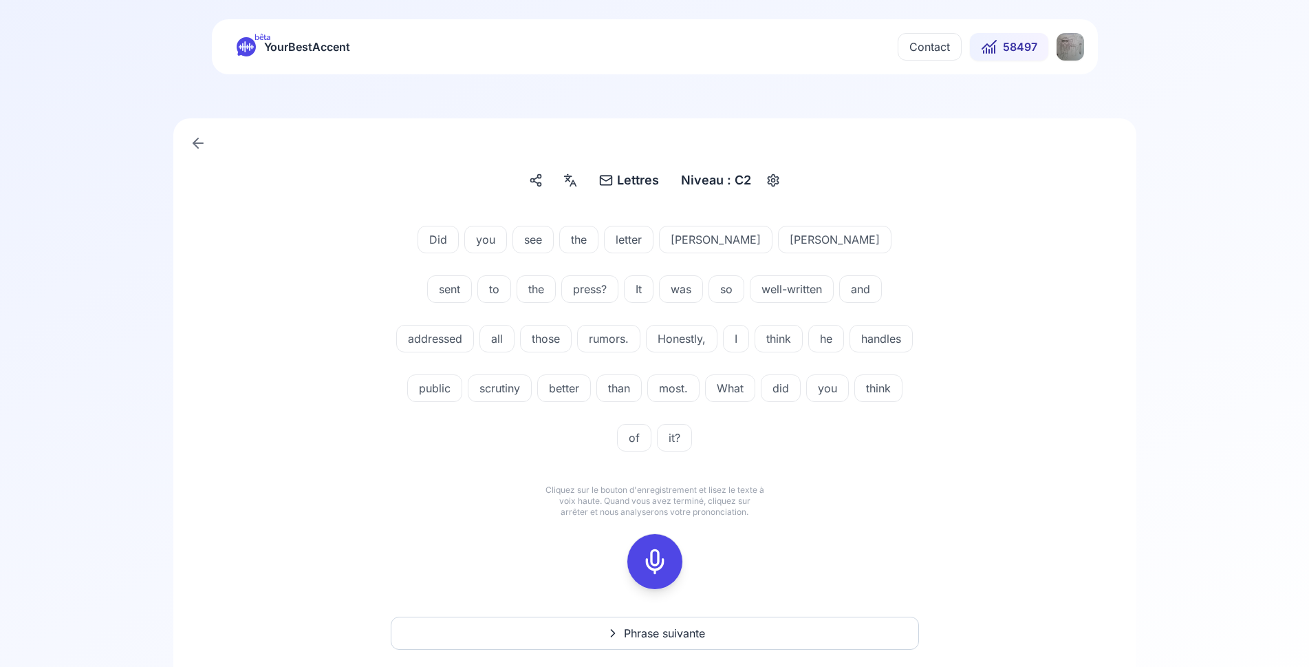
scroll to position [24, 0]
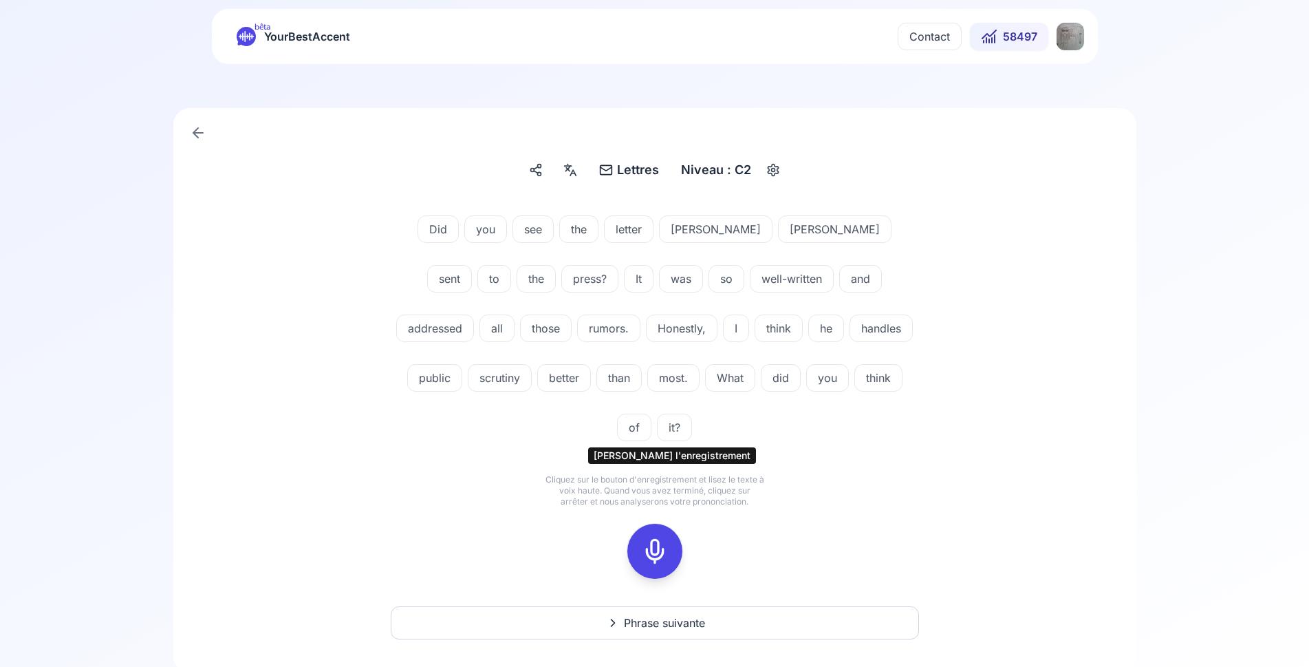
click at [654, 537] on icon at bounding box center [655, 551] width 28 height 28
click at [660, 524] on div at bounding box center [655, 551] width 33 height 55
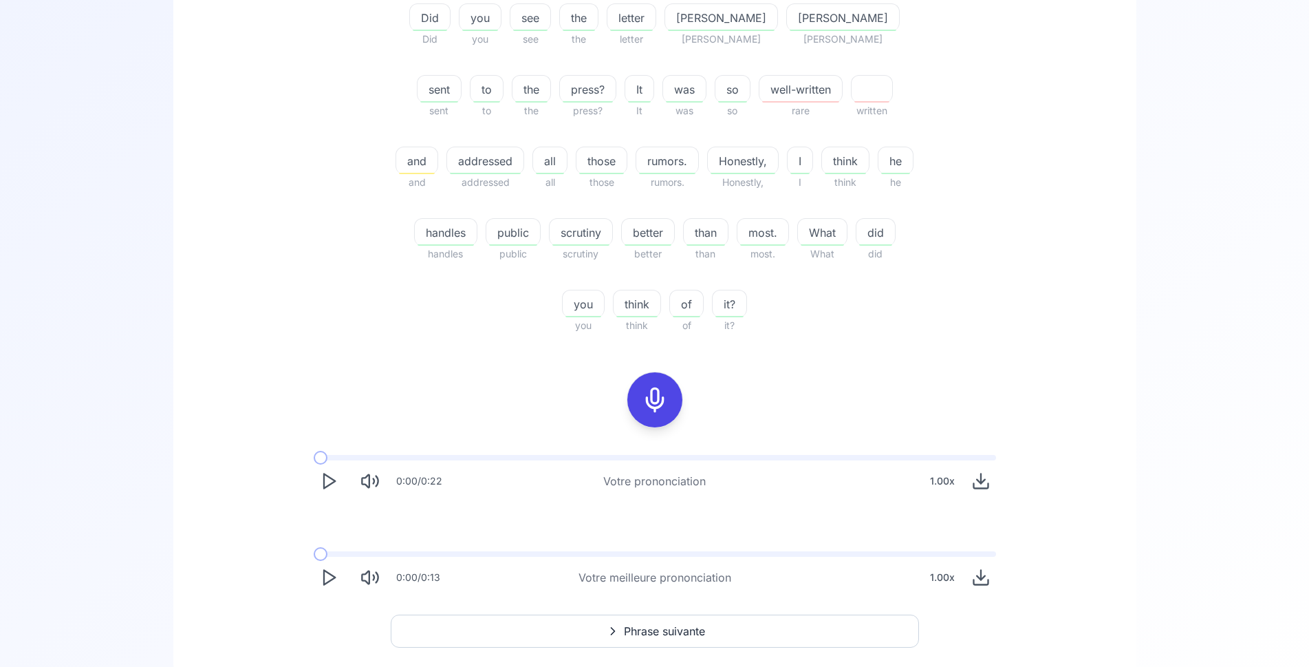
scroll to position [375, 0]
click at [325, 573] on polygon "Play" at bounding box center [329, 575] width 11 height 14
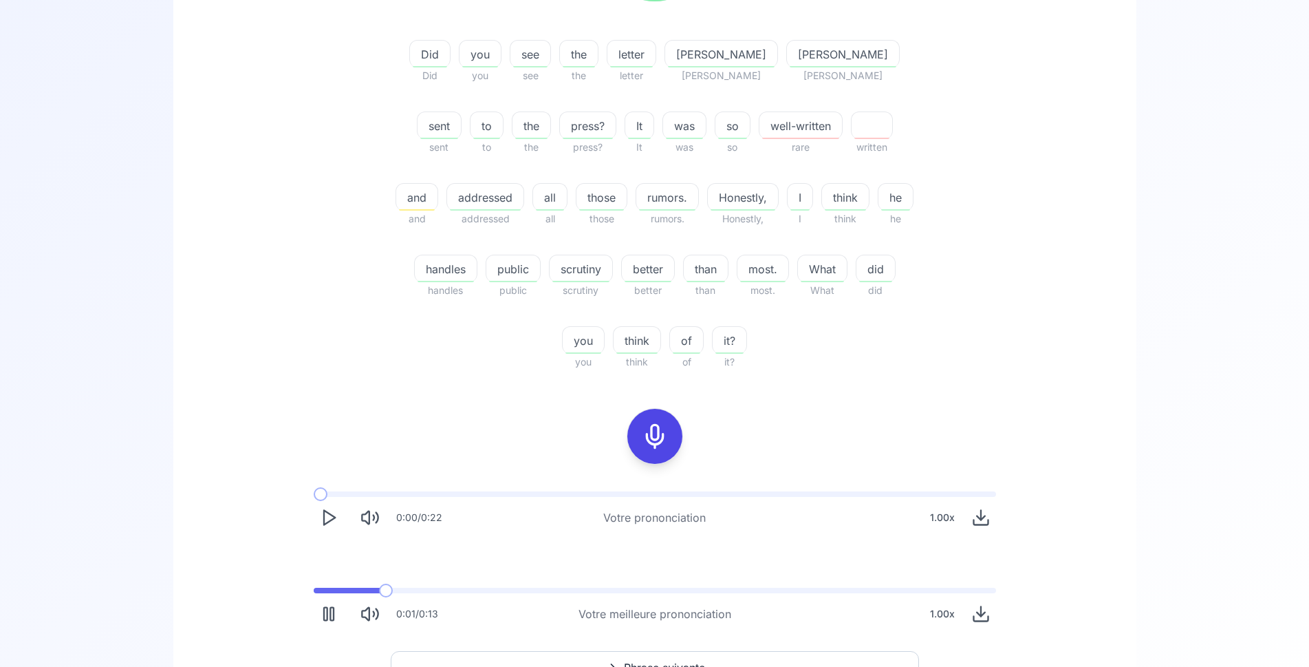
scroll to position [305, 0]
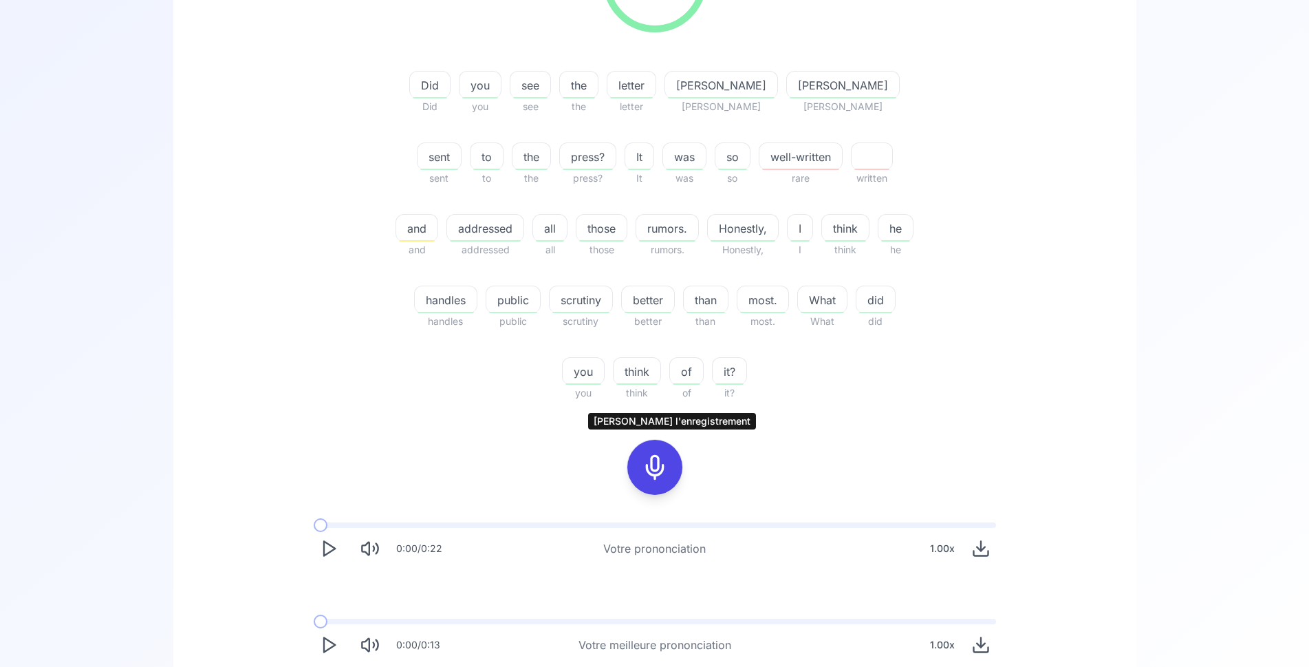
click at [654, 469] on icon at bounding box center [655, 467] width 28 height 28
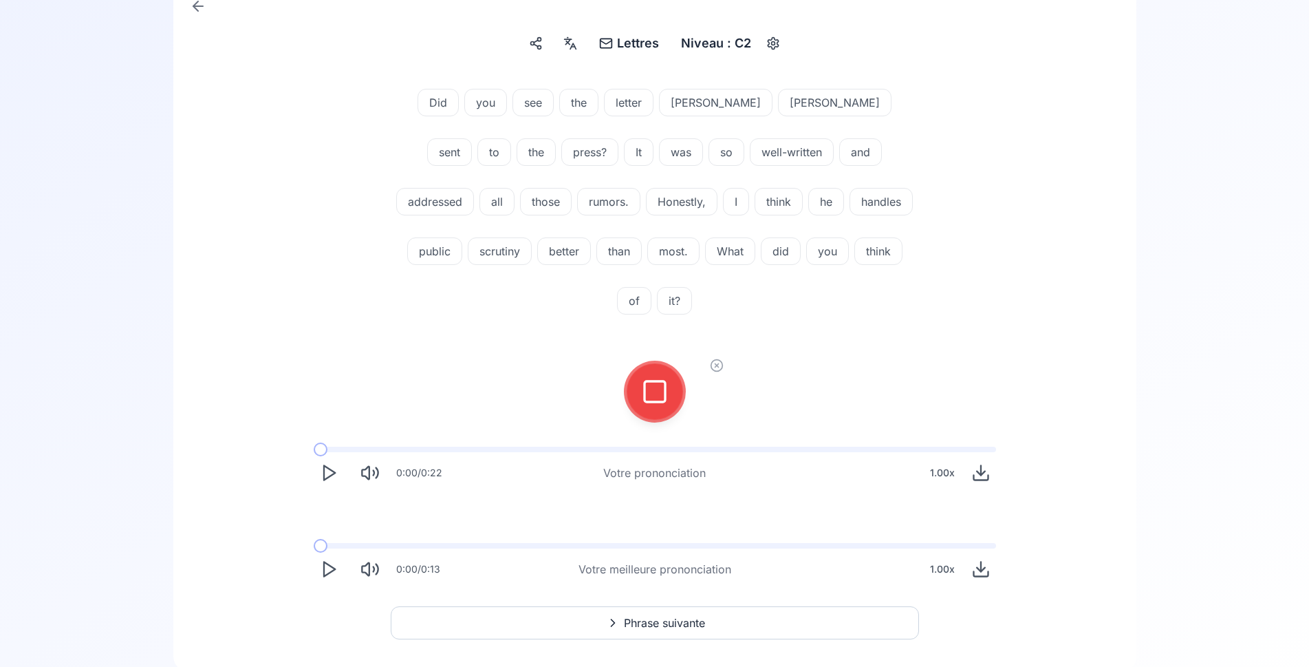
click at [660, 378] on icon at bounding box center [655, 392] width 28 height 28
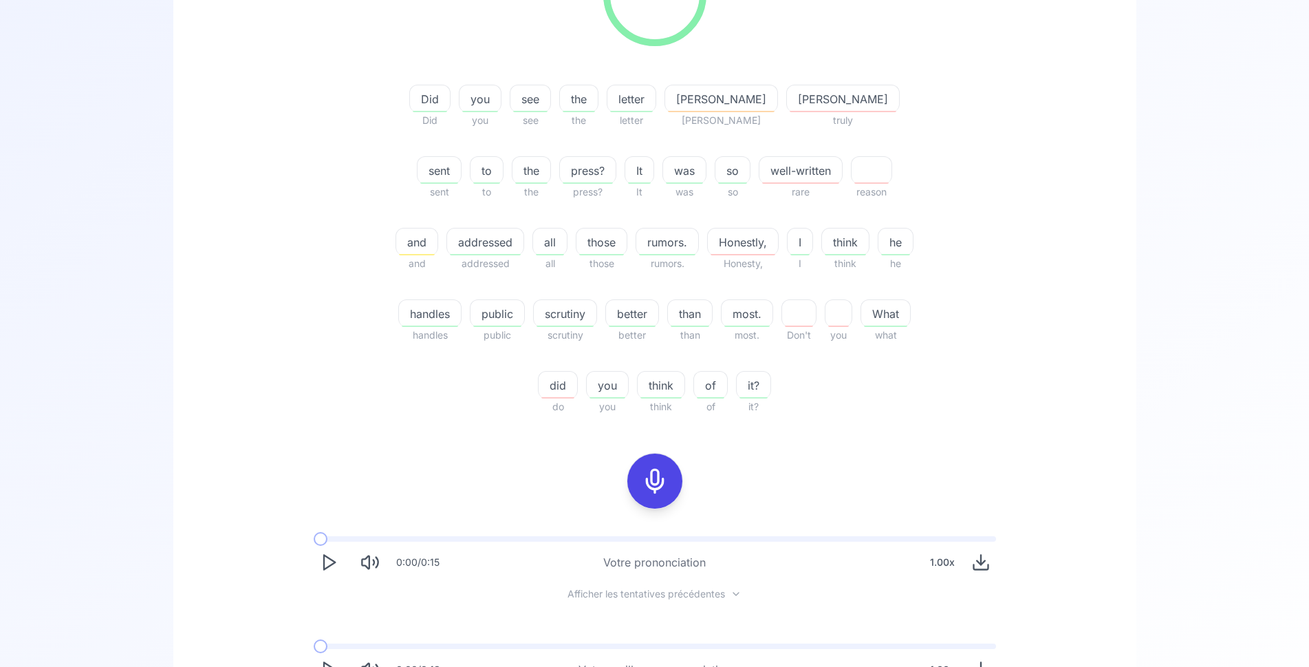
click at [656, 480] on icon at bounding box center [655, 481] width 28 height 28
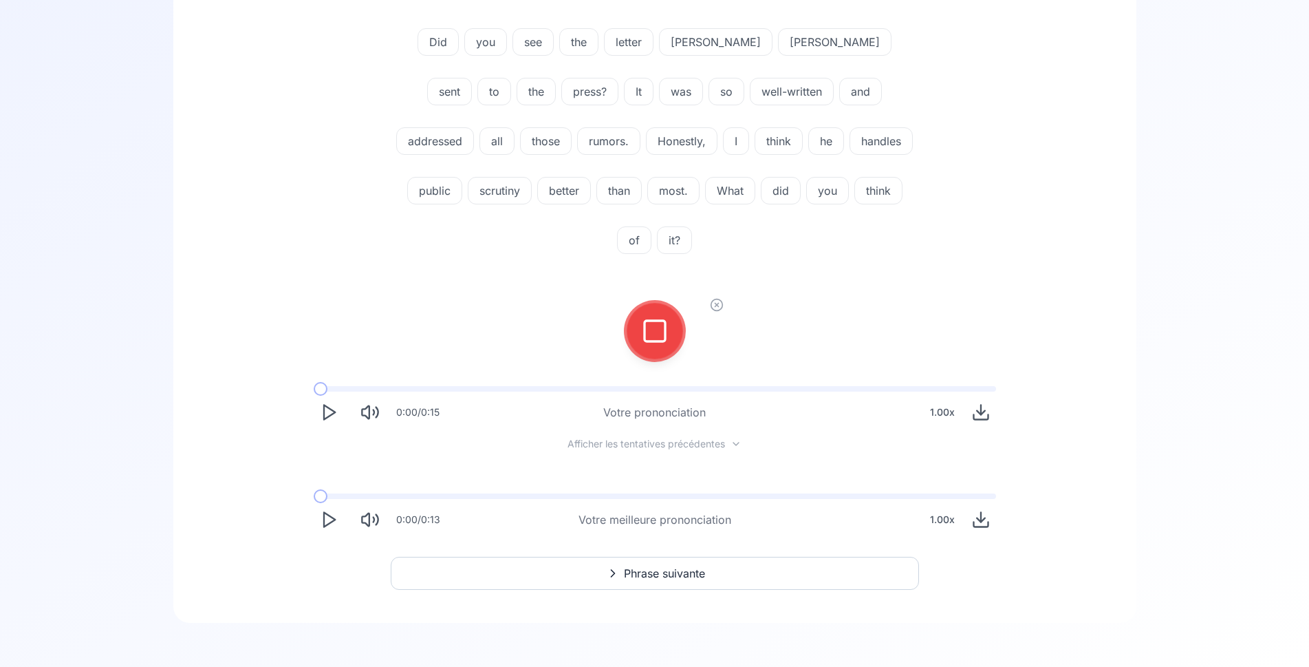
scroll to position [162, 0]
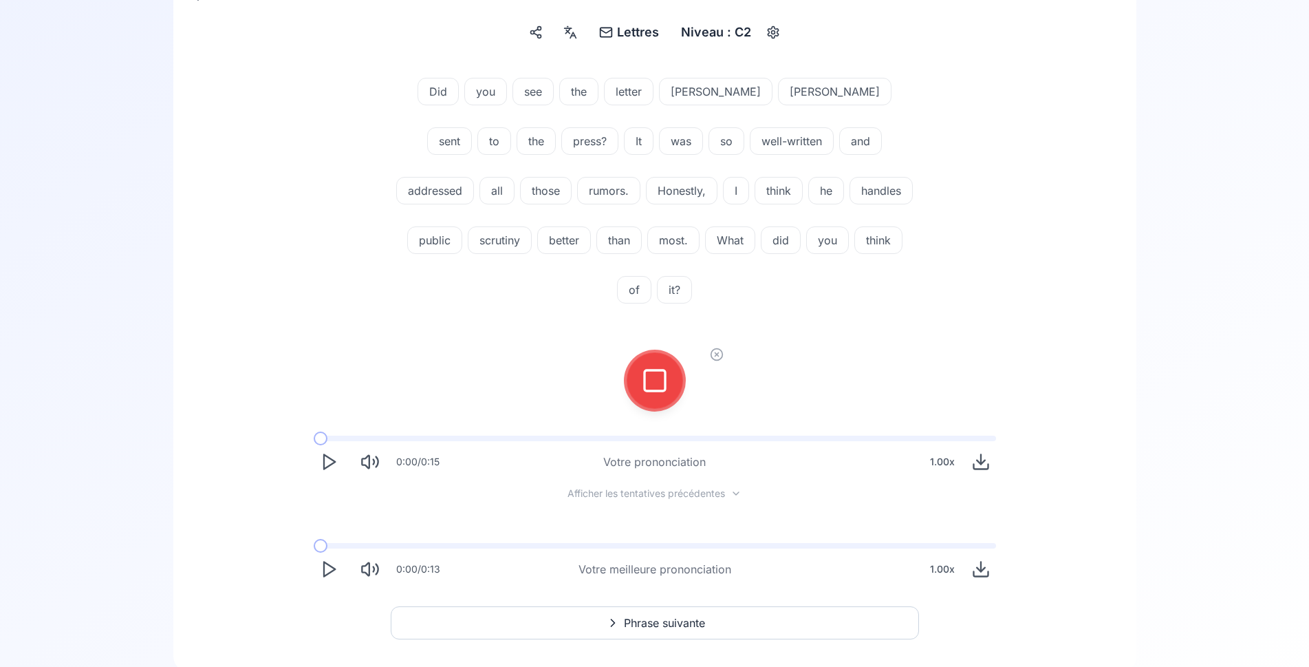
click at [662, 367] on icon at bounding box center [655, 381] width 28 height 28
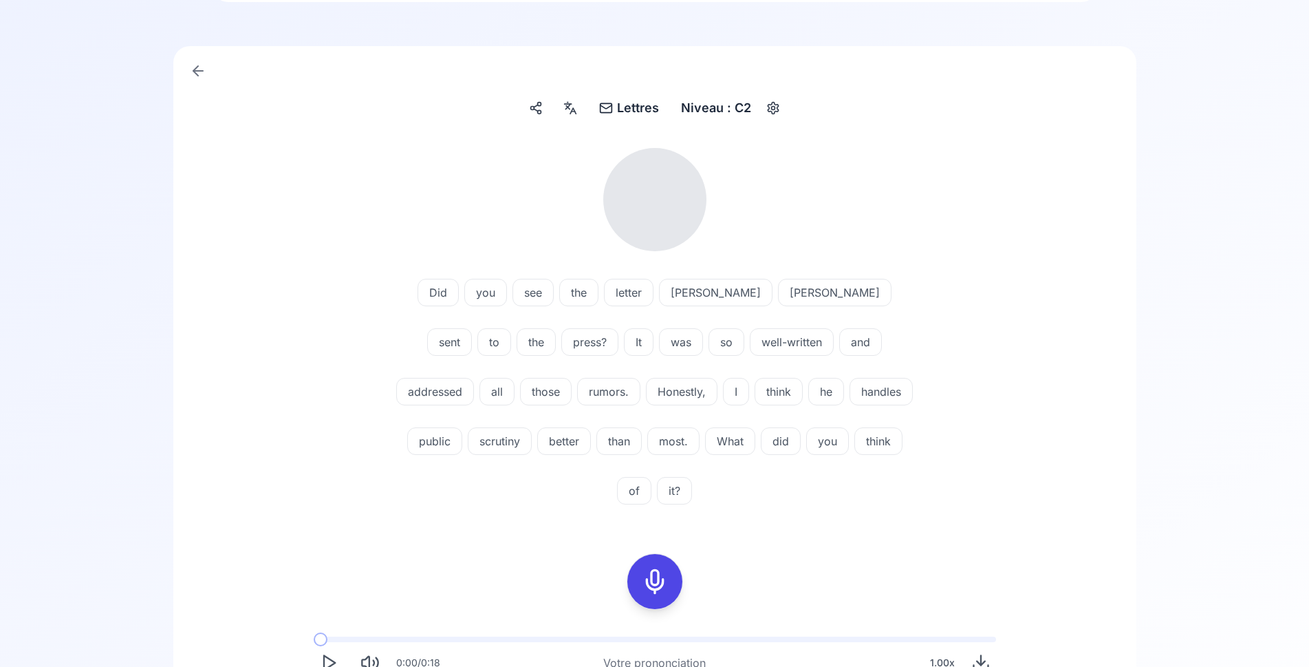
scroll to position [0, 0]
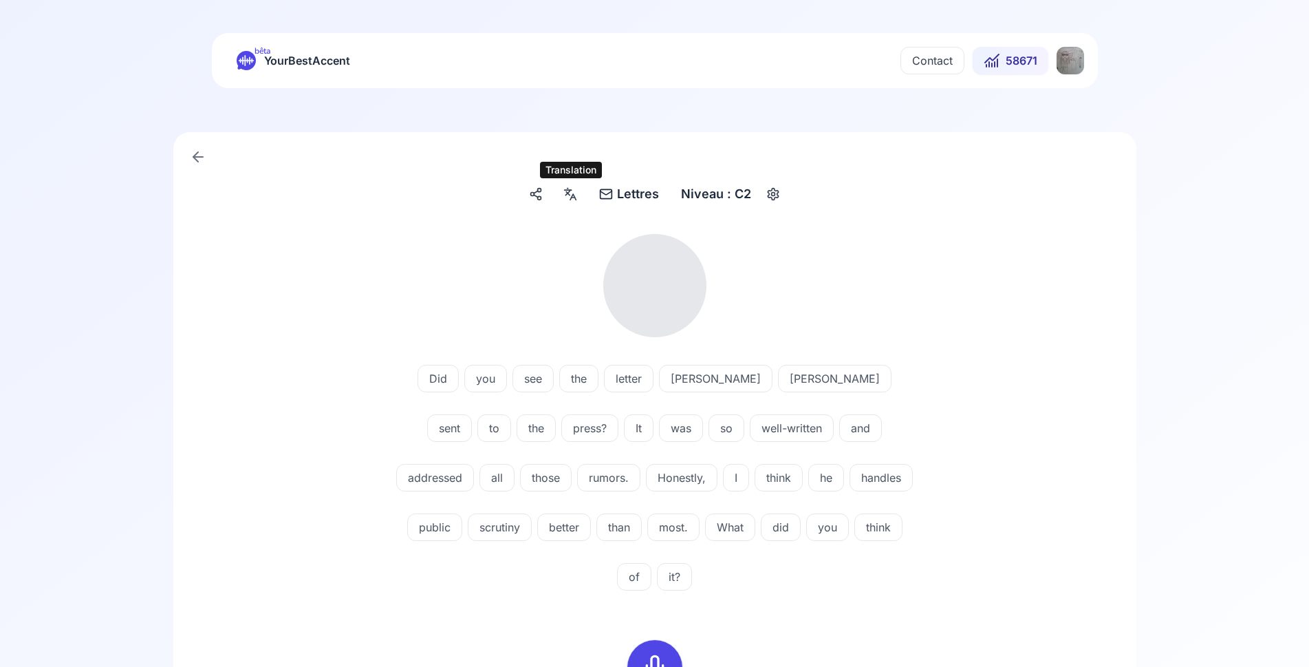
click at [577, 195] on icon at bounding box center [570, 194] width 17 height 14
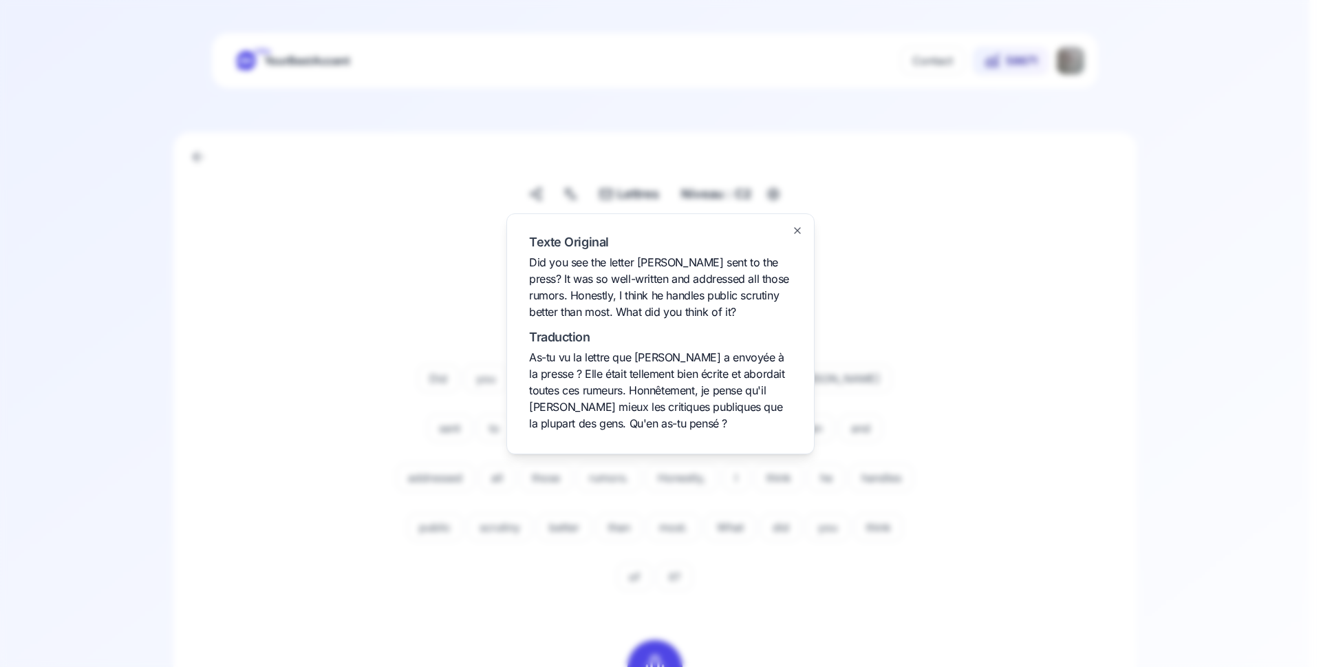
click at [806, 233] on div "Texte Original Did you see the letter [PERSON_NAME] sent to the press? It was s…" at bounding box center [660, 333] width 308 height 241
click at [800, 230] on icon "button" at bounding box center [797, 230] width 11 height 11
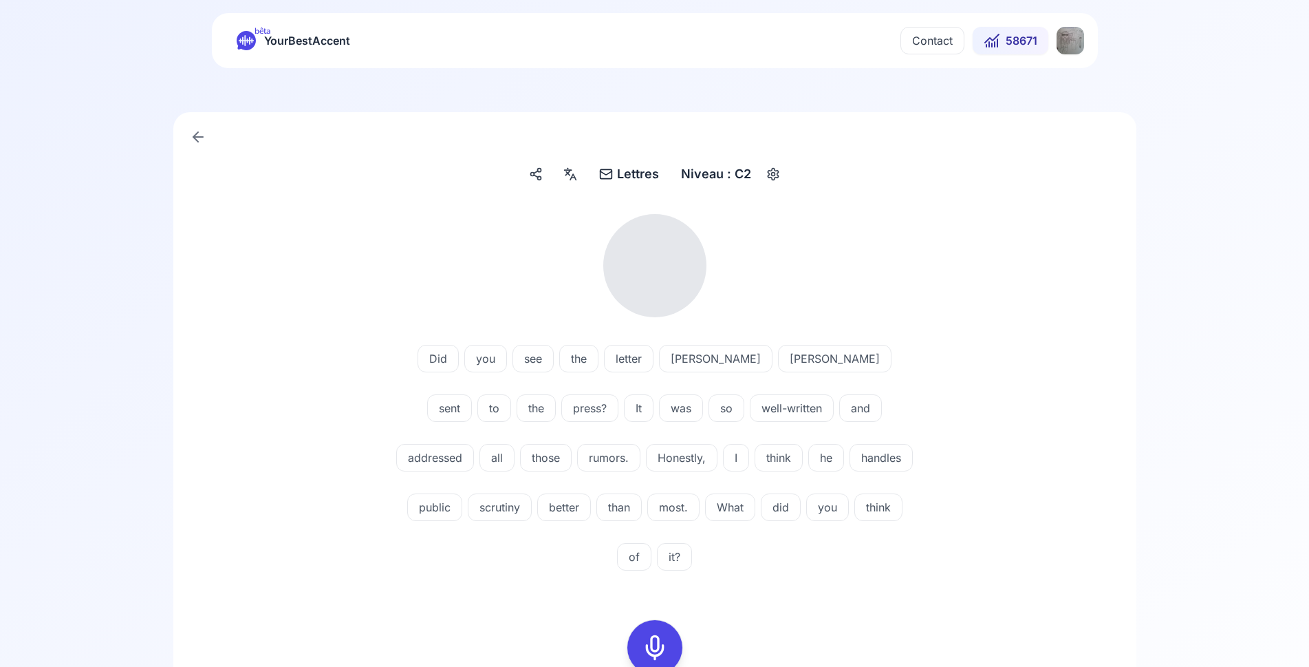
scroll to position [211, 0]
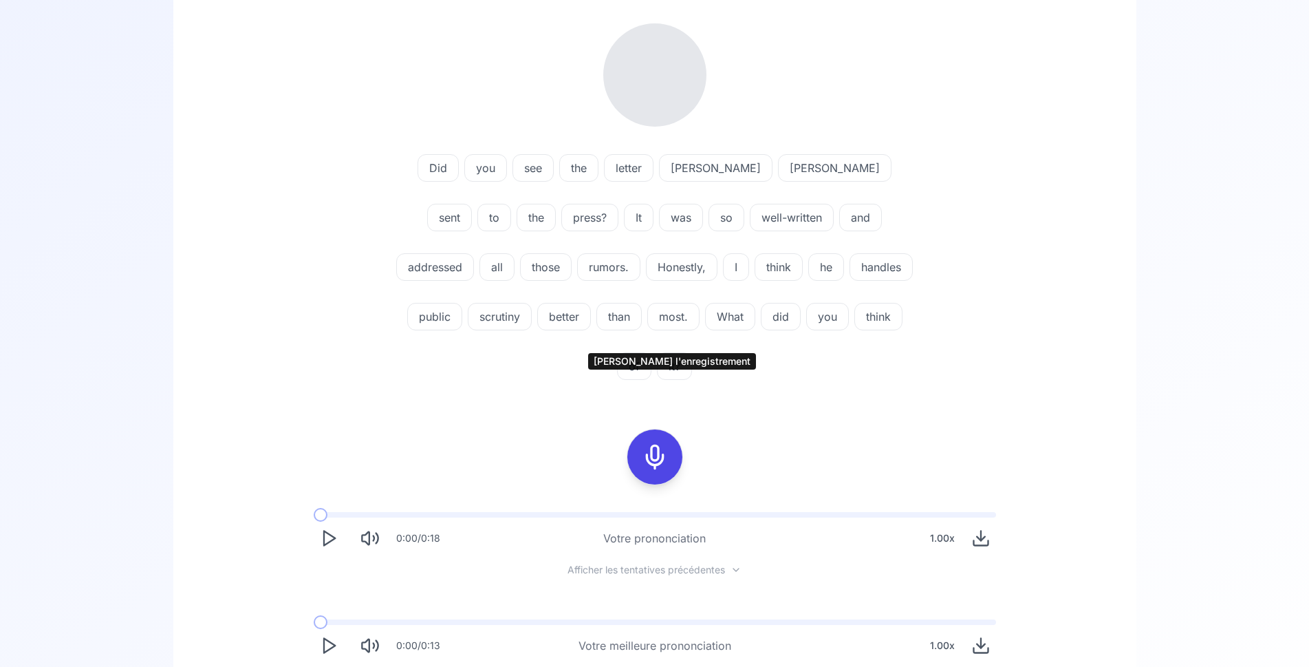
click at [654, 443] on icon at bounding box center [655, 457] width 28 height 28
click at [643, 443] on icon at bounding box center [655, 457] width 28 height 28
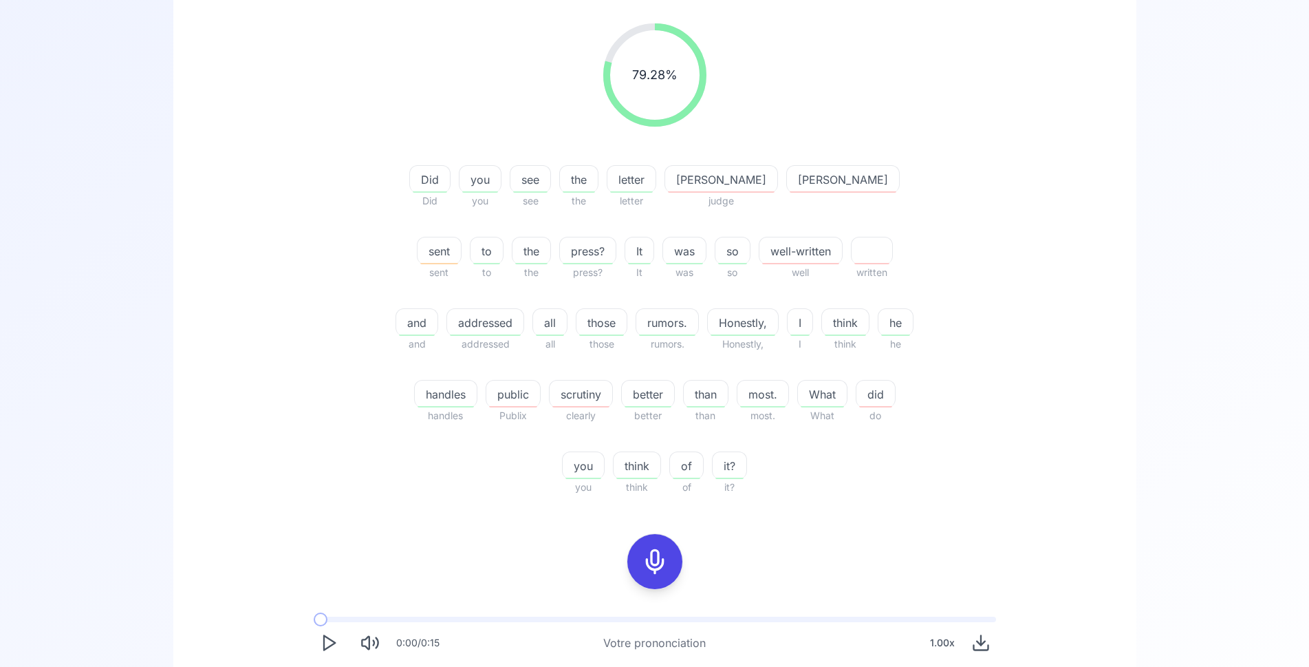
click at [667, 560] on icon at bounding box center [655, 562] width 28 height 28
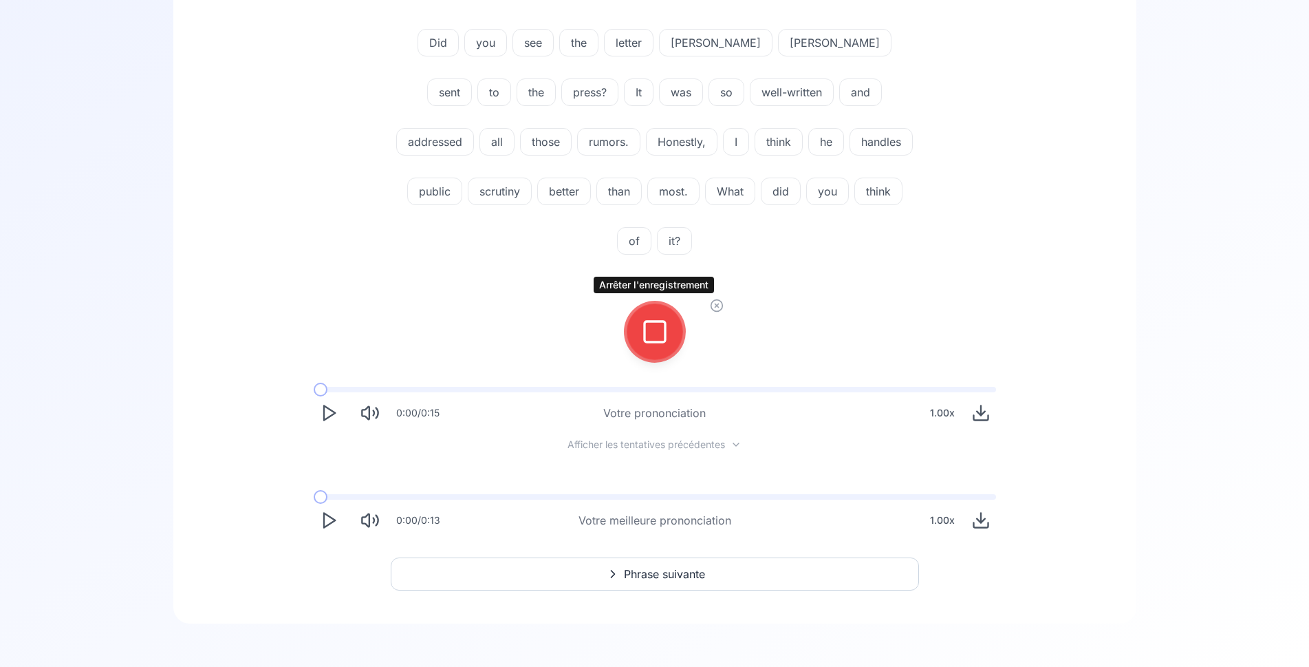
scroll to position [162, 0]
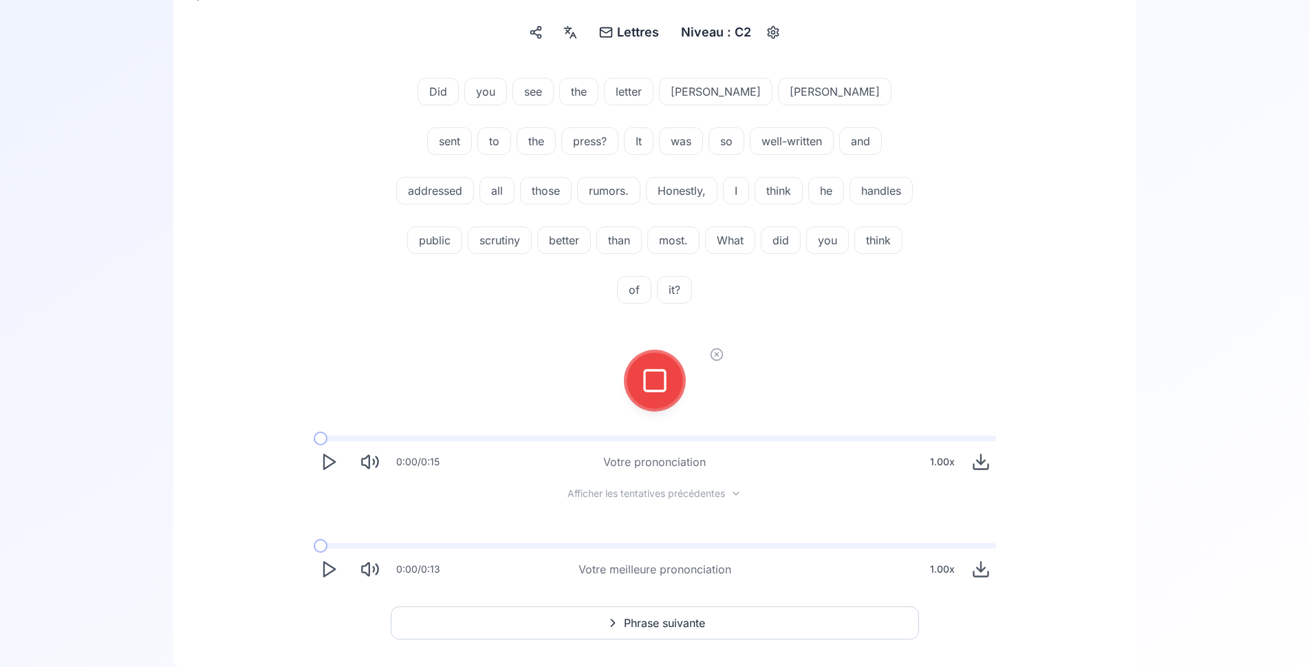
click at [672, 353] on button at bounding box center [655, 380] width 55 height 55
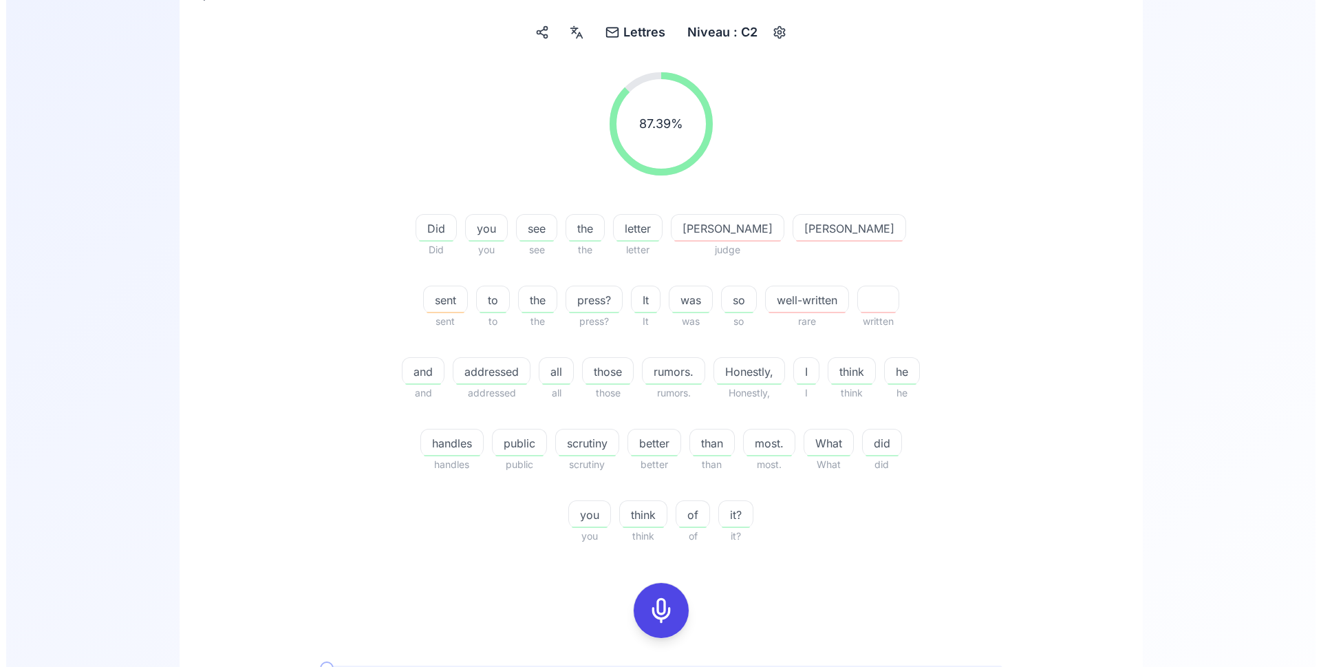
scroll to position [0, 0]
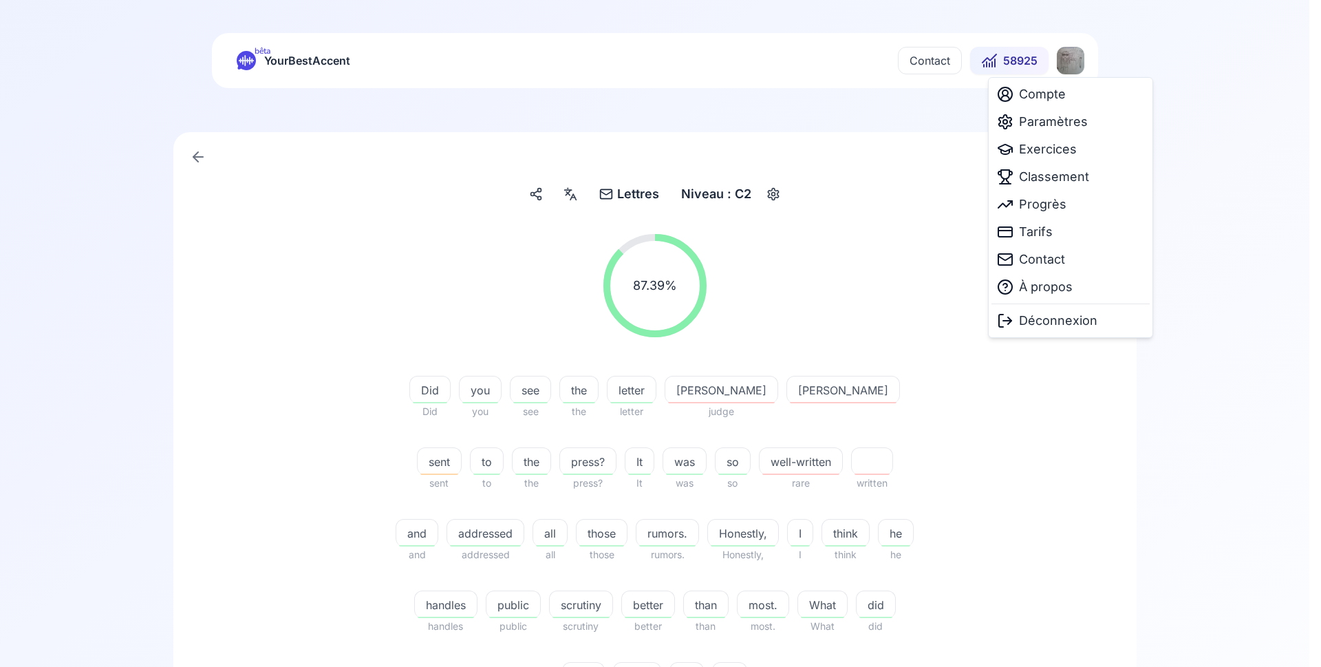
click at [1069, 69] on html "bêta YourBestAccent Contact 58925 Lettres Lettres Niveau : C2 87.39 % 87.39 % D…" at bounding box center [660, 333] width 1321 height 667
click at [1043, 178] on span "Classement" at bounding box center [1054, 176] width 70 height 19
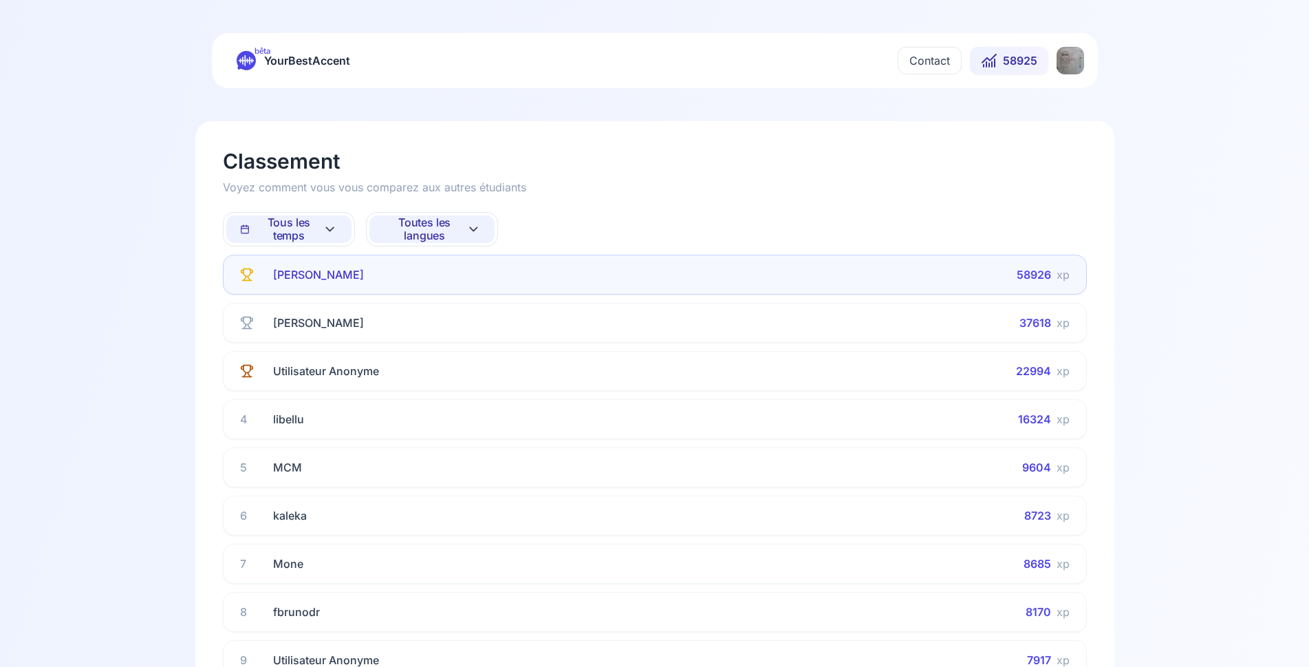
click at [439, 229] on span "Toutes les langues" at bounding box center [424, 229] width 83 height 26
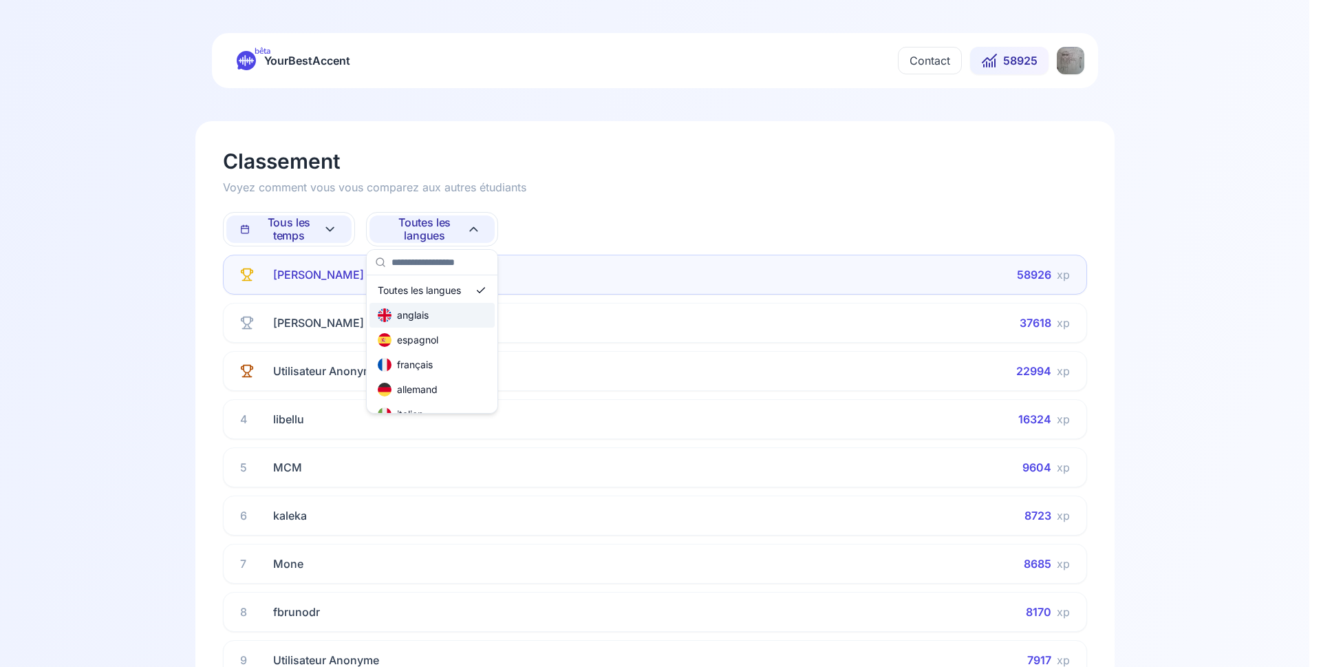
click at [422, 317] on div "anglais" at bounding box center [403, 315] width 51 height 14
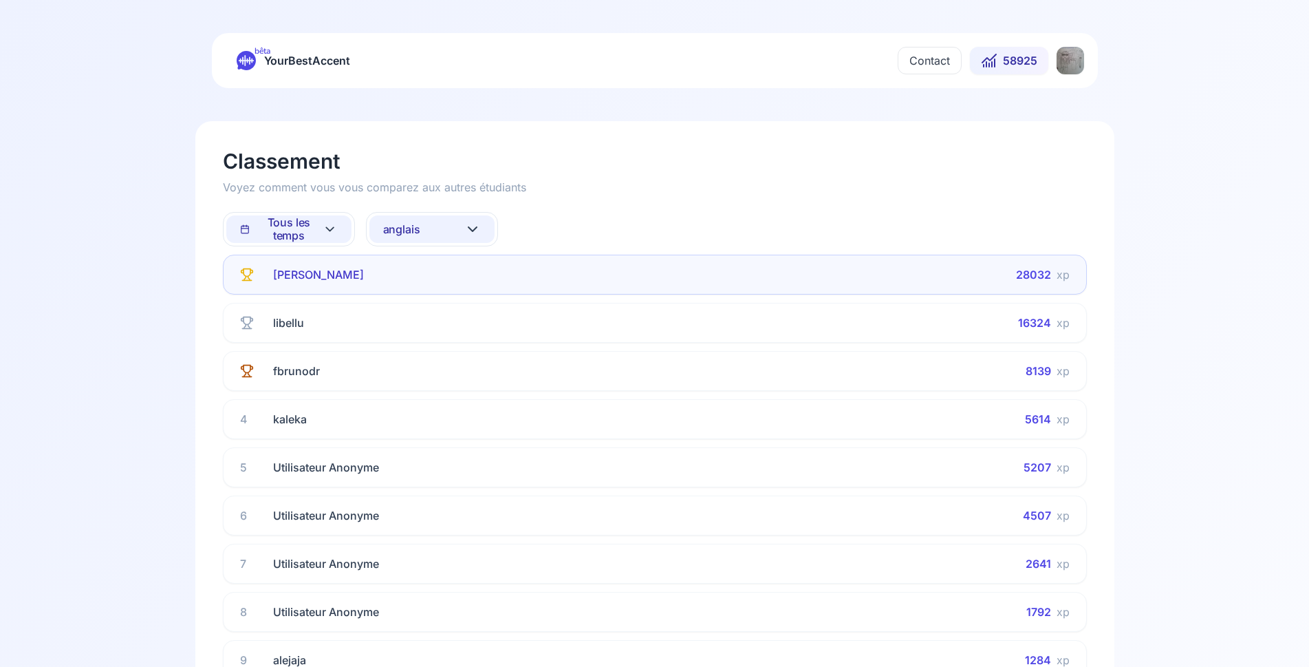
click at [314, 237] on span "Tous les temps" at bounding box center [281, 229] width 83 height 26
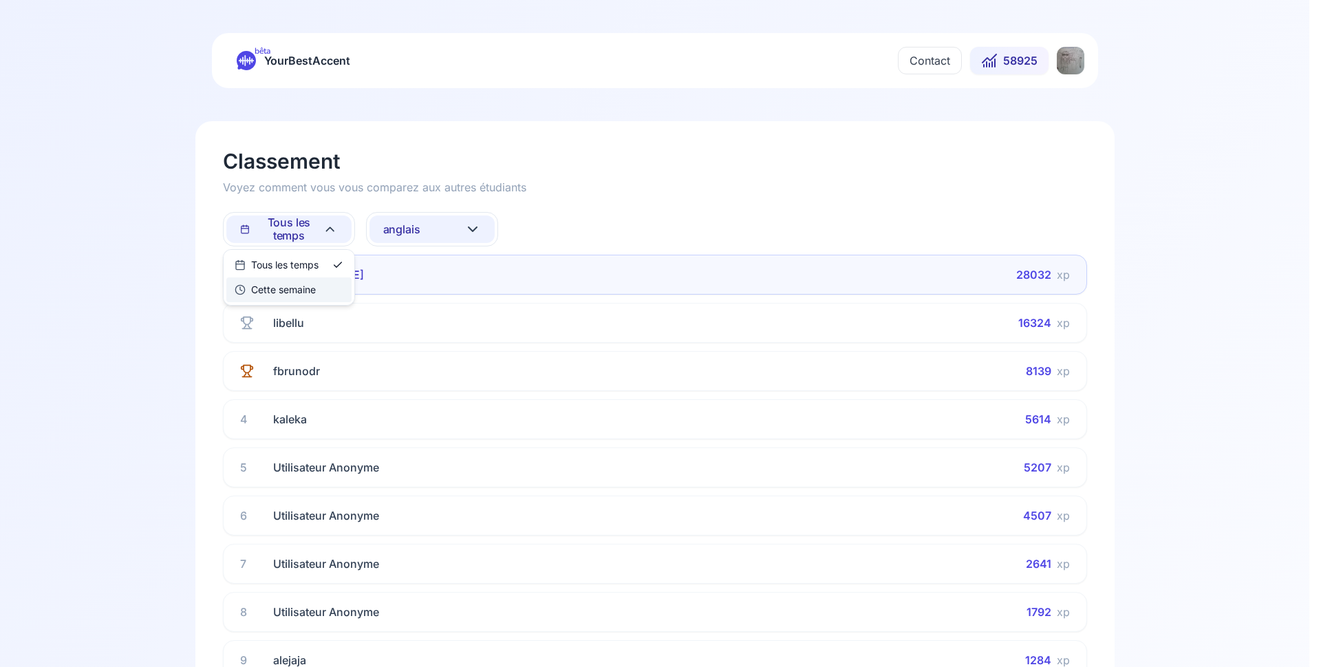
click at [306, 288] on div "Cette semaine" at bounding box center [275, 290] width 81 height 14
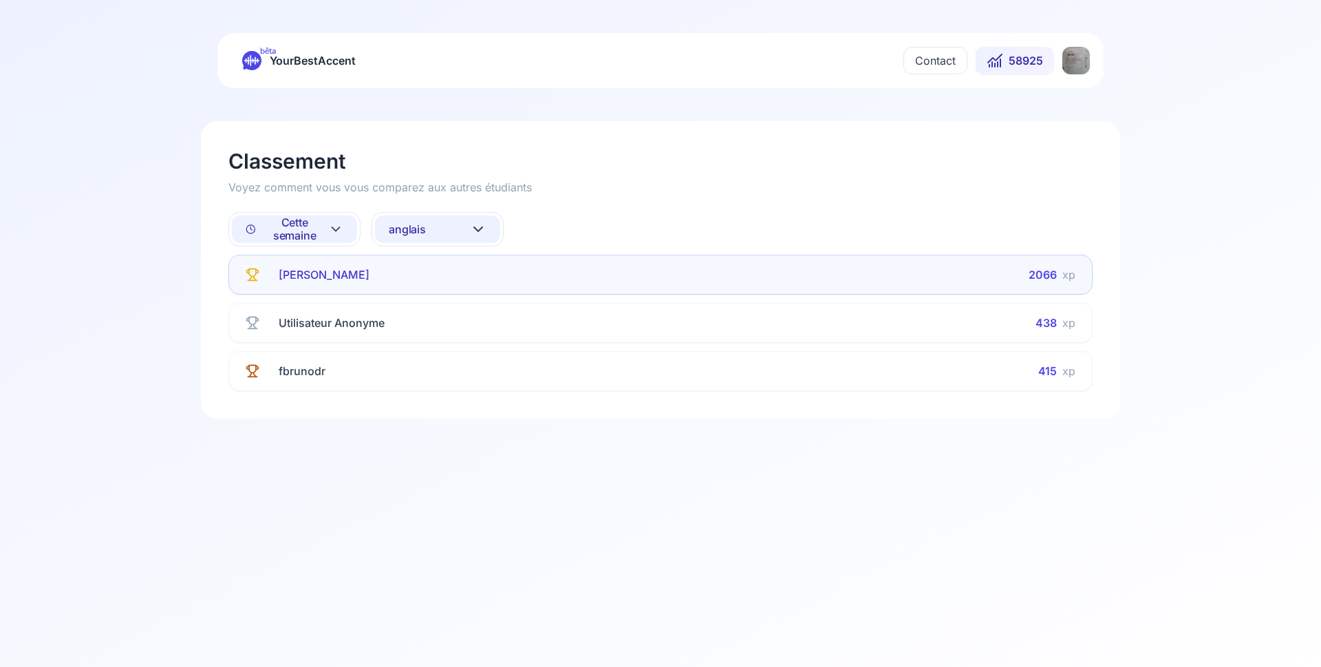
click at [411, 219] on button "anglais" at bounding box center [437, 229] width 125 height 28
click at [411, 389] on div "allemand" at bounding box center [413, 390] width 60 height 14
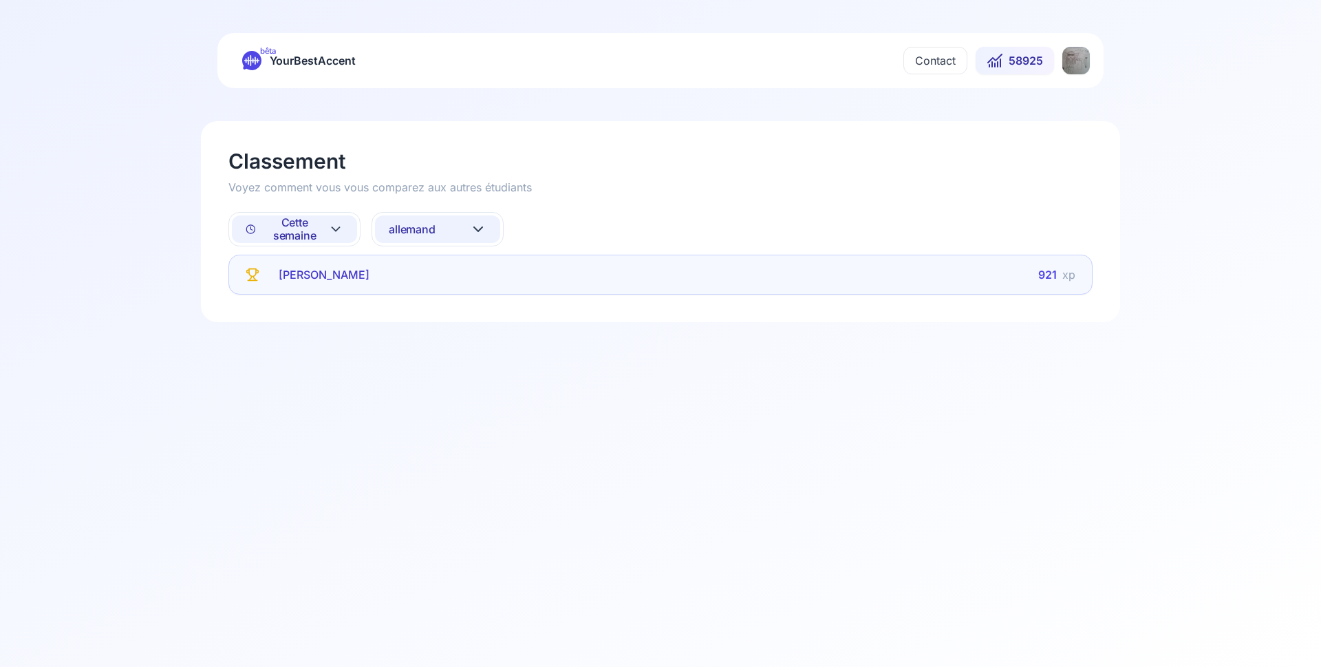
click at [422, 228] on span "allemand" at bounding box center [412, 229] width 47 height 13
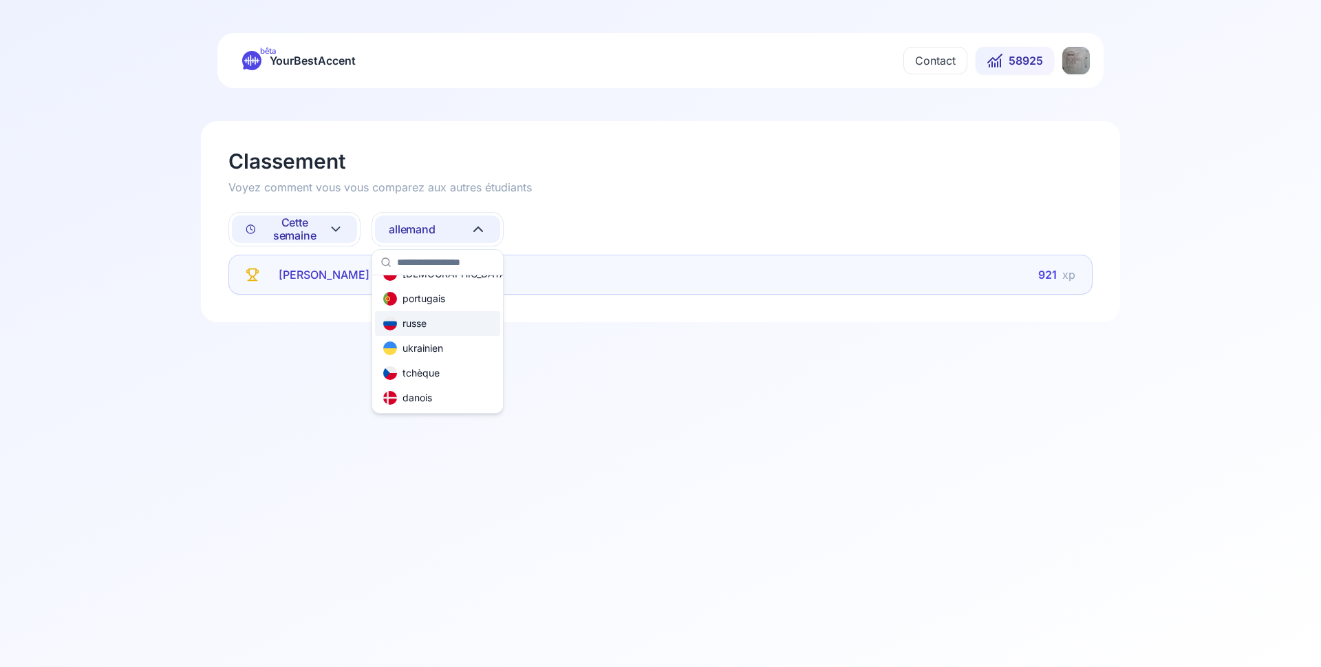
click at [423, 320] on div "russe" at bounding box center [404, 324] width 43 height 14
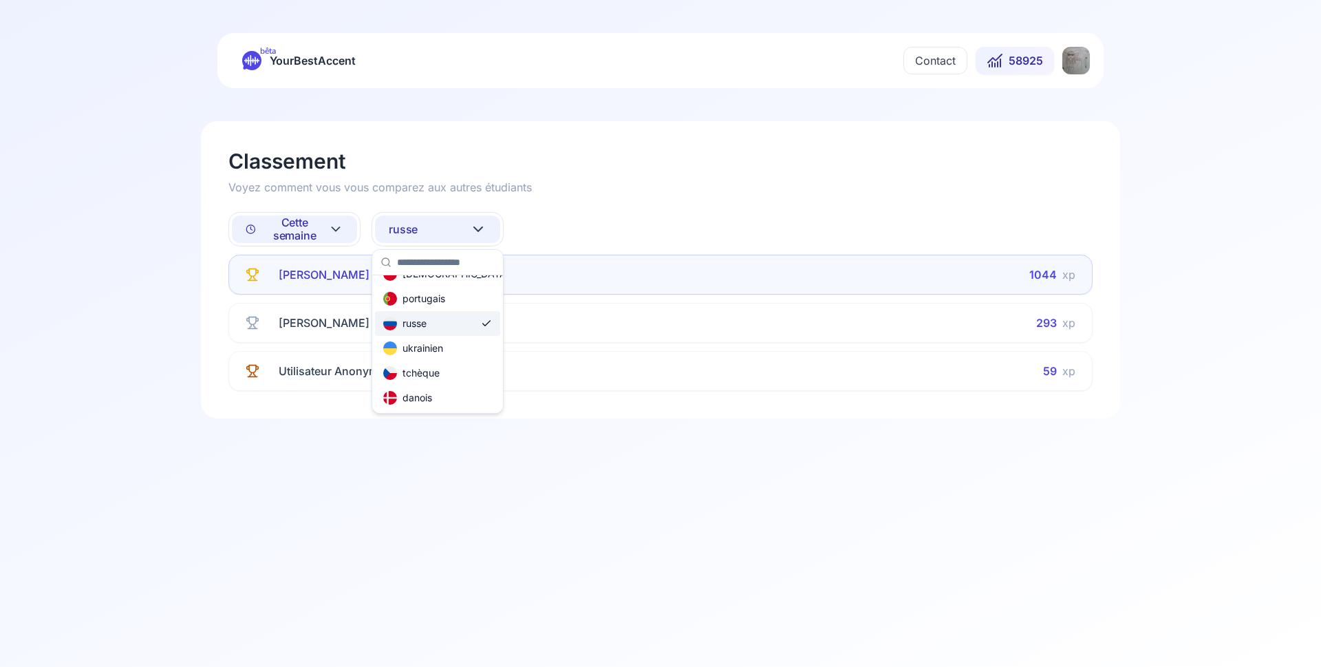
scroll to position [165, 0]
click at [408, 227] on span "russe" at bounding box center [403, 229] width 29 height 13
click at [420, 341] on div "espagnol" at bounding box center [413, 340] width 61 height 14
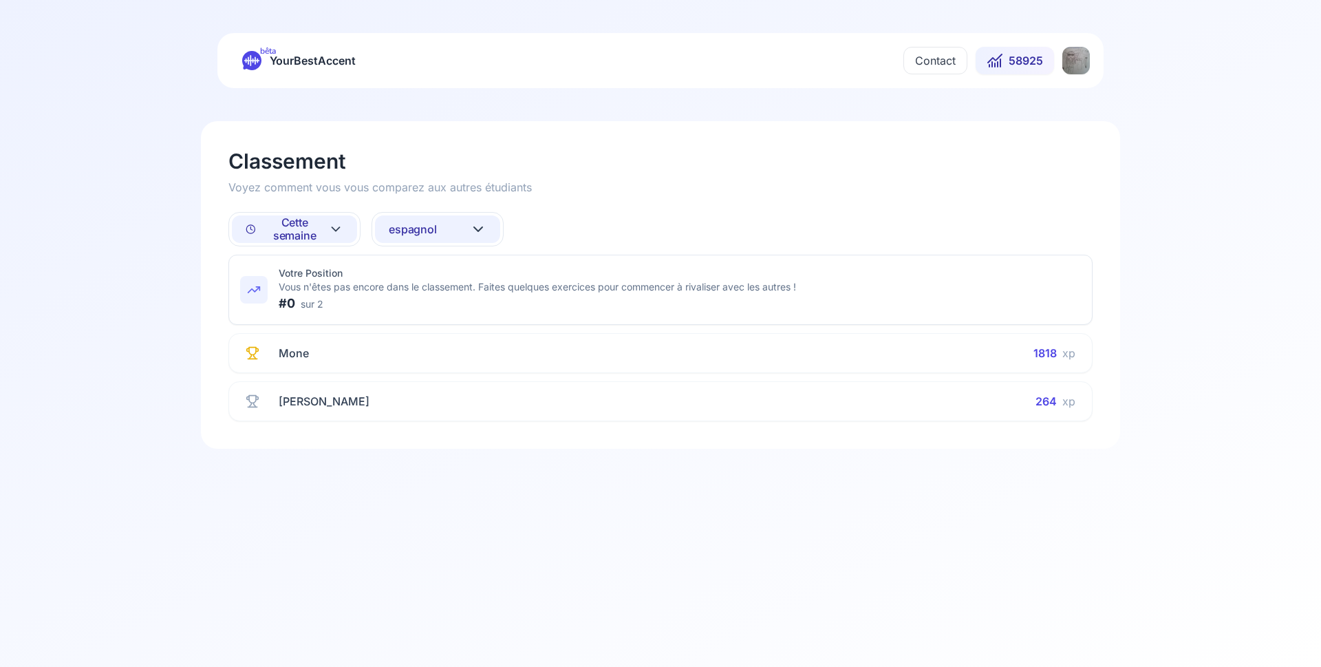
click at [431, 228] on span "espagnol" at bounding box center [413, 229] width 48 height 13
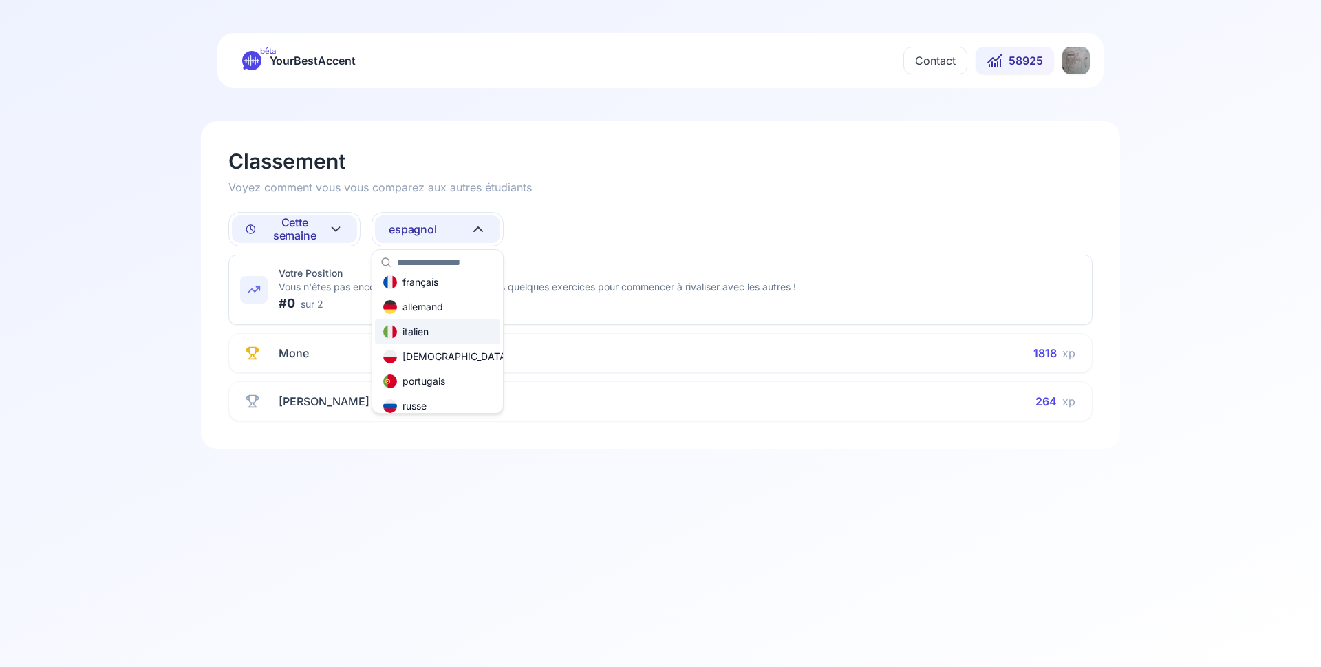
click at [442, 328] on div "italien" at bounding box center [437, 331] width 125 height 25
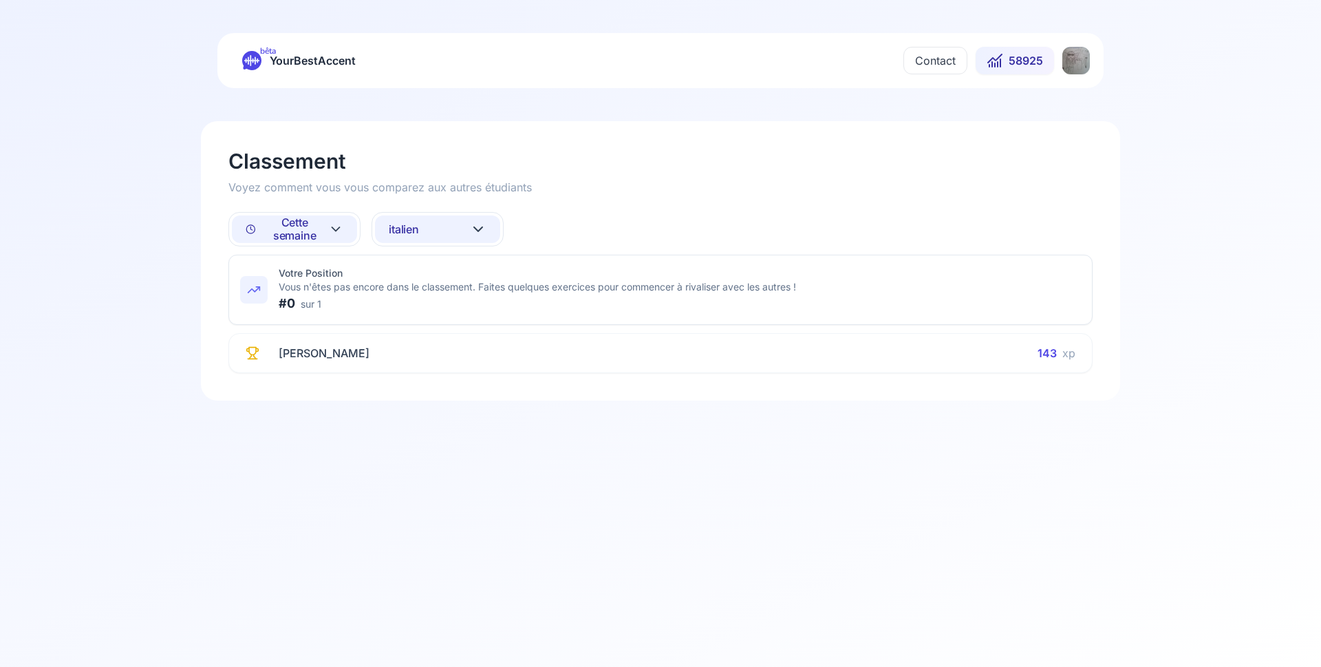
click at [437, 229] on button "italien" at bounding box center [437, 229] width 125 height 28
click at [445, 362] on div "[DEMOGRAPHIC_DATA]" at bounding box center [437, 356] width 125 height 25
click at [427, 233] on span "[DEMOGRAPHIC_DATA]" at bounding box center [450, 229] width 122 height 13
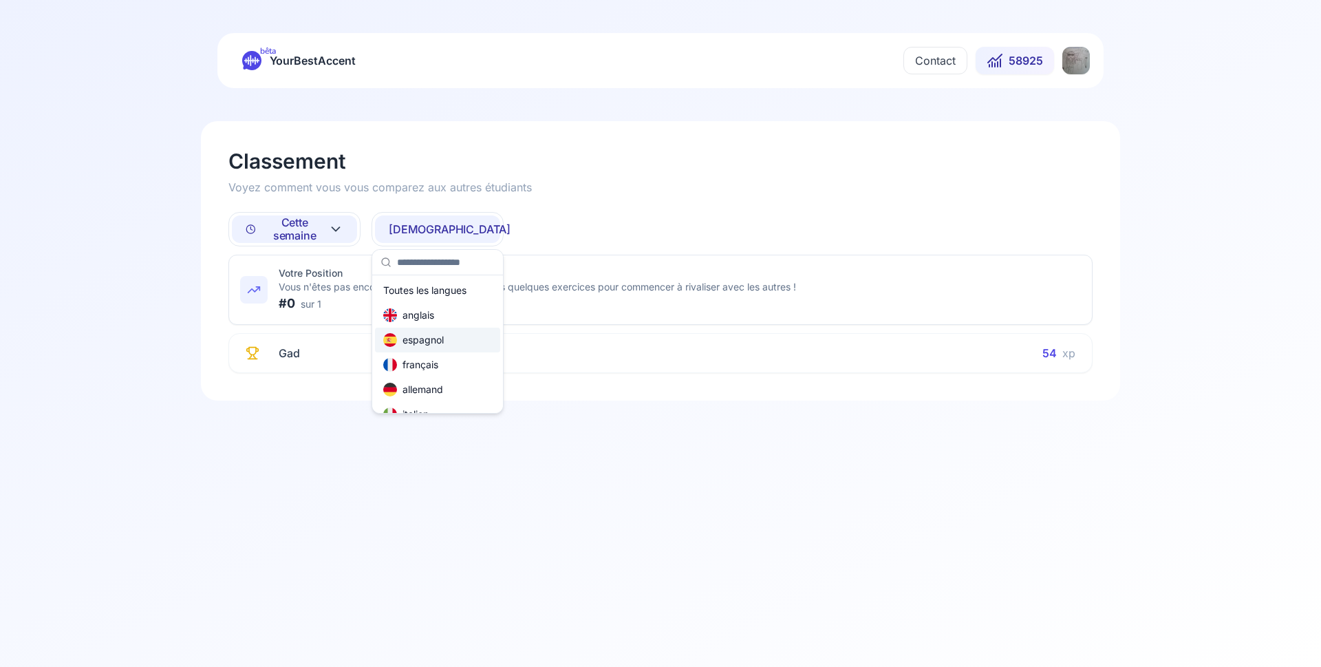
scroll to position [165, 0]
click at [449, 350] on div "ukrainien" at bounding box center [437, 348] width 125 height 25
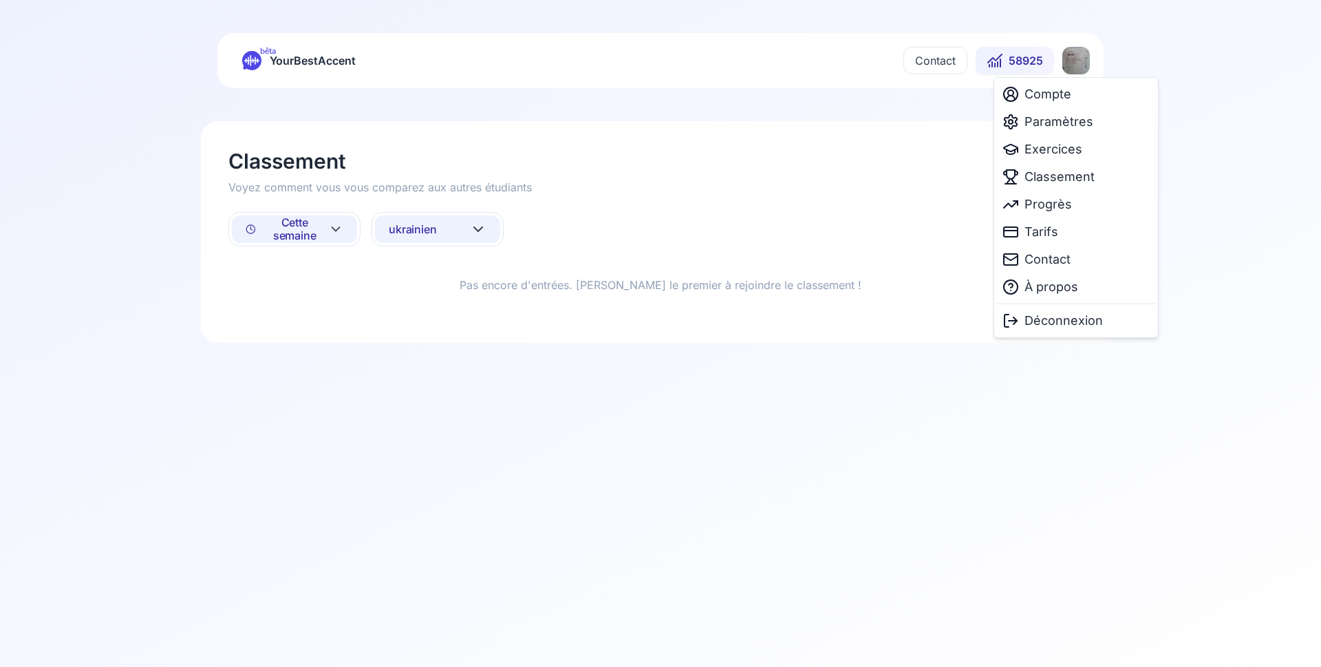
click at [1071, 60] on html "bêta YourBestAccent Contact 58925 Classement Voyez comment vous vous comparez a…" at bounding box center [660, 333] width 1321 height 667
click at [1054, 121] on span "Paramètres" at bounding box center [1059, 121] width 69 height 19
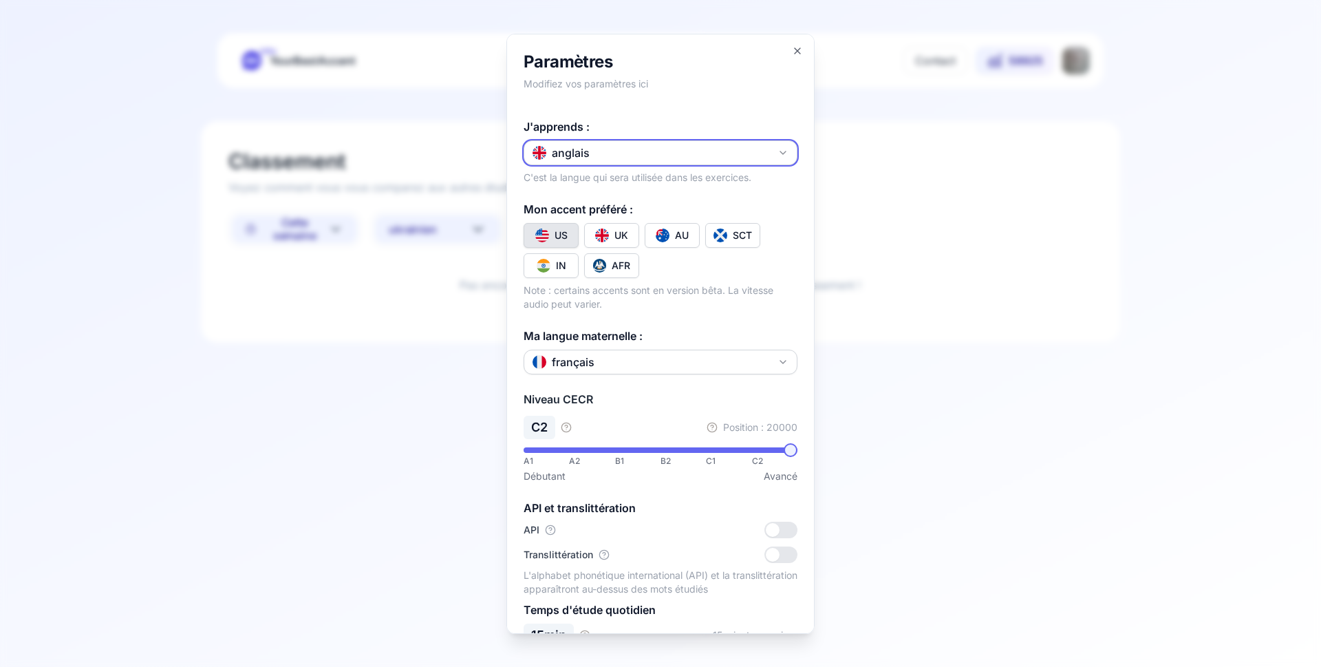
click at [602, 158] on button "anglais" at bounding box center [661, 152] width 274 height 25
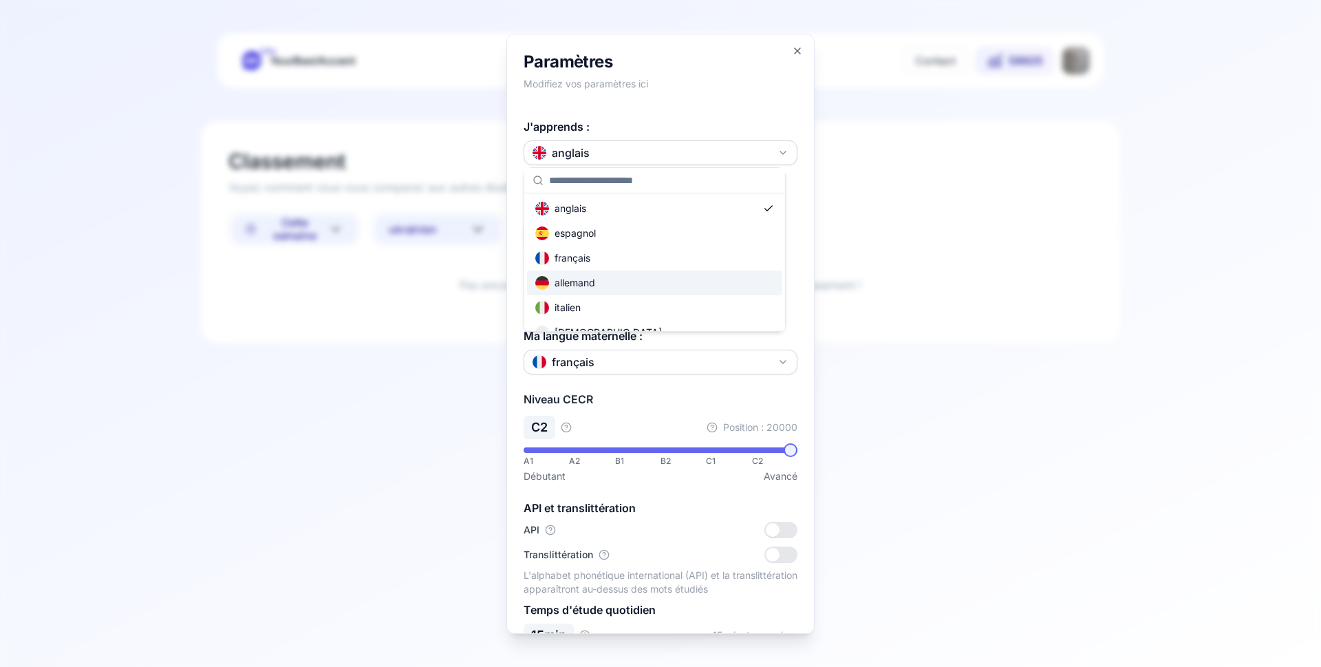
click at [599, 281] on div "allemand" at bounding box center [654, 282] width 255 height 25
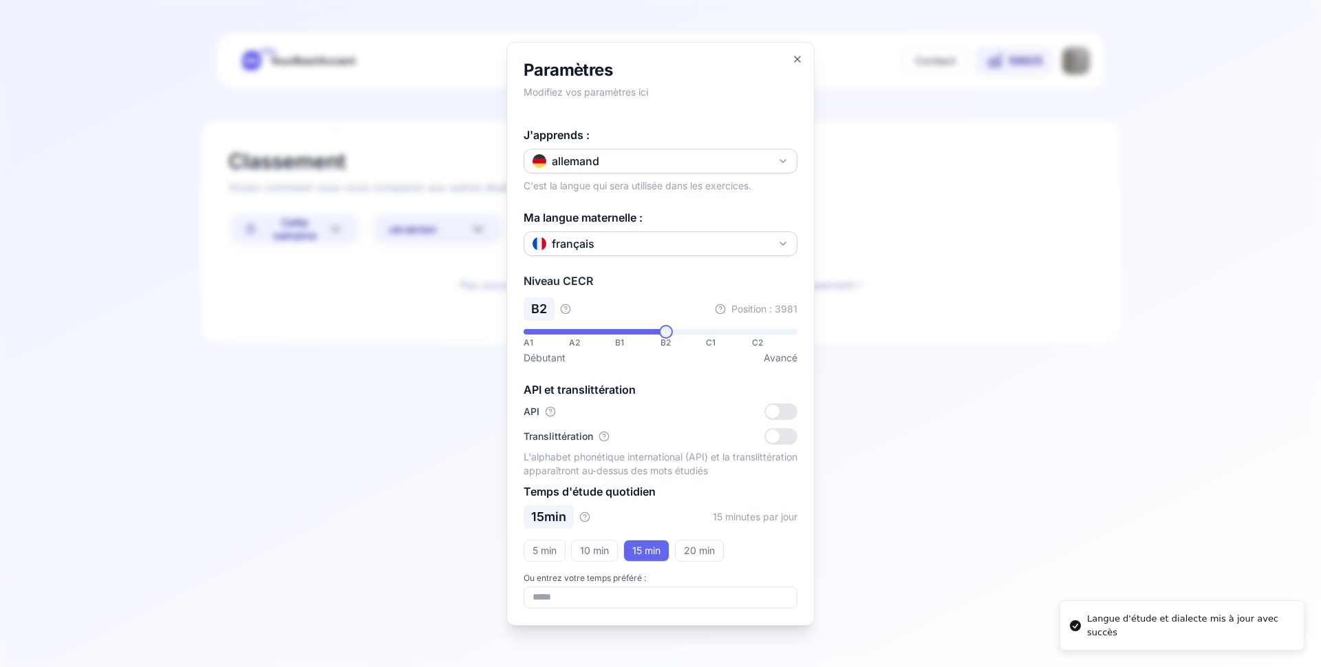
click at [174, 106] on div at bounding box center [660, 333] width 1321 height 667
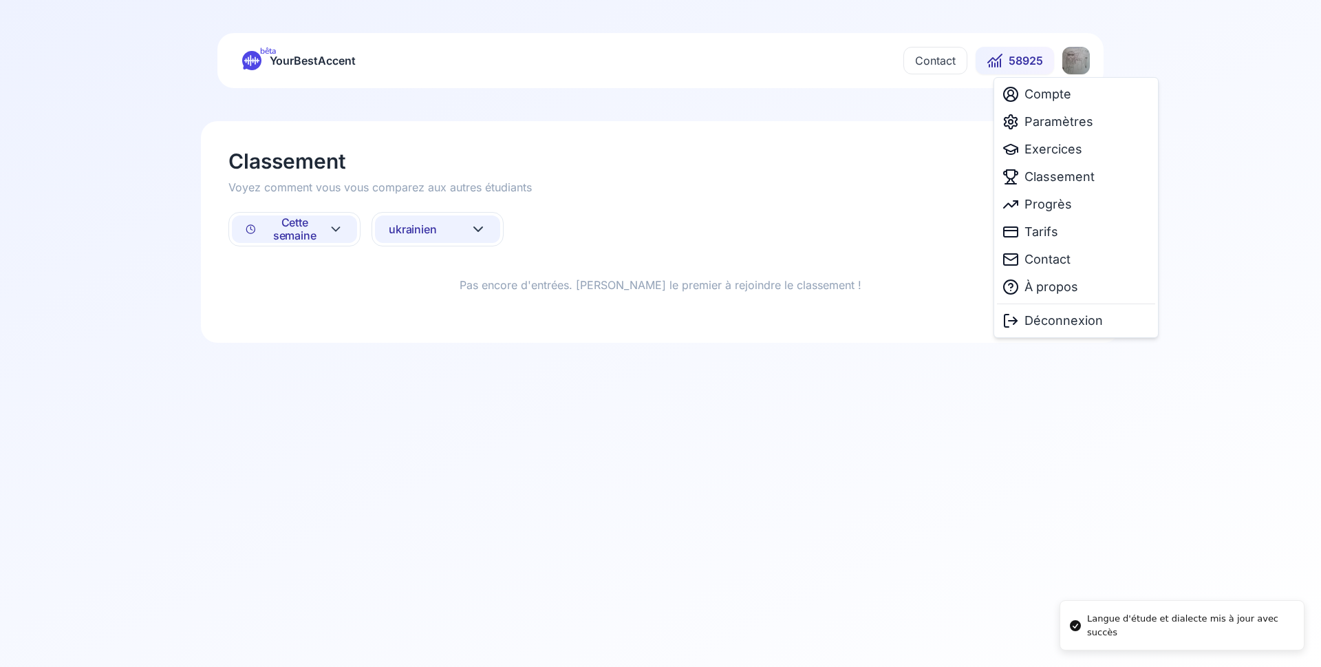
click at [1079, 65] on html "Langue d'étude et dialecte mis à jour avec succès bêta YourBestAccent Contact 5…" at bounding box center [660, 333] width 1321 height 667
click at [1069, 320] on span "Déconnexion" at bounding box center [1064, 320] width 78 height 19
